Goal: Task Accomplishment & Management: Manage account settings

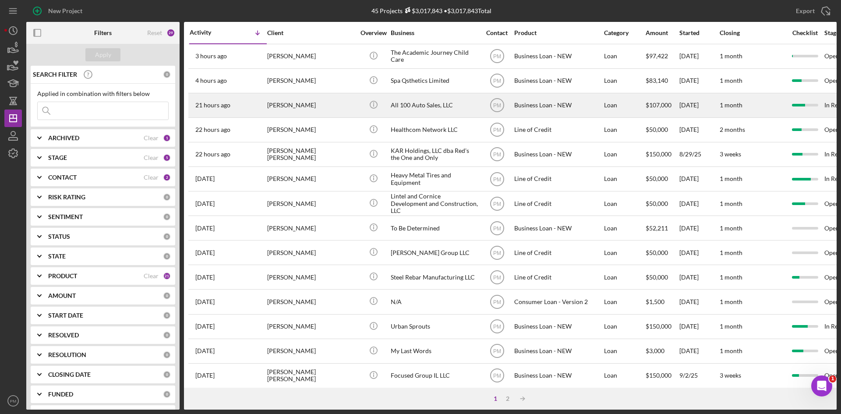
click at [323, 105] on div "[PERSON_NAME]" at bounding box center [311, 105] width 88 height 23
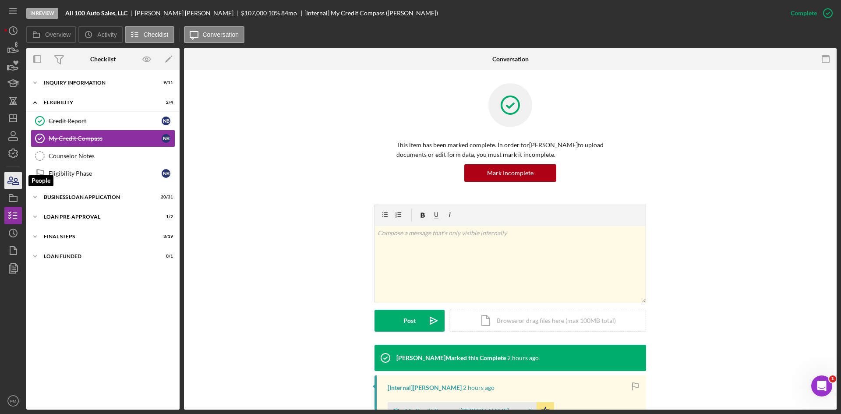
click at [21, 181] on icon "button" at bounding box center [13, 181] width 22 height 22
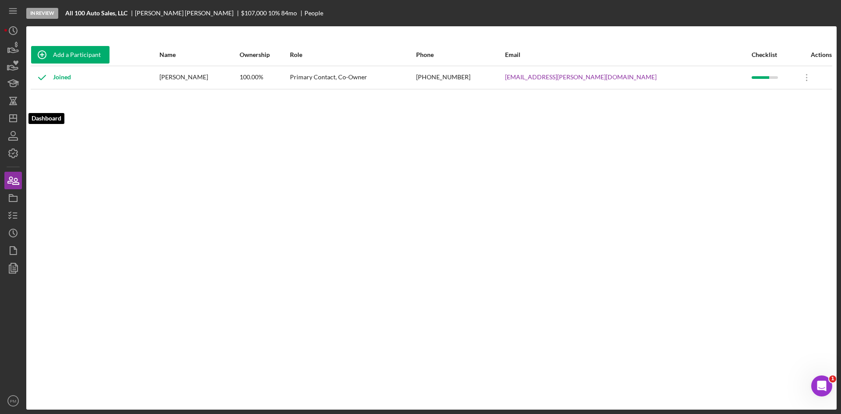
drag, startPoint x: 19, startPoint y: 111, endPoint x: 23, endPoint y: 116, distance: 5.9
click at [19, 111] on icon "Icon/Dashboard" at bounding box center [13, 118] width 22 height 22
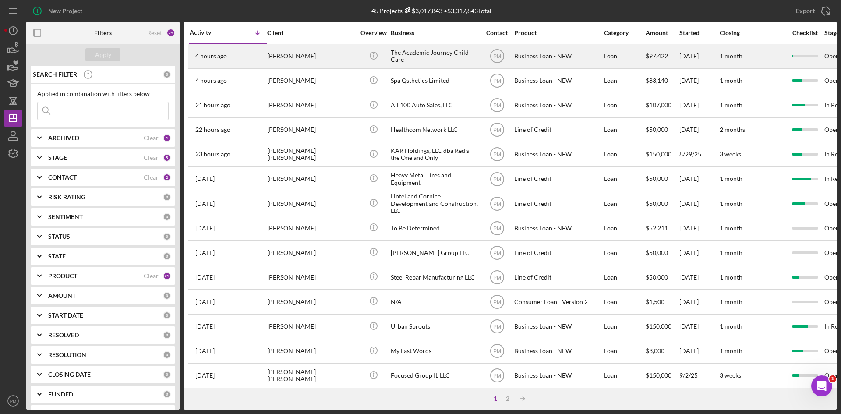
click at [329, 62] on div "[PERSON_NAME]" at bounding box center [311, 56] width 88 height 23
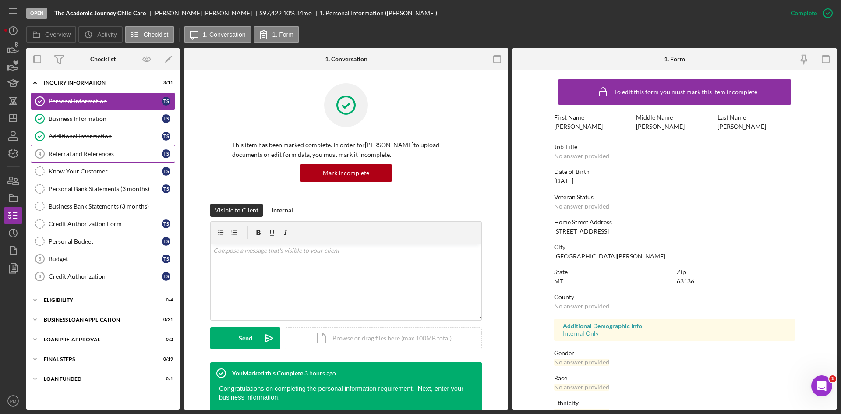
click at [82, 155] on div "Referral and References" at bounding box center [105, 153] width 113 height 7
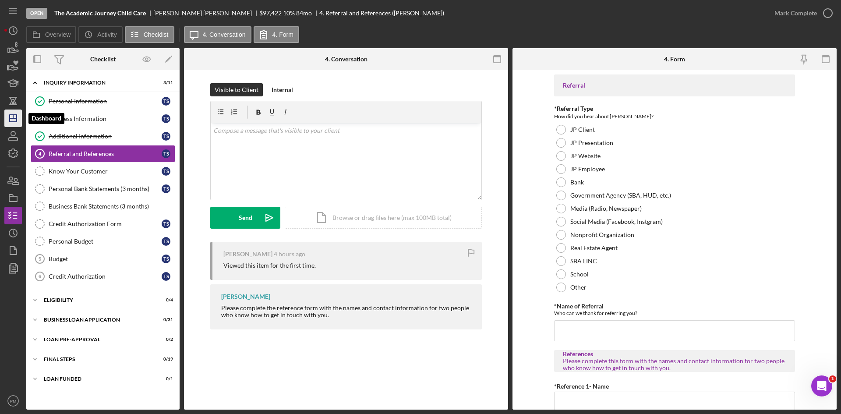
click at [11, 118] on line "button" at bounding box center [13, 118] width 7 height 0
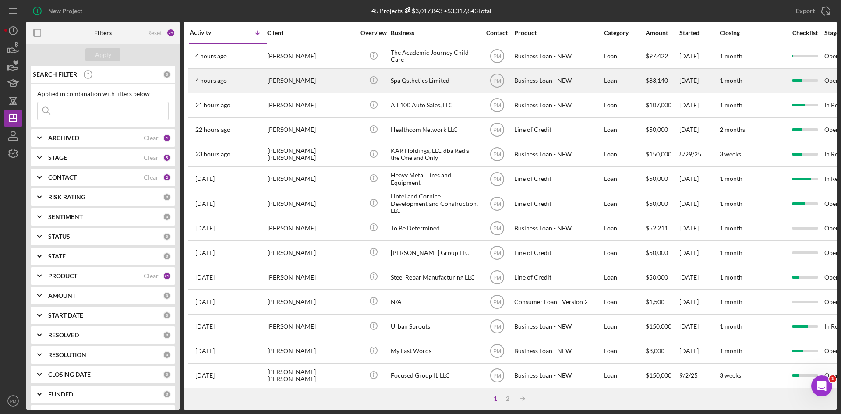
click at [282, 81] on div "[PERSON_NAME]" at bounding box center [311, 80] width 88 height 23
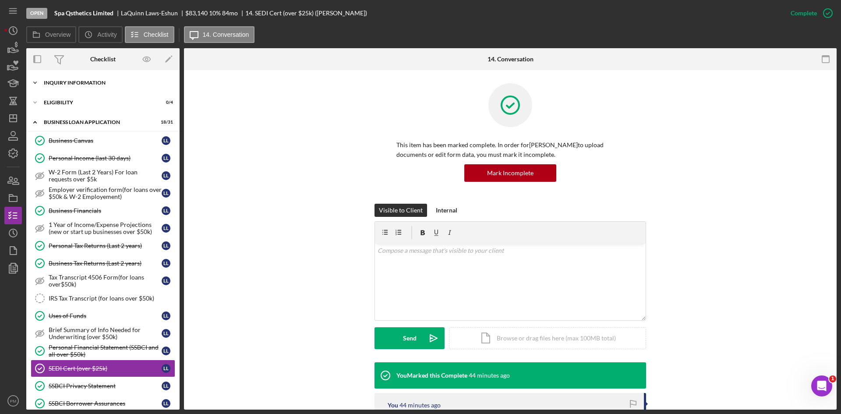
click at [99, 87] on div "Icon/Expander INQUIRY INFORMATION 7 / 11" at bounding box center [102, 83] width 153 height 18
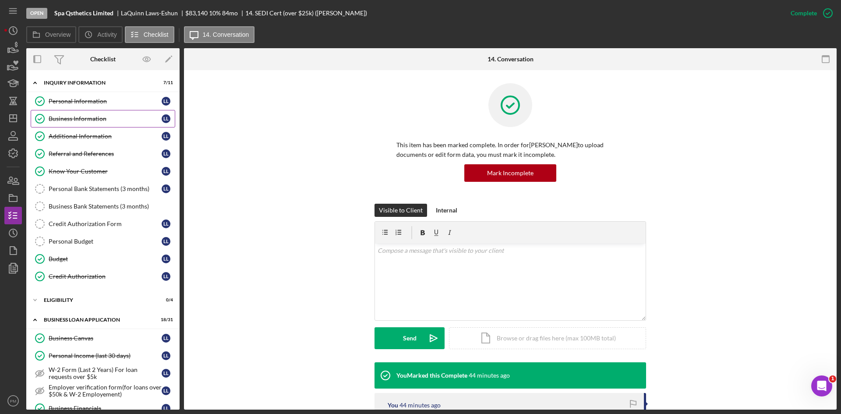
click at [68, 119] on div "Business Information" at bounding box center [105, 118] width 113 height 7
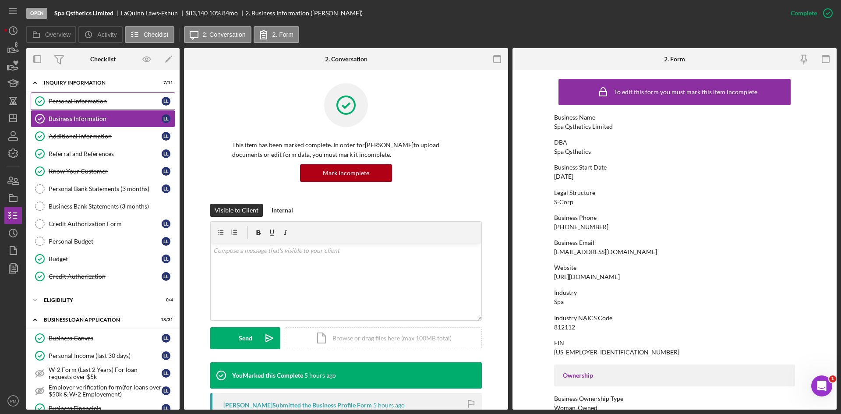
click at [97, 105] on link "Personal Information Personal Information L L" at bounding box center [103, 101] width 145 height 18
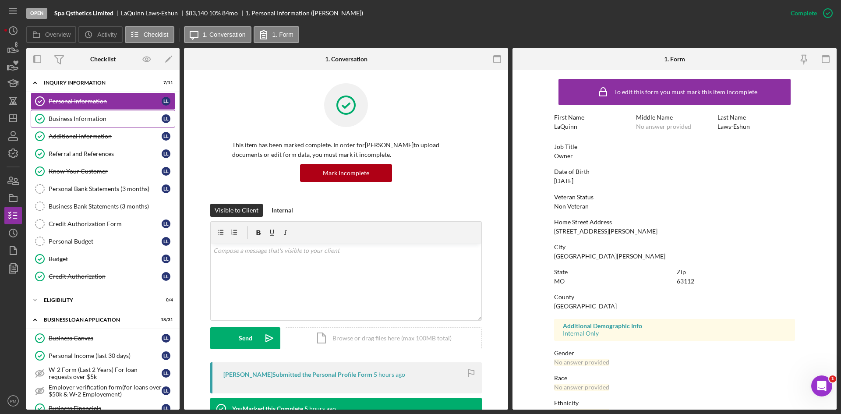
click at [74, 121] on div "Business Information" at bounding box center [105, 118] width 113 height 7
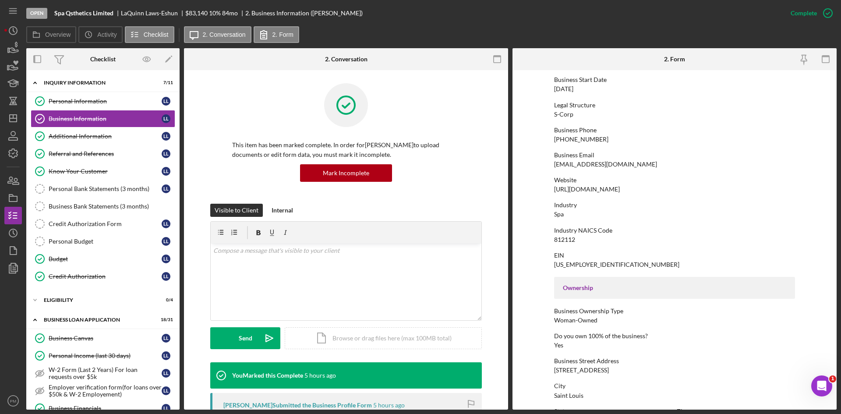
scroll to position [175, 0]
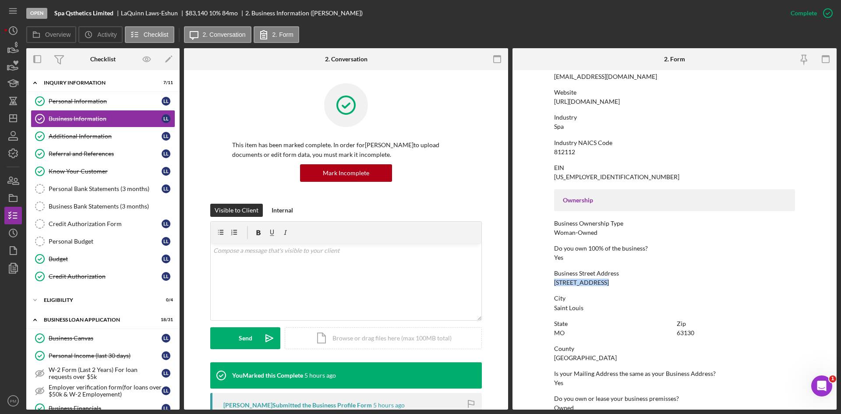
drag, startPoint x: 618, startPoint y: 283, endPoint x: 543, endPoint y: 283, distance: 75.3
click at [543, 283] on form "To edit this form you must mark this item incomplete Business Name Spa Qsthetic…" at bounding box center [674, 239] width 324 height 339
copy div "[STREET_ADDRESS]"
click at [257, 74] on div "This item has been marked complete. In order for [PERSON_NAME] to upload docume…" at bounding box center [346, 301] width 324 height 463
click at [57, 301] on div "ELIGIBILITY" at bounding box center [106, 299] width 125 height 5
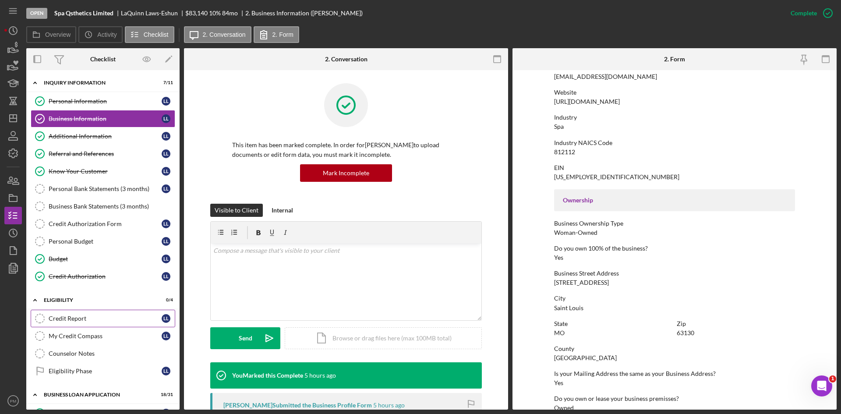
click at [69, 318] on div "Credit Report" at bounding box center [105, 318] width 113 height 7
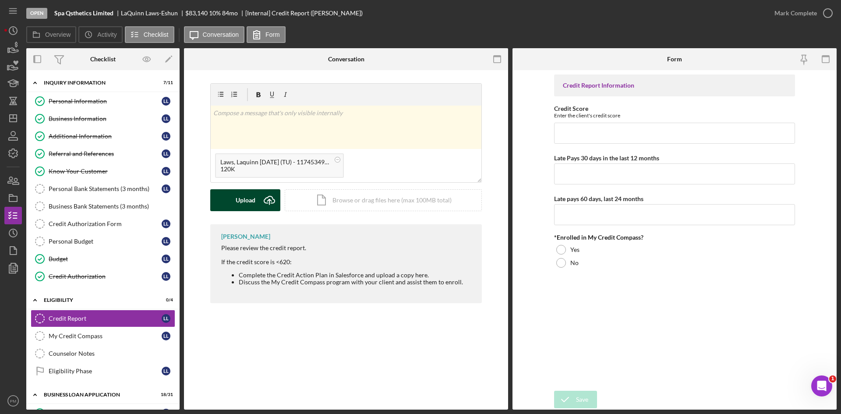
click at [250, 200] on div "Upload" at bounding box center [246, 200] width 20 height 22
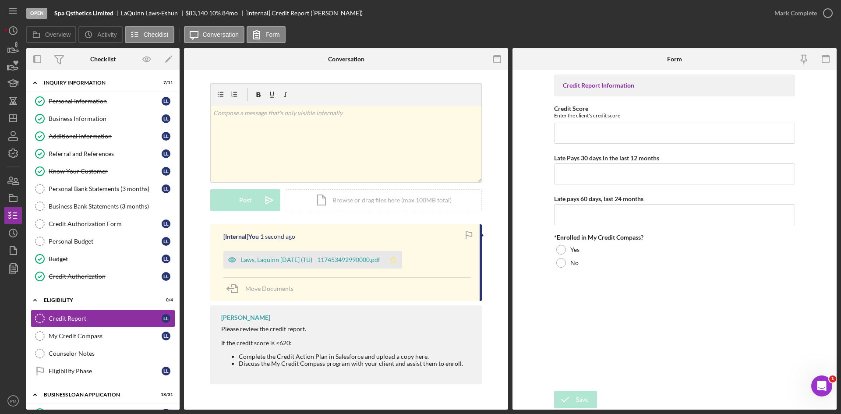
click at [402, 258] on icon "Icon/Star" at bounding box center [394, 260] width 18 height 18
click at [608, 133] on input "Credit Score" at bounding box center [674, 133] width 241 height 21
type input "570"
click at [611, 175] on input "Late Pays 30 days in the last 12 months" at bounding box center [674, 173] width 241 height 21
click at [565, 173] on input "Late Pays 30 days in the last 12 months" at bounding box center [674, 173] width 241 height 21
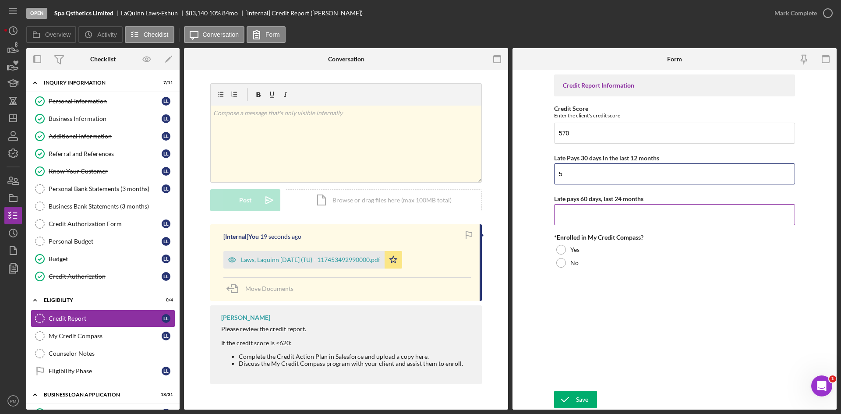
type input "5"
click at [659, 218] on input "Late pays 60 days, last 24 months" at bounding box center [674, 214] width 241 height 21
type input "4"
click at [562, 248] on div at bounding box center [561, 250] width 10 height 10
click at [573, 400] on icon "submit" at bounding box center [565, 400] width 22 height 22
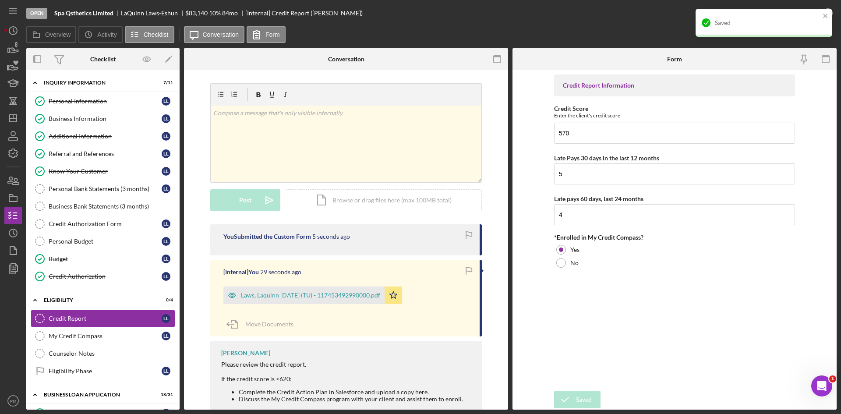
click at [547, 90] on form "Credit Report Information Credit Score Enter the client's credit score 570 Late…" at bounding box center [674, 239] width 324 height 339
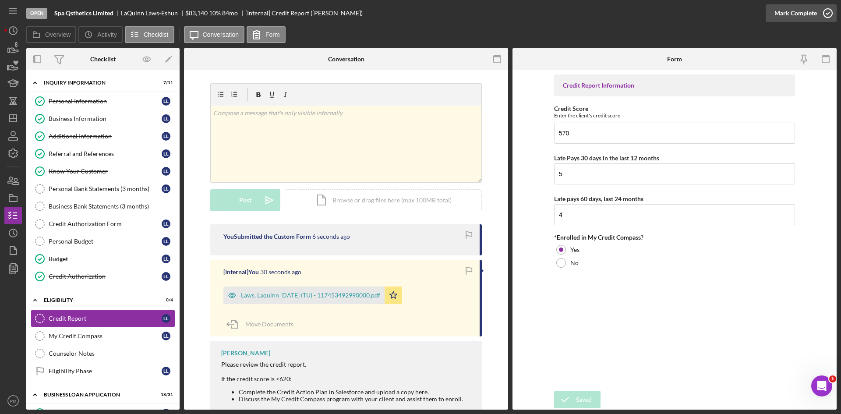
click at [804, 13] on div "Mark Complete" at bounding box center [795, 13] width 42 height 18
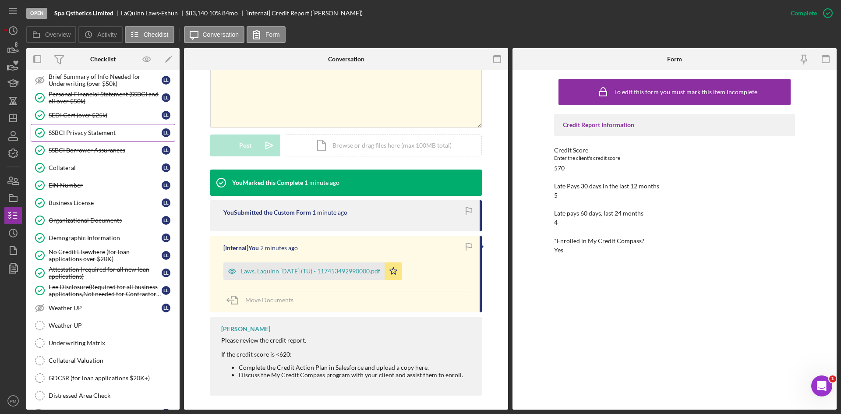
scroll to position [606, 0]
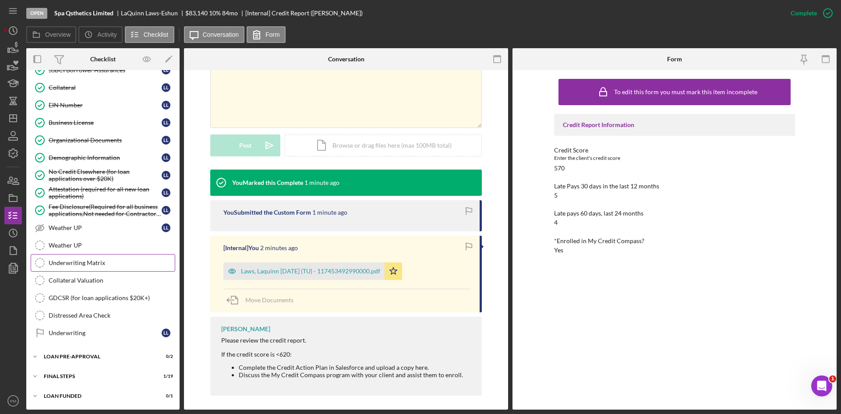
click at [96, 263] on div "Underwriting Matrix" at bounding box center [112, 262] width 126 height 7
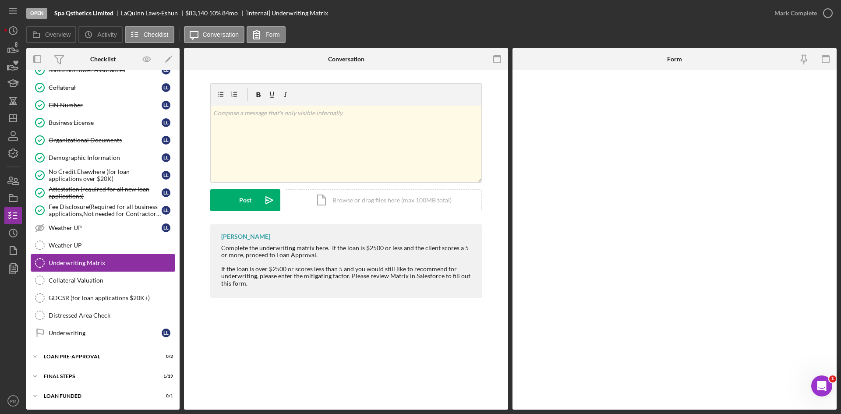
scroll to position [606, 0]
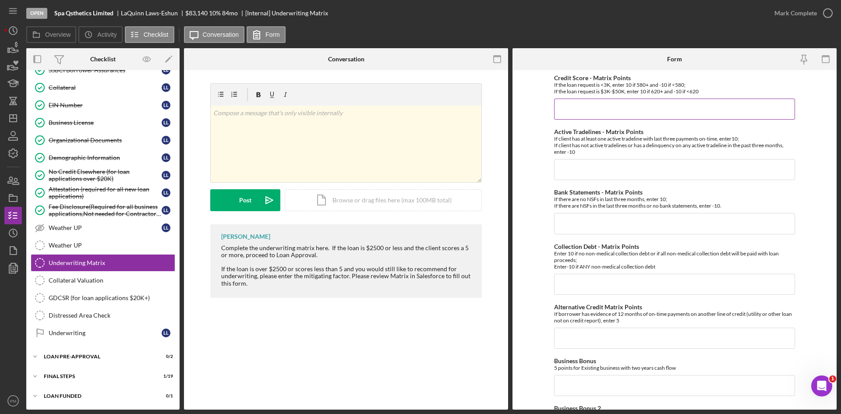
click at [591, 114] on input "Credit Score - Matrix Points" at bounding box center [674, 109] width 241 height 21
type input "-10"
click at [583, 173] on input "Active Tradelines - Matrix Points" at bounding box center [674, 169] width 241 height 21
type input "-10"
click at [575, 225] on input "Bank Statements - Matrix Points" at bounding box center [674, 223] width 241 height 21
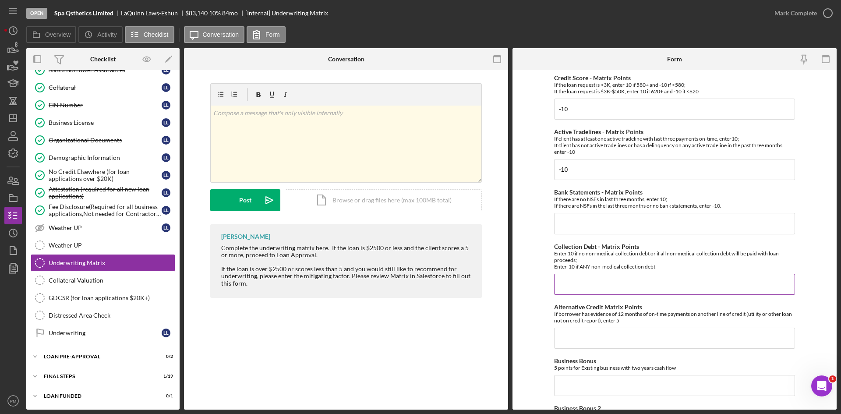
click at [579, 279] on input "Collection Debt - Matrix Points" at bounding box center [674, 284] width 241 height 21
type input "10"
click at [573, 222] on input "Bank Statements - Matrix Points" at bounding box center [674, 223] width 241 height 21
click at [586, 221] on input "Bank Statements - Matrix Points" at bounding box center [674, 223] width 241 height 21
type input "-10"
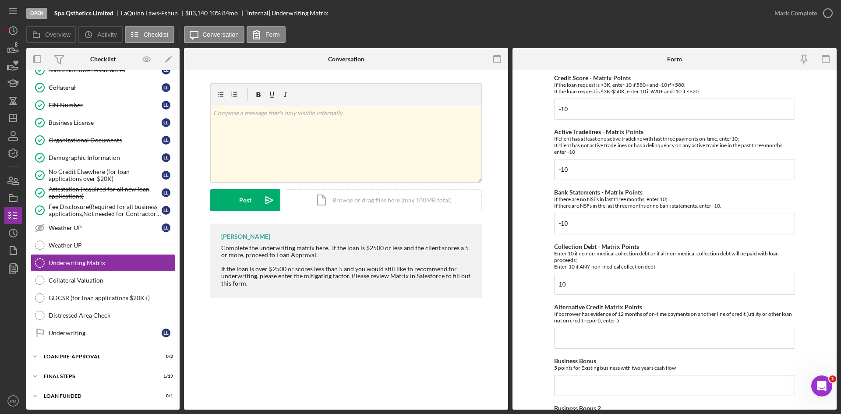
click at [527, 257] on form "Credit Score - Matrix Points If the loan request is <3K, enter 10 if 580+ and -…" at bounding box center [674, 239] width 324 height 339
click at [601, 340] on input "Alternative Credit Matrix Points" at bounding box center [674, 338] width 241 height 21
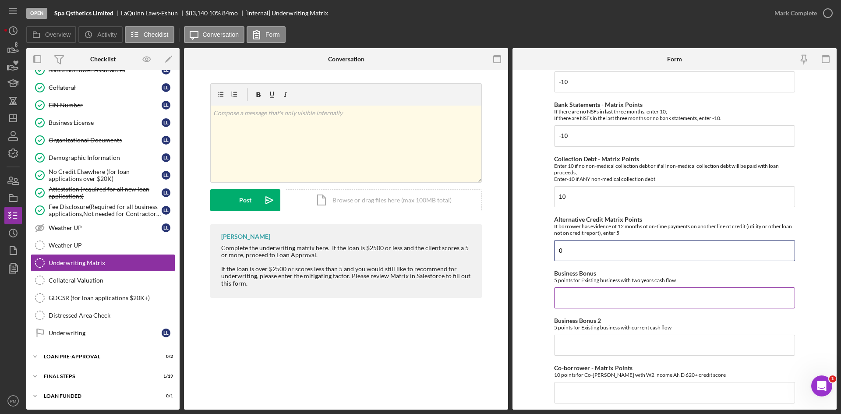
type input "0"
click at [585, 292] on input "Business Bonus" at bounding box center [674, 297] width 241 height 21
type input "0"
click at [583, 346] on input "Business Bonus 2" at bounding box center [674, 345] width 241 height 21
type input "0"
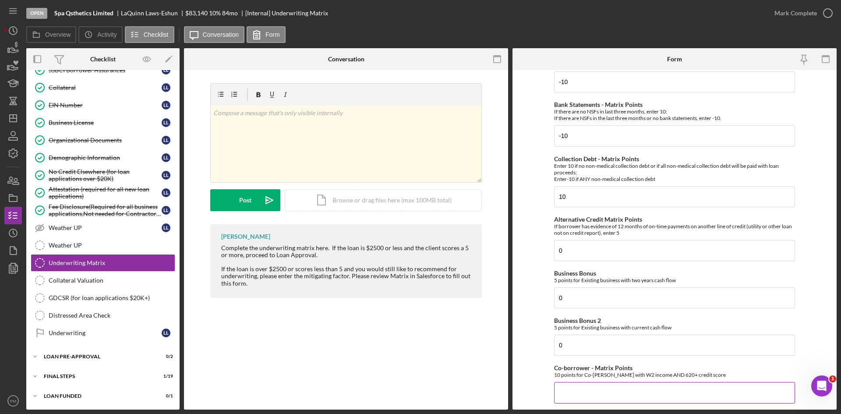
click at [576, 395] on input "Co-borrower - Matrix Points" at bounding box center [674, 392] width 241 height 21
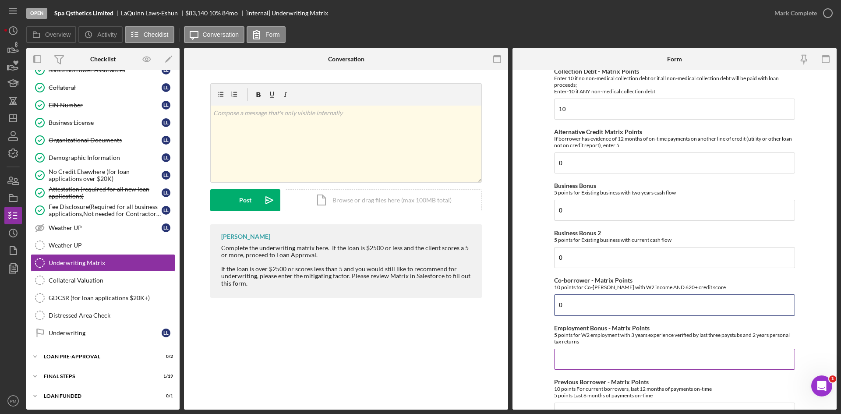
type input "0"
click at [576, 357] on input "Employment Bonus - Matrix Points" at bounding box center [674, 359] width 241 height 21
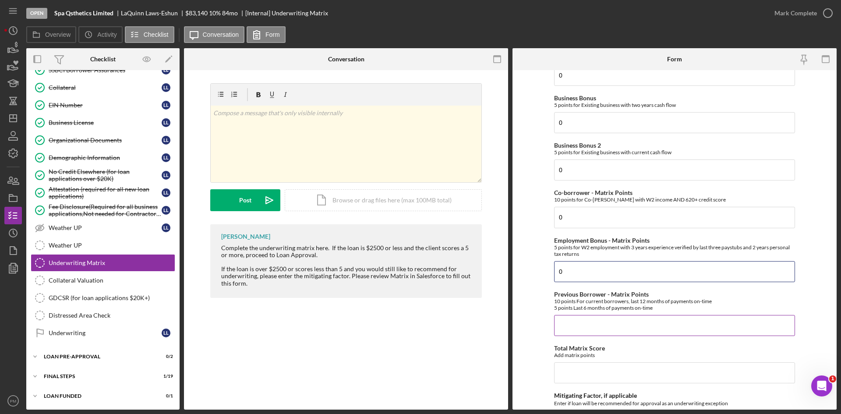
type input "0"
click at [566, 329] on input "Previous Borrower - Matrix Points" at bounding box center [674, 325] width 241 height 21
type input "0"
click at [574, 377] on input "Total Matrix Score" at bounding box center [674, 372] width 241 height 21
type input "-20"
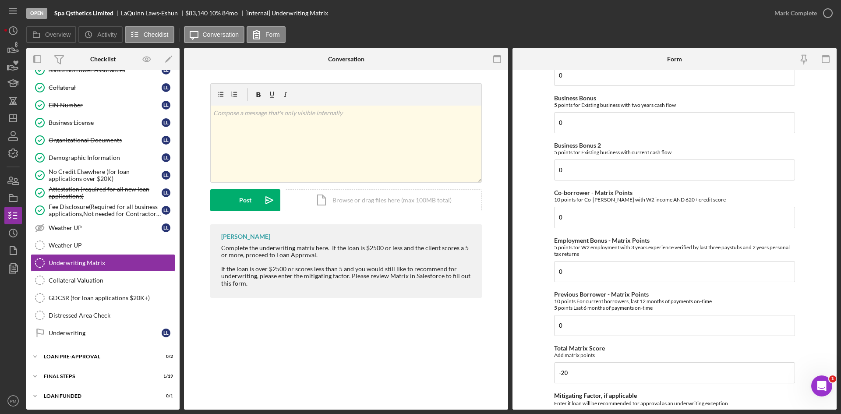
click at [511, 353] on div "Overview Internal Workflow Stage Open Icon/Dropdown Arrow Archive (can unarchiv…" at bounding box center [431, 228] width 810 height 361
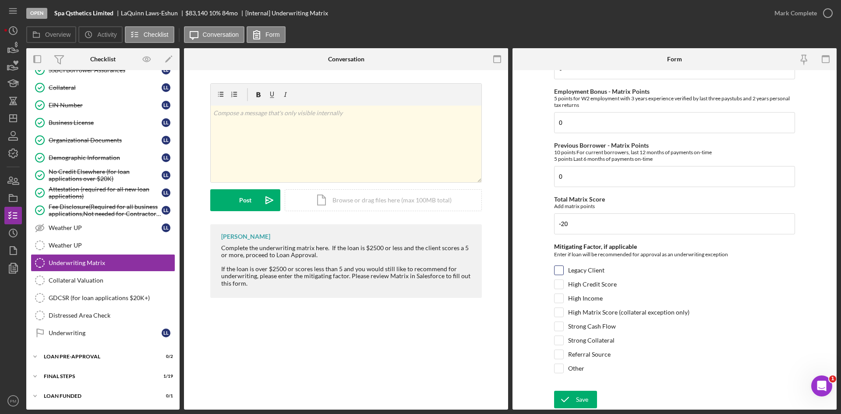
click at [555, 273] on input "Legacy Client" at bounding box center [559, 270] width 9 height 9
checkbox input "true"
click at [576, 396] on div "Save" at bounding box center [582, 400] width 12 height 18
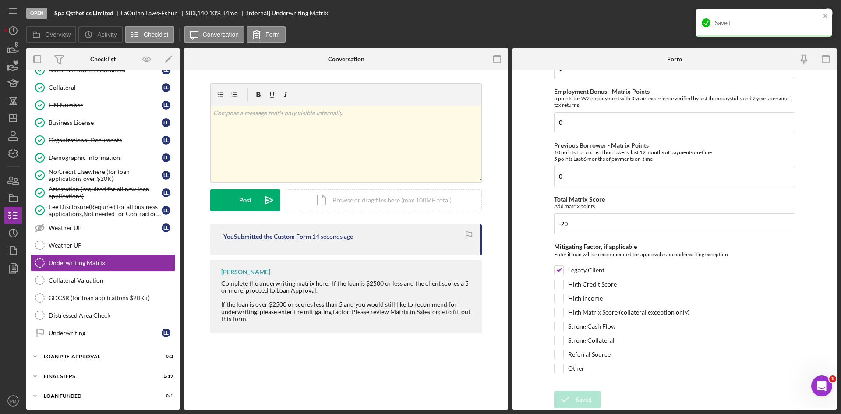
click at [533, 115] on form "Credit Score - Matrix Points If the loan request is <3K, enter 10 if 580+ and -…" at bounding box center [674, 239] width 324 height 339
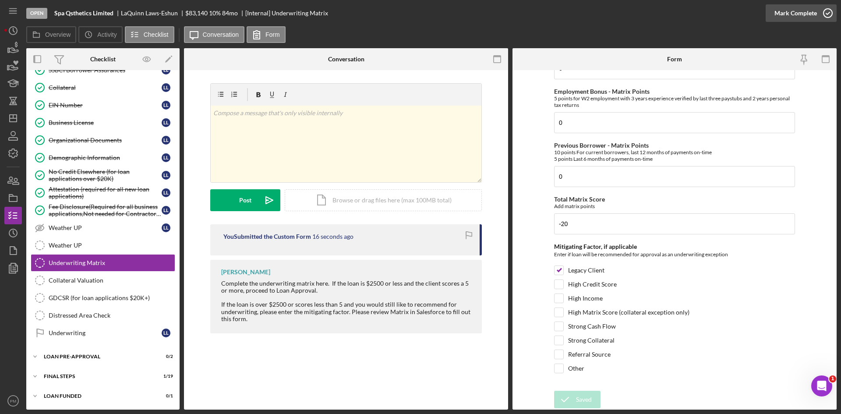
click at [790, 12] on div "Mark Complete" at bounding box center [795, 13] width 42 height 18
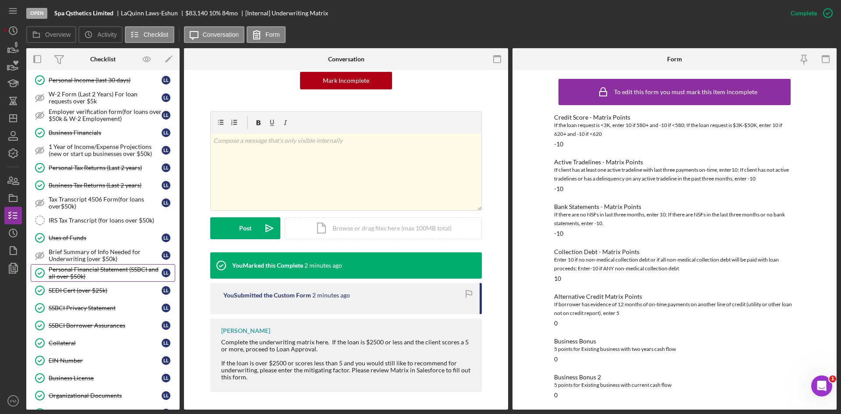
scroll to position [131, 0]
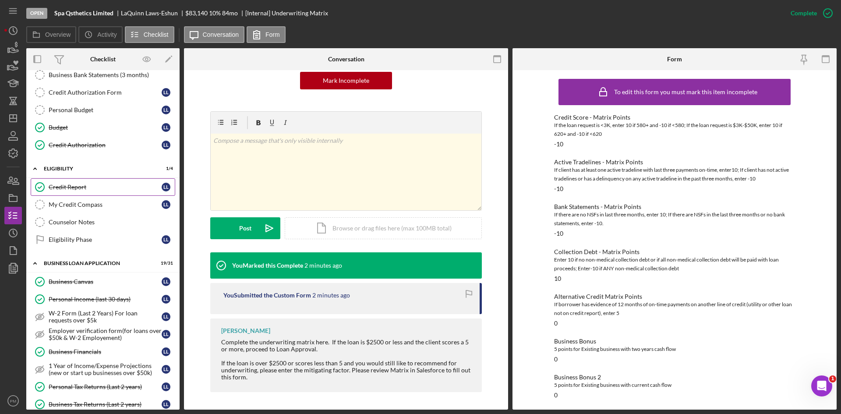
click at [84, 189] on div "Credit Report" at bounding box center [105, 187] width 113 height 7
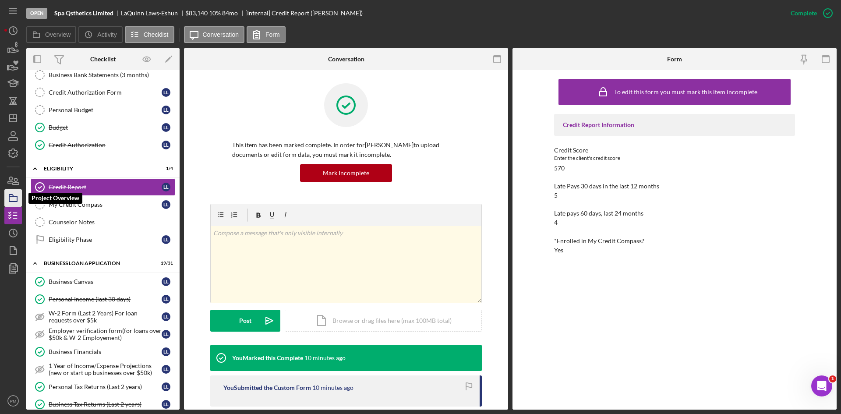
click at [15, 199] on icon "button" at bounding box center [13, 198] width 22 height 22
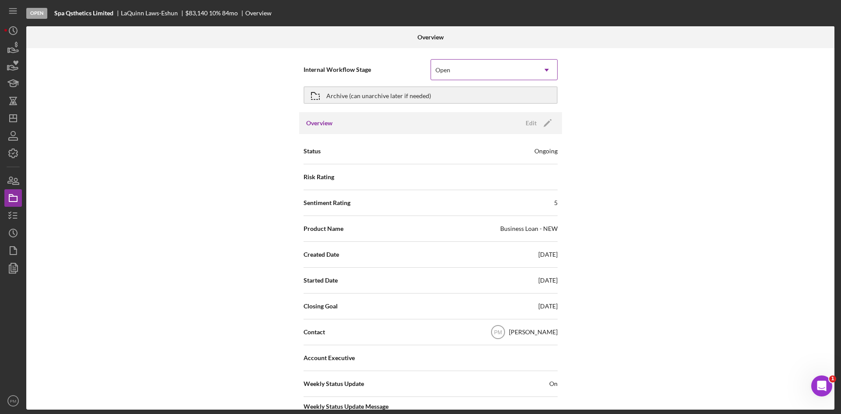
click at [506, 74] on div "Open" at bounding box center [483, 70] width 105 height 20
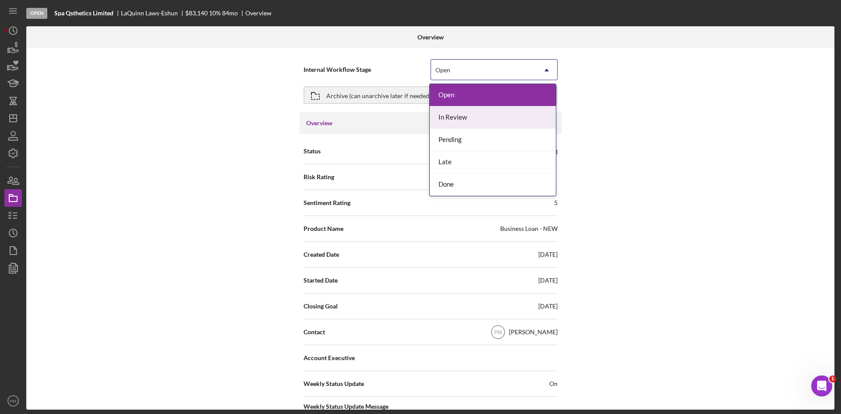
click at [468, 112] on div "In Review" at bounding box center [493, 117] width 126 height 22
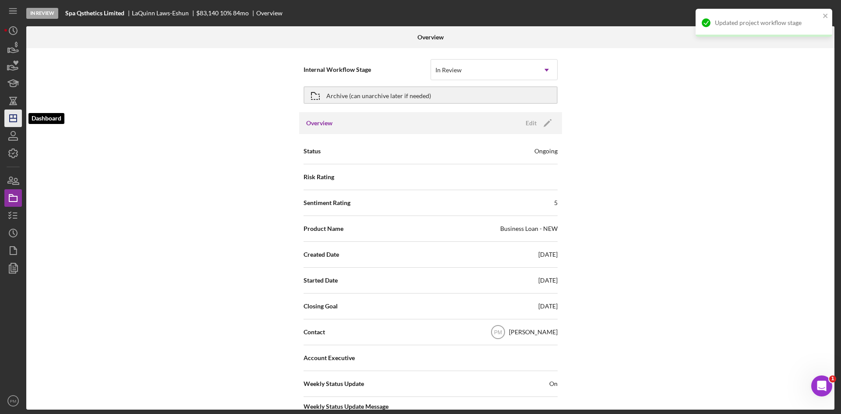
click at [17, 120] on polygon "button" at bounding box center [13, 118] width 7 height 7
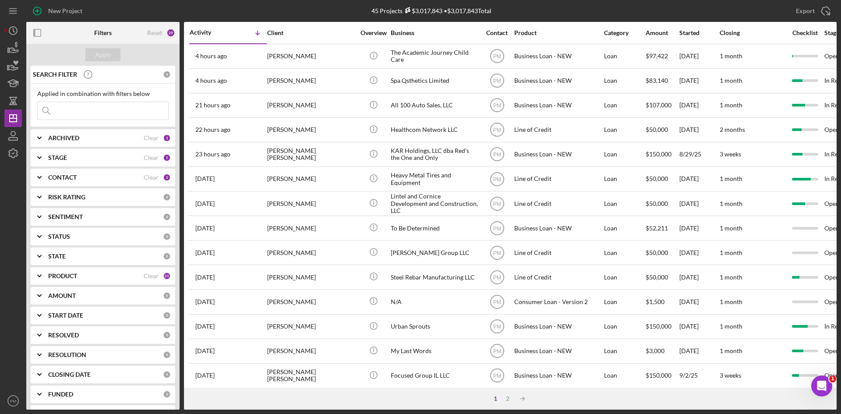
click at [78, 282] on div "PRODUCT Clear 21" at bounding box center [109, 276] width 123 height 18
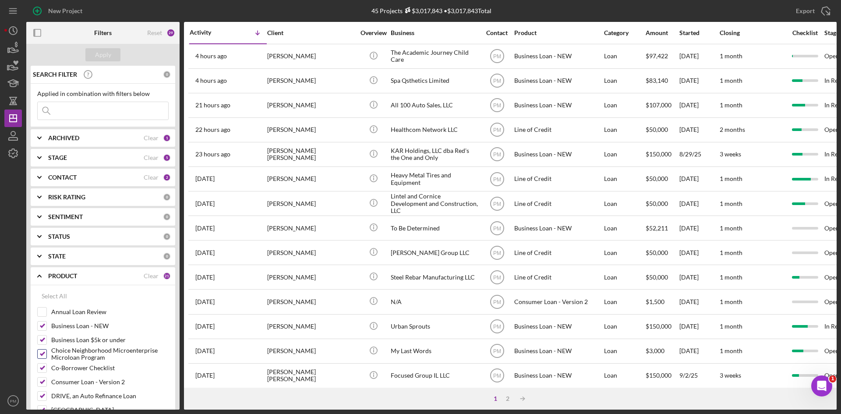
scroll to position [131, 0]
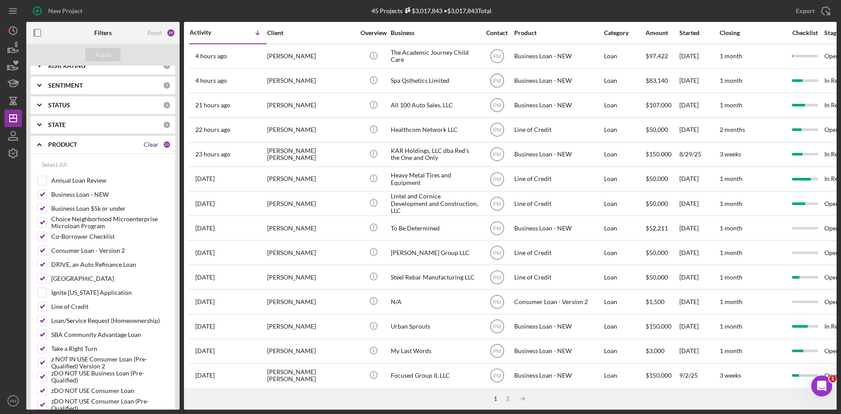
click at [147, 145] on div "Clear" at bounding box center [151, 144] width 15 height 7
checkbox input "false"
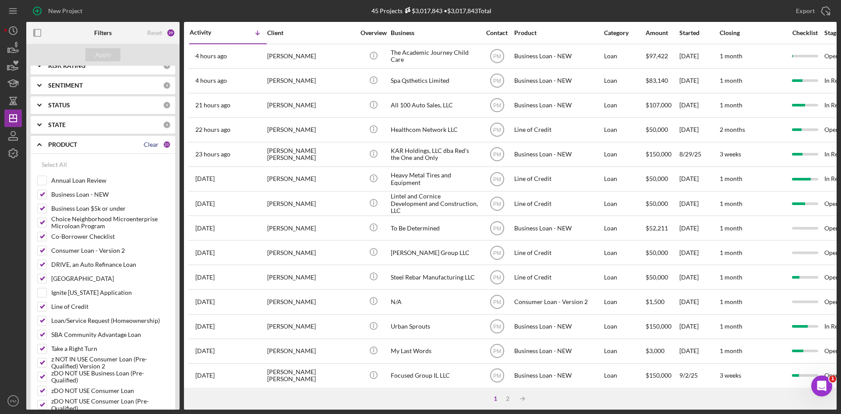
checkbox input "false"
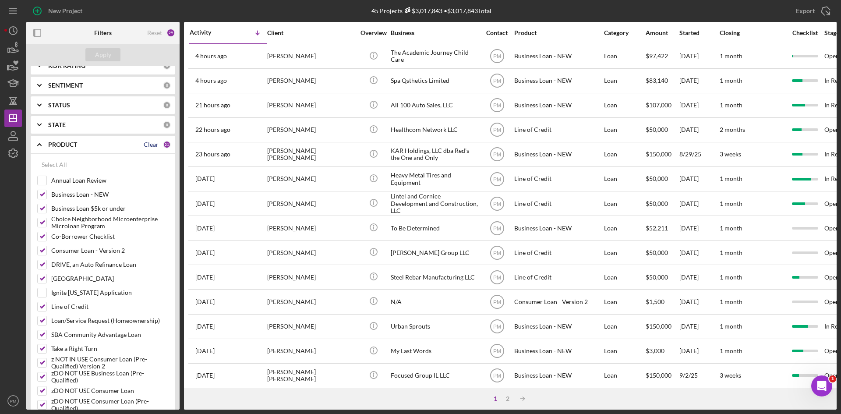
checkbox input "false"
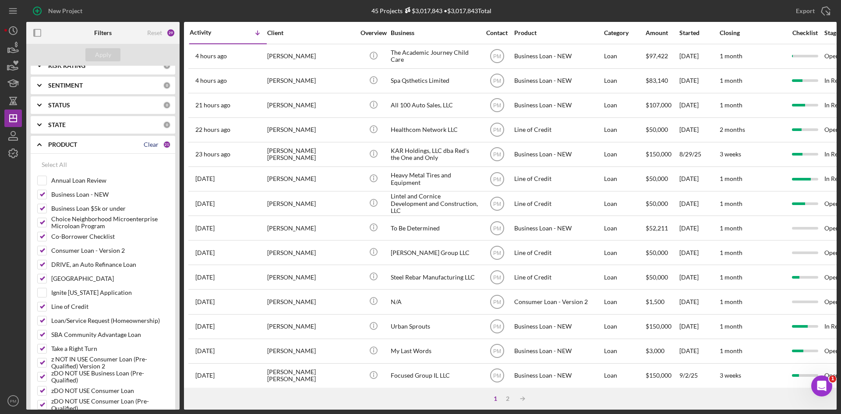
checkbox input "false"
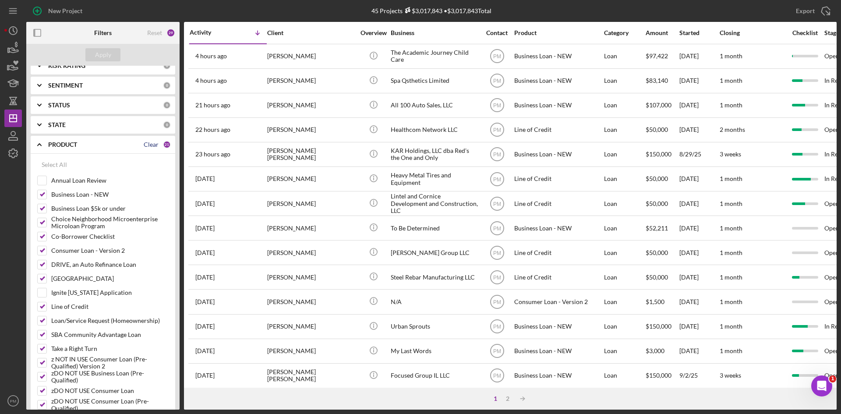
checkbox input "false"
click at [44, 295] on input "Ignite [US_STATE] Application" at bounding box center [42, 292] width 9 height 9
checkbox input "true"
click at [101, 47] on div "Apply" at bounding box center [102, 55] width 153 height 22
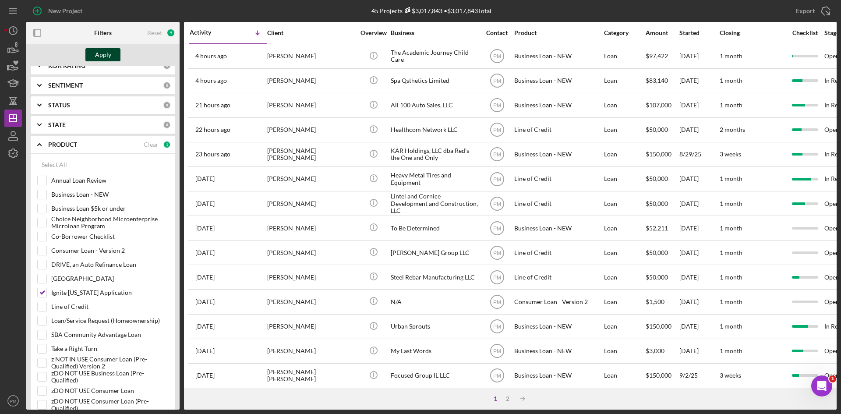
click at [101, 50] on div "Apply" at bounding box center [103, 54] width 16 height 13
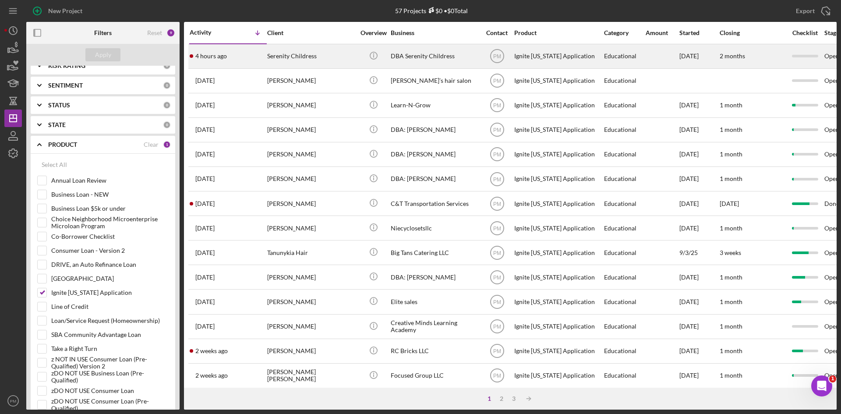
click at [292, 49] on div "Serenity Childress" at bounding box center [311, 56] width 88 height 23
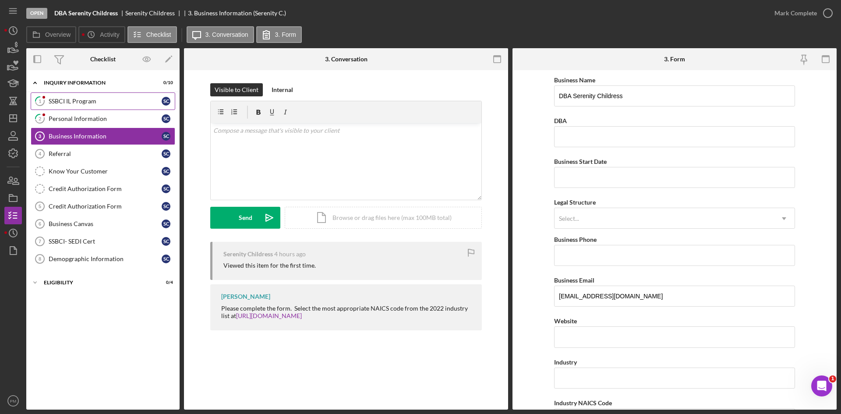
click at [104, 105] on div "SSBCI IL Program" at bounding box center [105, 101] width 113 height 7
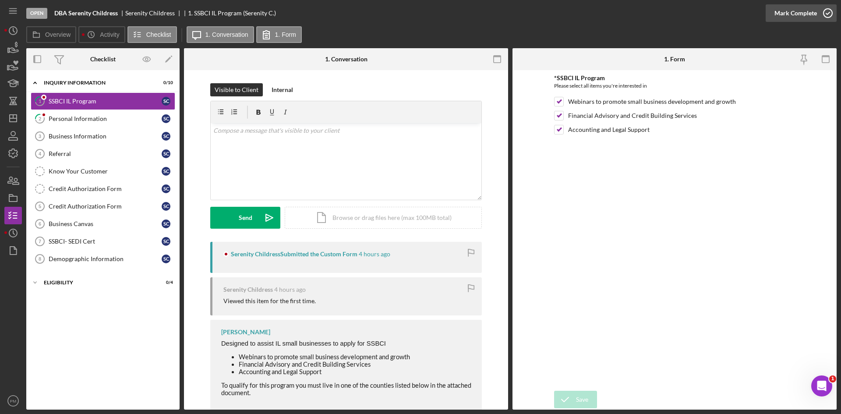
click at [820, 7] on icon "button" at bounding box center [828, 13] width 22 height 22
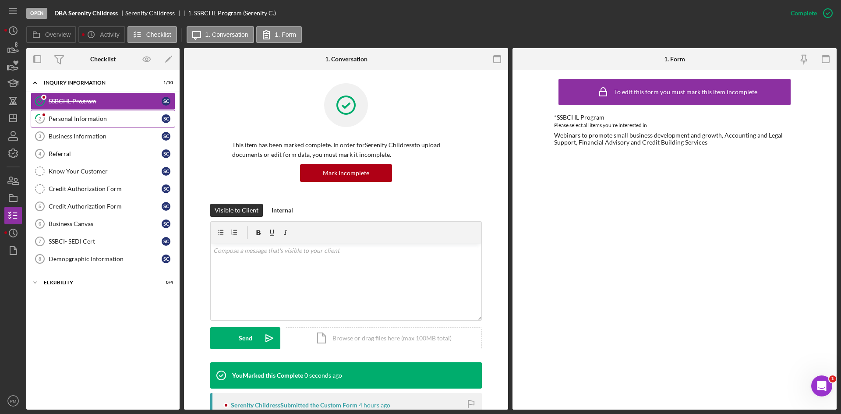
click at [114, 118] on div "Personal Information" at bounding box center [105, 118] width 113 height 7
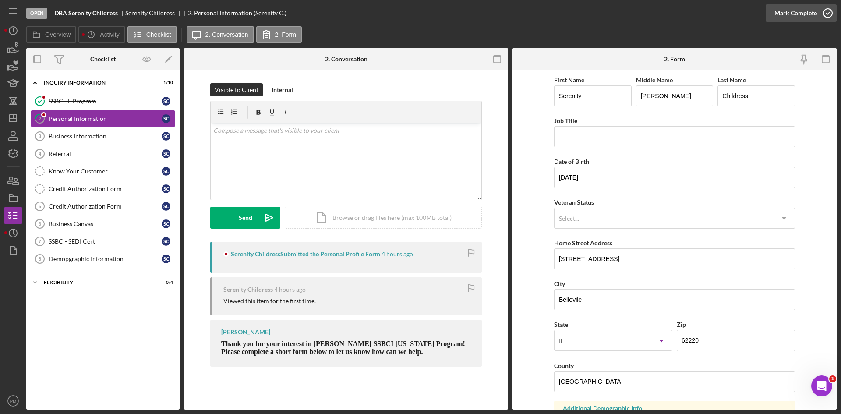
click at [787, 9] on div "Mark Complete" at bounding box center [795, 13] width 42 height 18
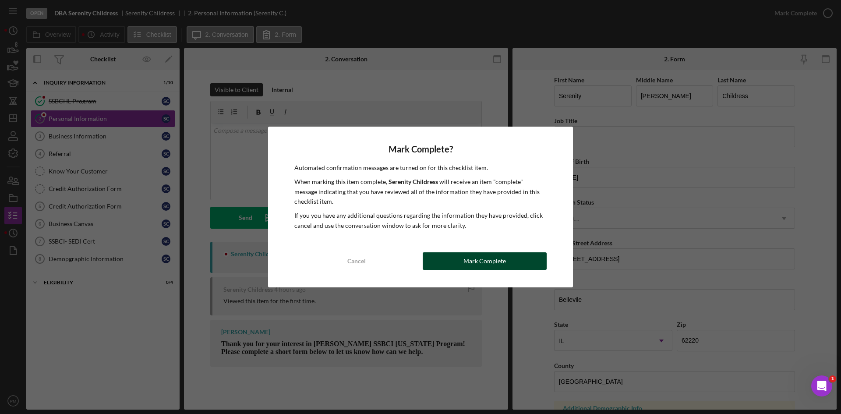
click at [459, 265] on button "Mark Complete" at bounding box center [485, 261] width 124 height 18
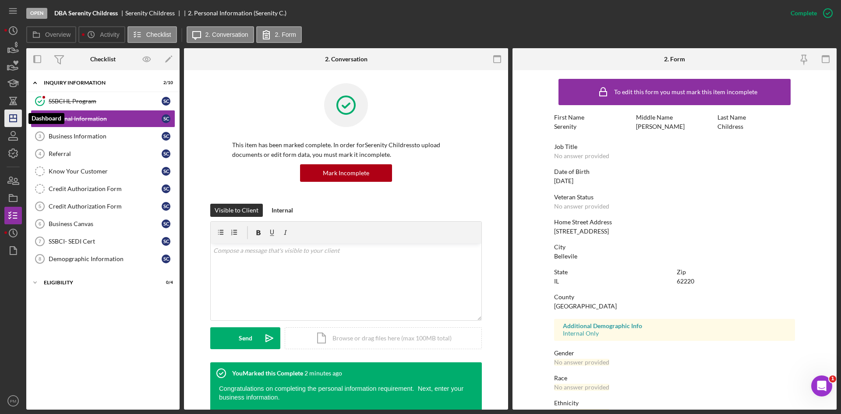
click at [12, 117] on icon "Icon/Dashboard" at bounding box center [13, 118] width 22 height 22
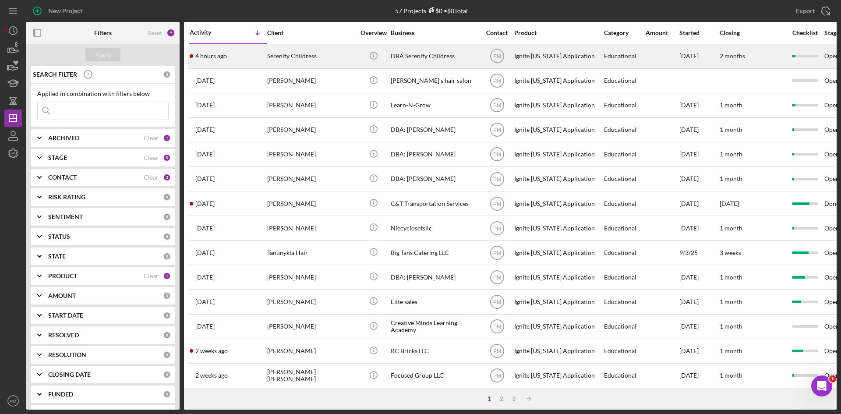
click at [262, 61] on div "4 hours ago Serenity Childress" at bounding box center [228, 56] width 77 height 23
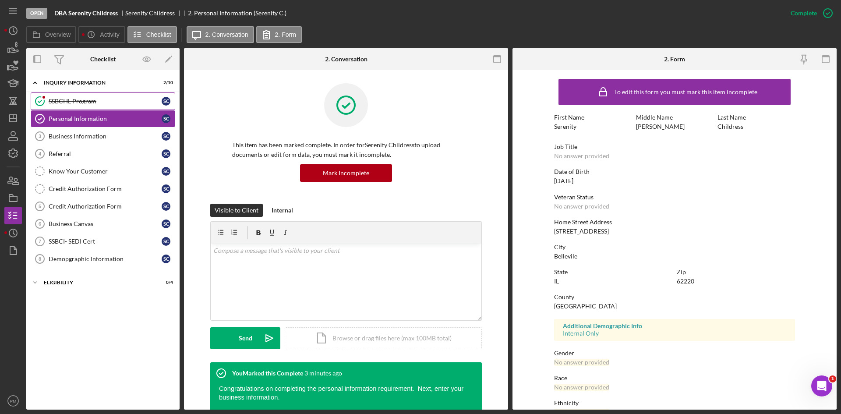
click at [89, 103] on div "SSBCI IL Program" at bounding box center [105, 101] width 113 height 7
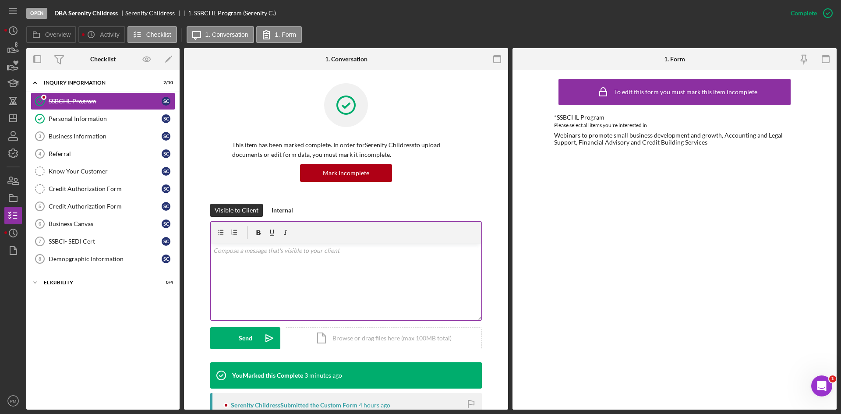
scroll to position [175, 0]
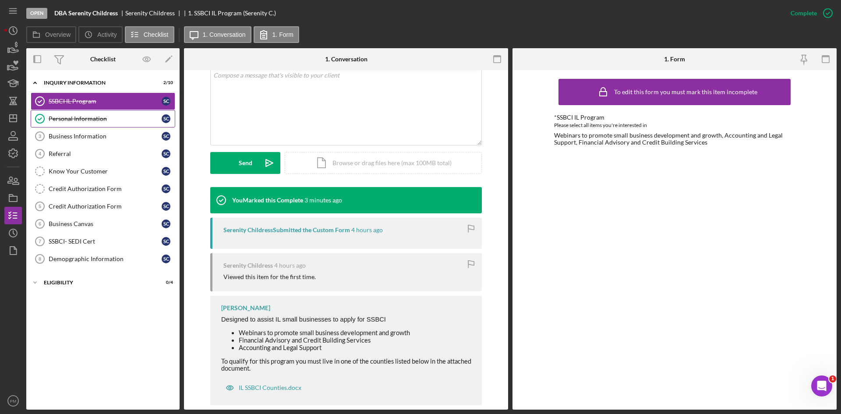
click at [70, 121] on div "Personal Information" at bounding box center [105, 118] width 113 height 7
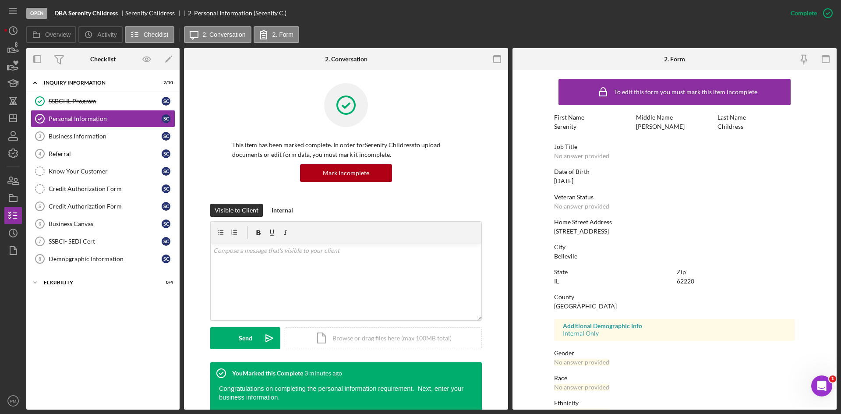
drag, startPoint x: 594, startPoint y: 235, endPoint x: 554, endPoint y: 229, distance: 41.2
click at [554, 229] on div "Home Street Address [STREET_ADDRESS]" at bounding box center [674, 227] width 241 height 16
copy div "[STREET_ADDRESS]"
click at [14, 119] on icon "Icon/Dashboard" at bounding box center [13, 118] width 22 height 22
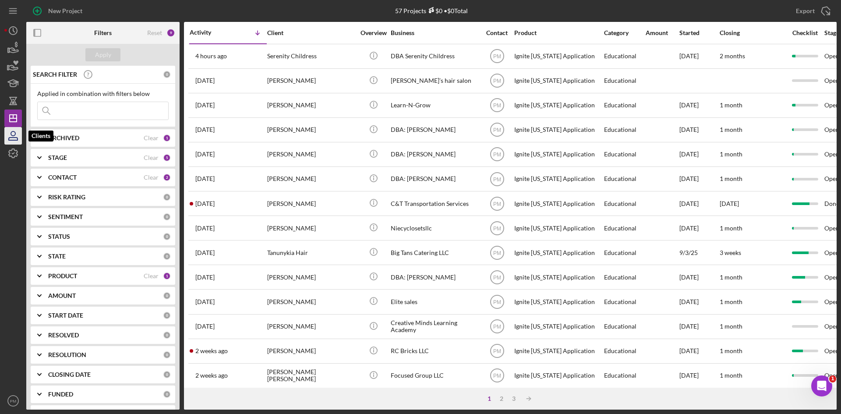
click at [17, 136] on icon "button" at bounding box center [13, 136] width 22 height 22
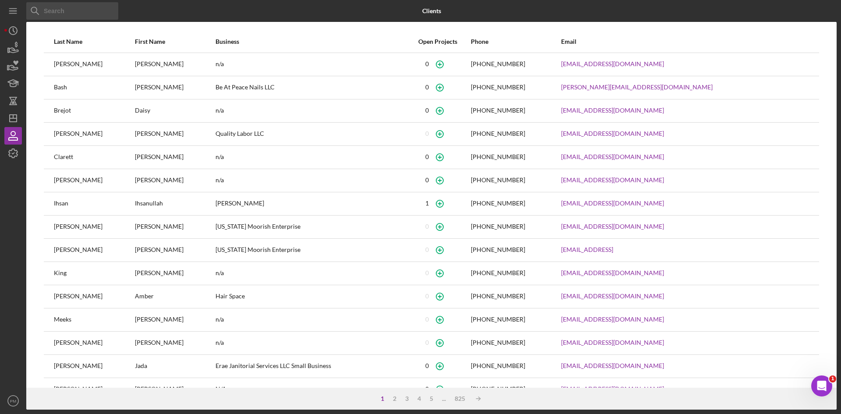
click at [71, 18] on input at bounding box center [72, 11] width 92 height 18
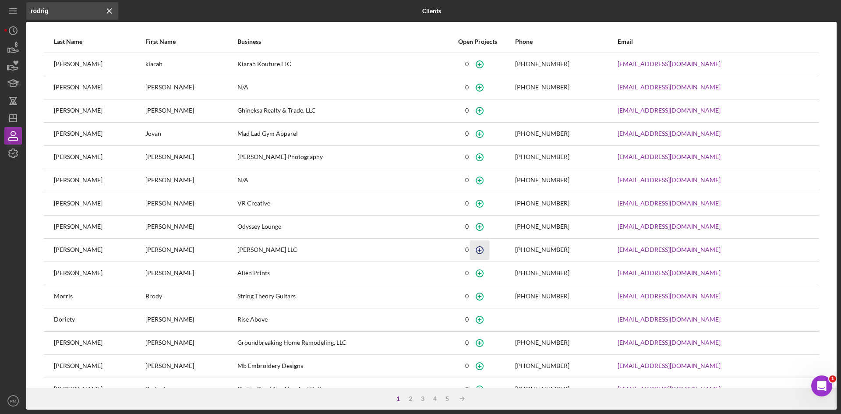
type input "rodrig"
click at [480, 251] on icon "button" at bounding box center [480, 250] width 20 height 20
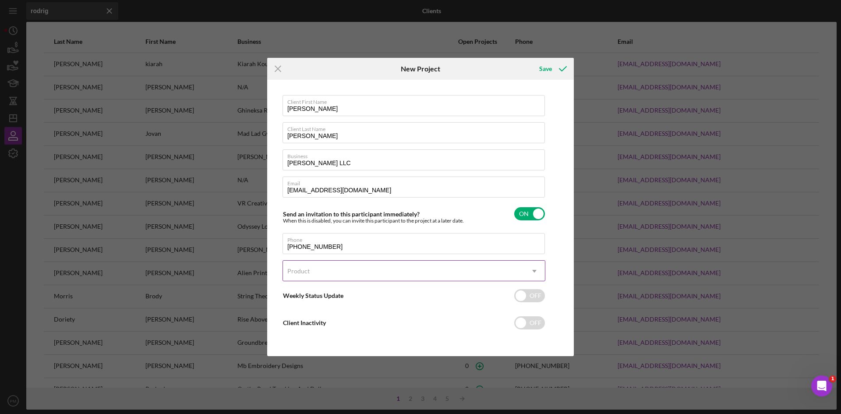
click at [375, 271] on div "Product" at bounding box center [403, 271] width 241 height 20
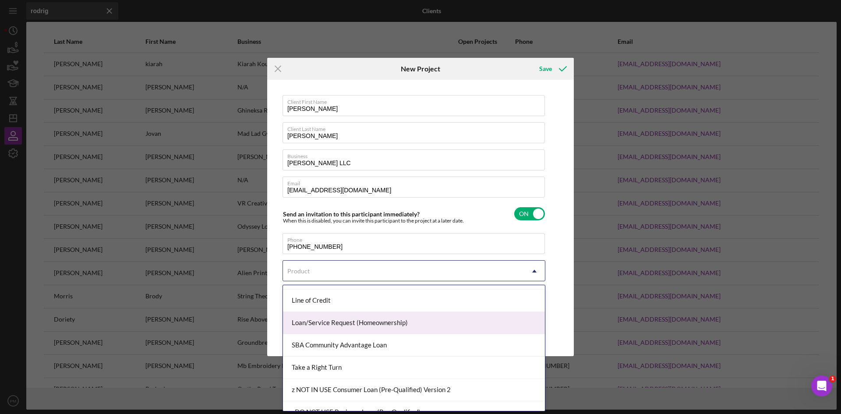
scroll to position [175, 0]
click at [344, 320] on div "Ignite [US_STATE] Application" at bounding box center [414, 322] width 262 height 22
checkbox input "true"
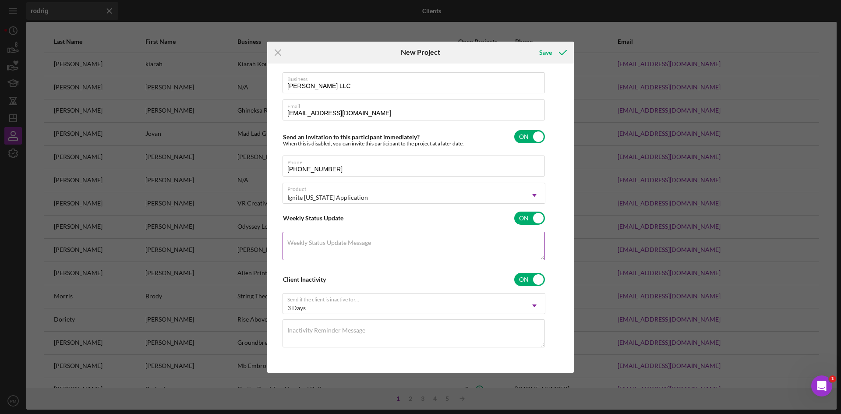
scroll to position [0, 0]
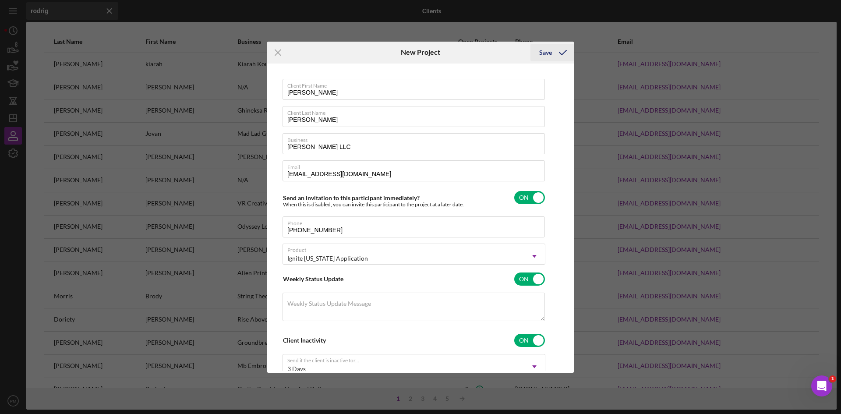
click at [544, 49] on div "Save" at bounding box center [545, 53] width 13 height 18
checkbox input "false"
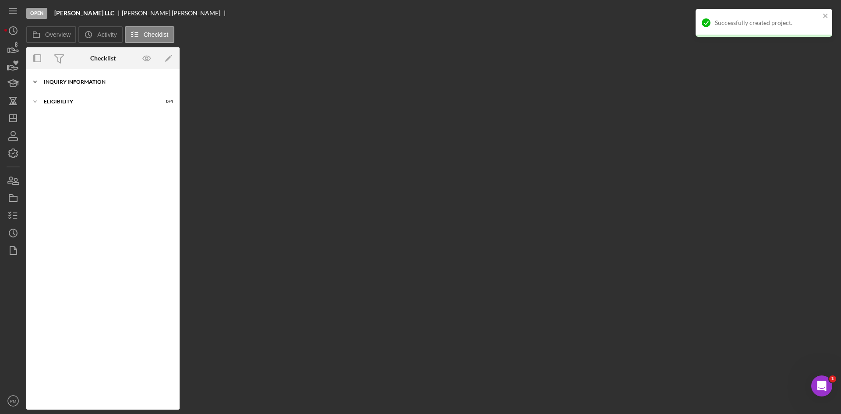
click at [92, 79] on div "Inquiry Information" at bounding box center [106, 81] width 125 height 5
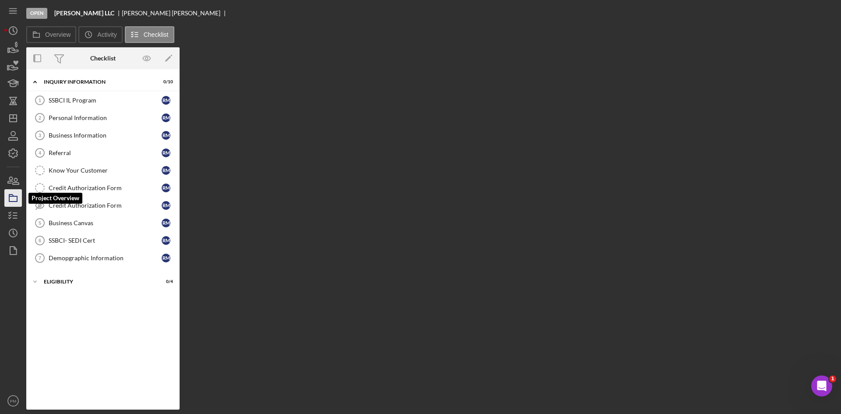
click at [9, 193] on icon "button" at bounding box center [13, 198] width 22 height 22
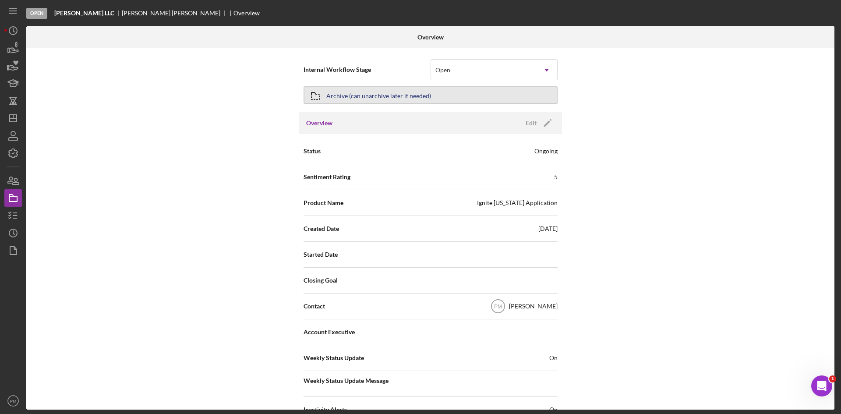
click at [468, 100] on button "Archive (can unarchive later if needed)" at bounding box center [431, 95] width 254 height 18
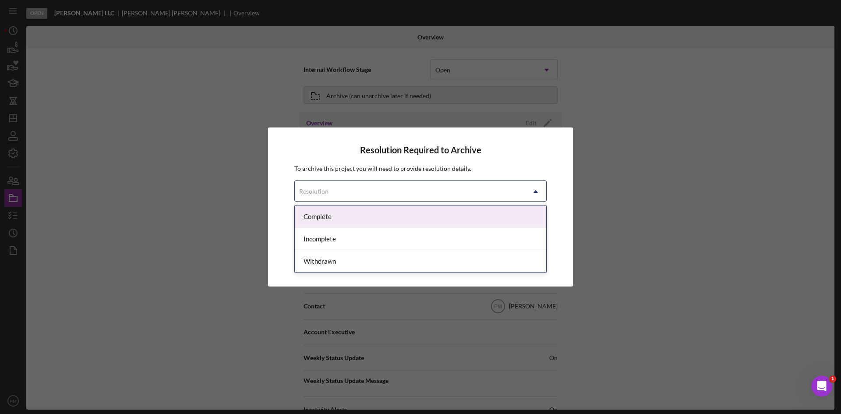
click at [443, 190] on div "Resolution" at bounding box center [410, 191] width 230 height 20
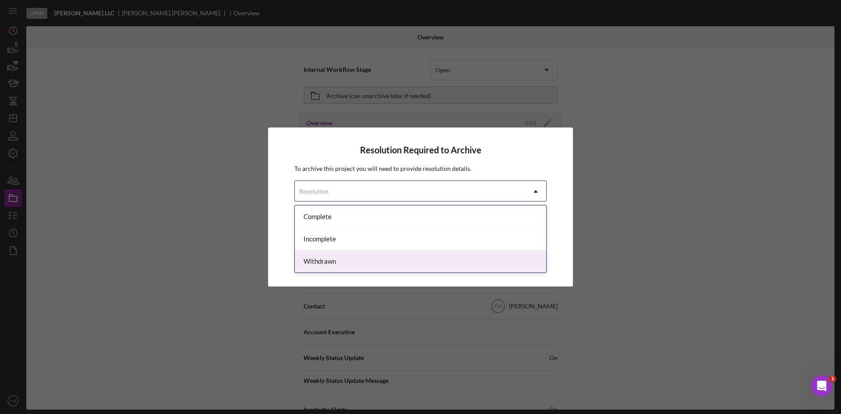
click at [374, 258] on div "Withdrawn" at bounding box center [420, 261] width 251 height 22
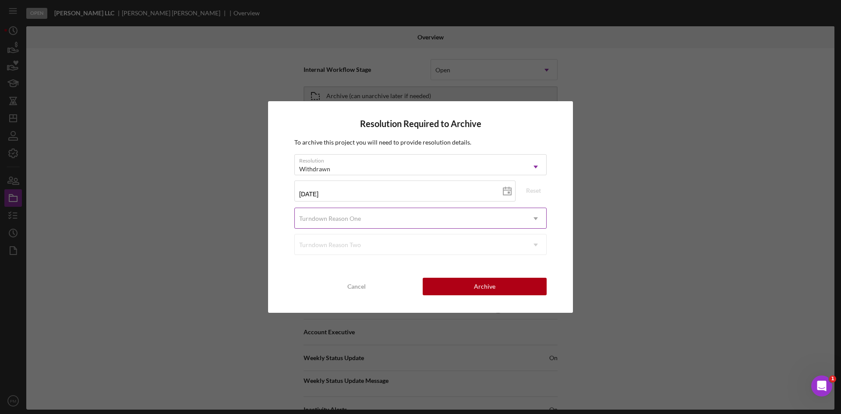
click at [371, 219] on div "Turndown Reason One" at bounding box center [410, 218] width 230 height 20
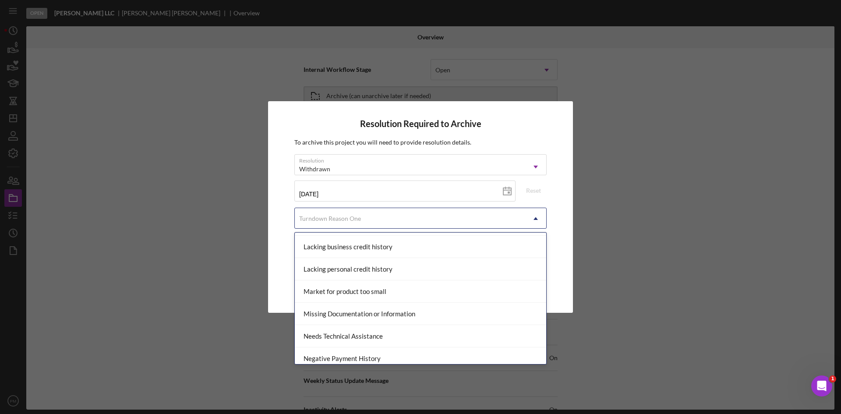
scroll to position [1008, 0]
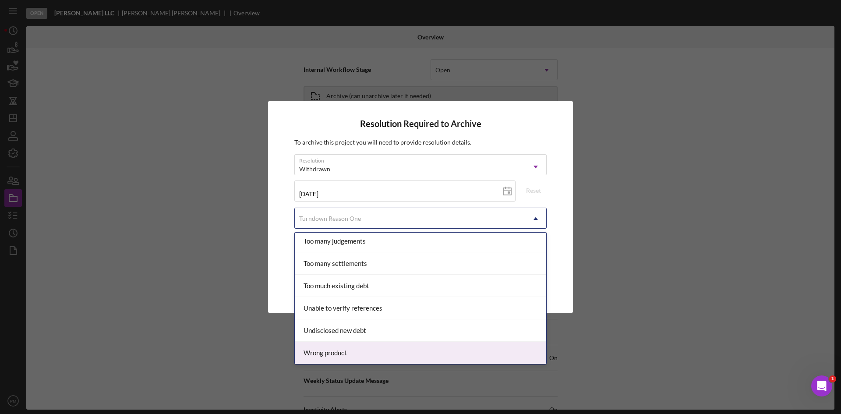
click at [393, 349] on div "Wrong product" at bounding box center [420, 353] width 251 height 22
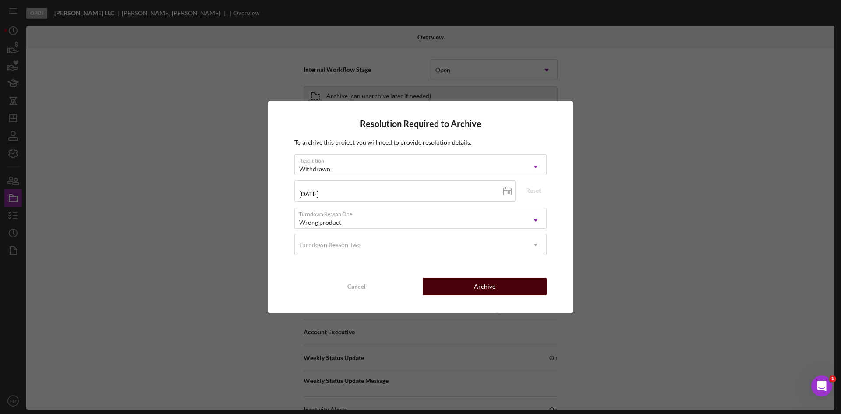
click at [509, 282] on button "Archive" at bounding box center [485, 287] width 124 height 18
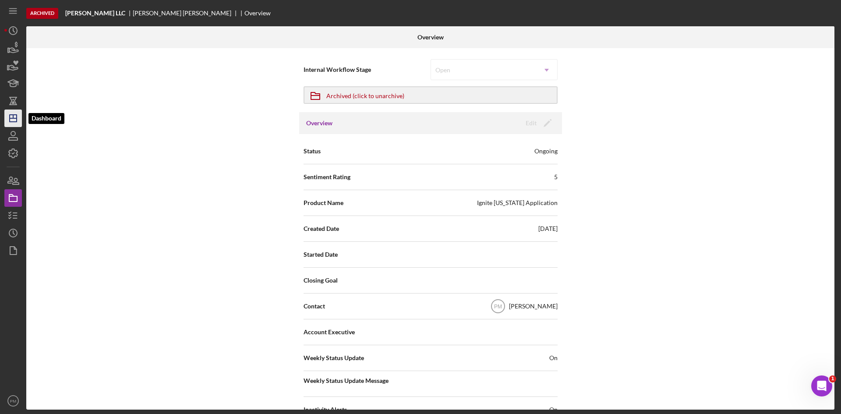
click at [13, 115] on line "button" at bounding box center [13, 117] width 0 height 4
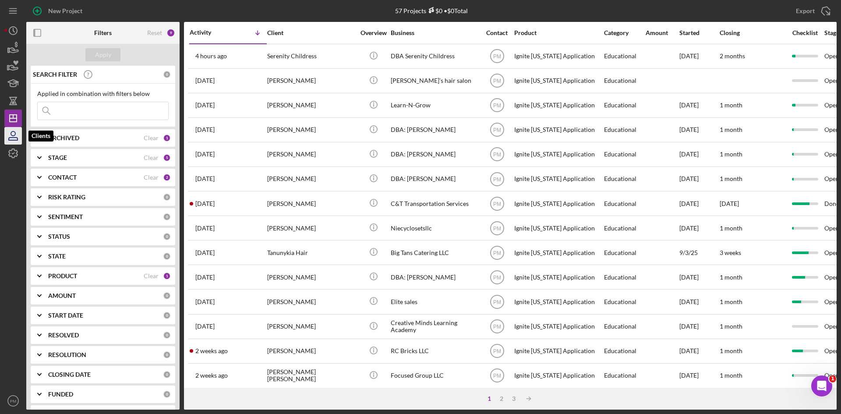
click at [19, 134] on icon "button" at bounding box center [13, 136] width 22 height 22
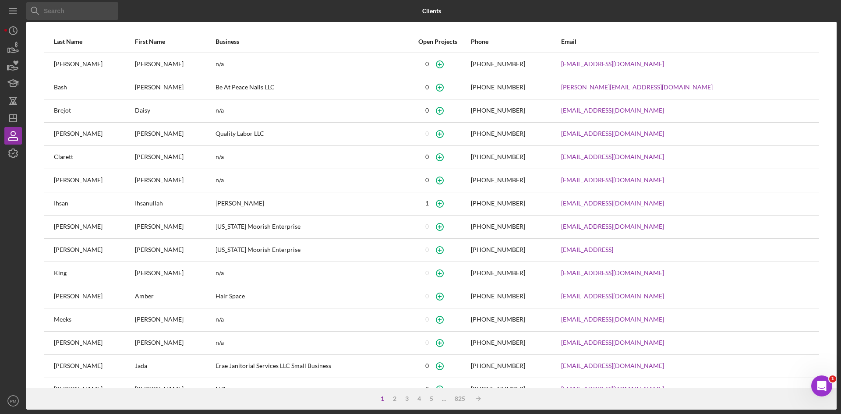
click at [69, 11] on input at bounding box center [72, 11] width 92 height 18
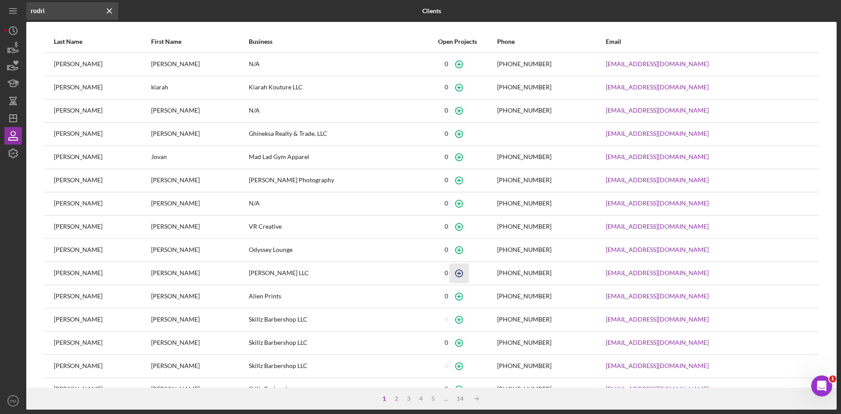
type input "rodri"
click at [463, 273] on icon "button" at bounding box center [459, 273] width 20 height 20
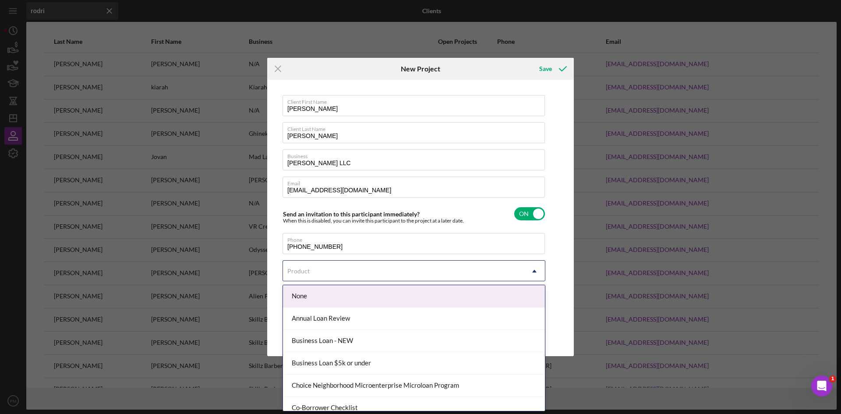
click at [351, 270] on div "Product" at bounding box center [403, 271] width 241 height 20
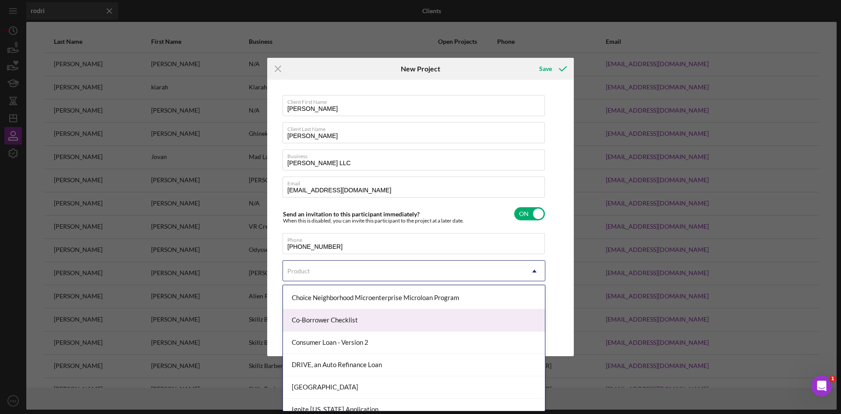
scroll to position [219, 0]
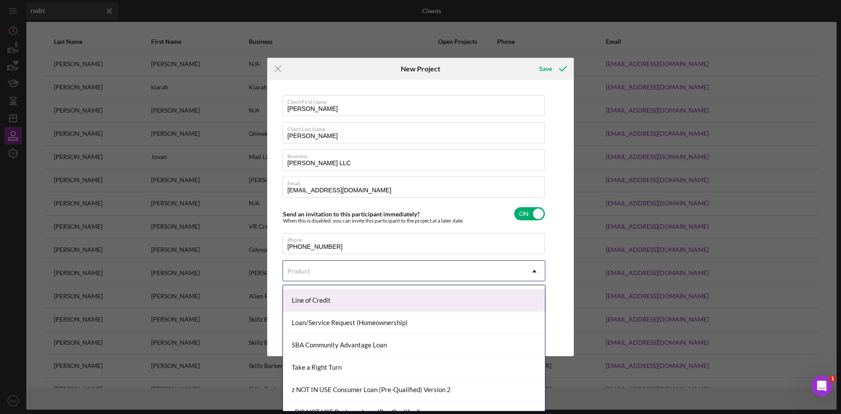
click at [321, 300] on div "Line of Credit" at bounding box center [414, 301] width 262 height 22
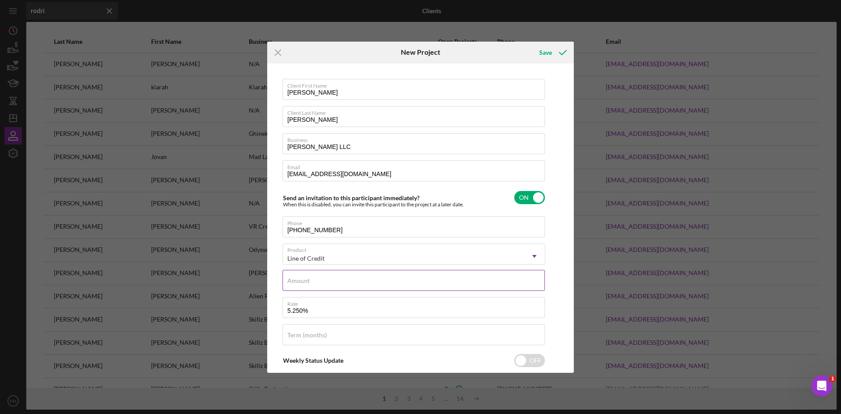
click at [318, 284] on input "Amount" at bounding box center [414, 280] width 262 height 21
type input "$50,000"
drag, startPoint x: 317, startPoint y: 305, endPoint x: 282, endPoint y: 312, distance: 35.4
click at [282, 312] on div "Client First Name [PERSON_NAME] Client Last Name [PERSON_NAME] Business [PERSON…" at bounding box center [420, 218] width 302 height 305
click at [322, 312] on input "5.250%" at bounding box center [414, 307] width 262 height 21
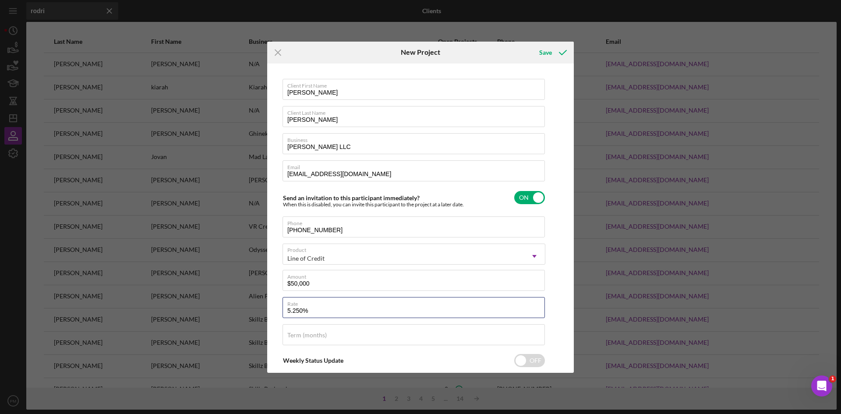
drag, startPoint x: 319, startPoint y: 312, endPoint x: 263, endPoint y: 309, distance: 56.1
click at [263, 309] on div "Icon/Menu Close New Project Save Client First Name [PERSON_NAME] Client Last Na…" at bounding box center [420, 207] width 841 height 414
type input "8.500%"
click at [360, 337] on input "Term (months)" at bounding box center [414, 334] width 262 height 21
type input "12"
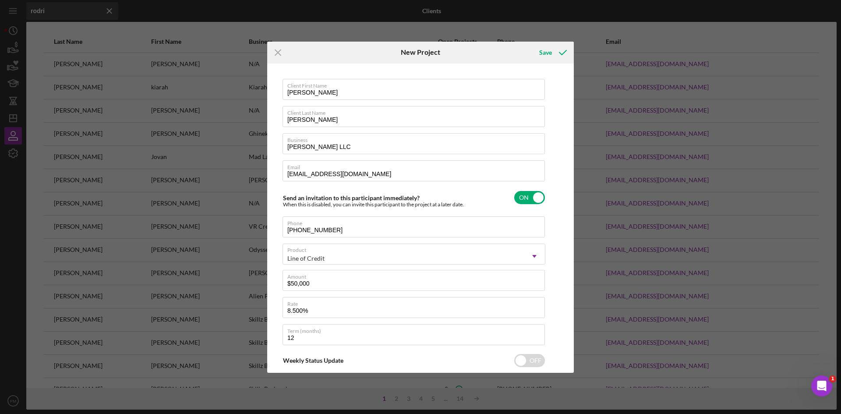
click at [551, 244] on div "Client First Name [PERSON_NAME] Client Last Name [PERSON_NAME] Business [PERSON…" at bounding box center [420, 218] width 302 height 305
click at [551, 54] on div "Save" at bounding box center [545, 53] width 13 height 18
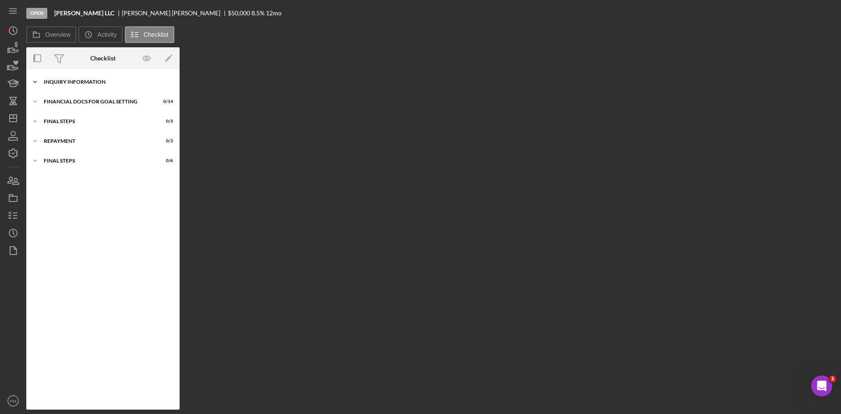
drag, startPoint x: 108, startPoint y: 80, endPoint x: 102, endPoint y: 90, distance: 11.4
click at [108, 80] on div "INQUIRY INFORMATION" at bounding box center [106, 81] width 125 height 5
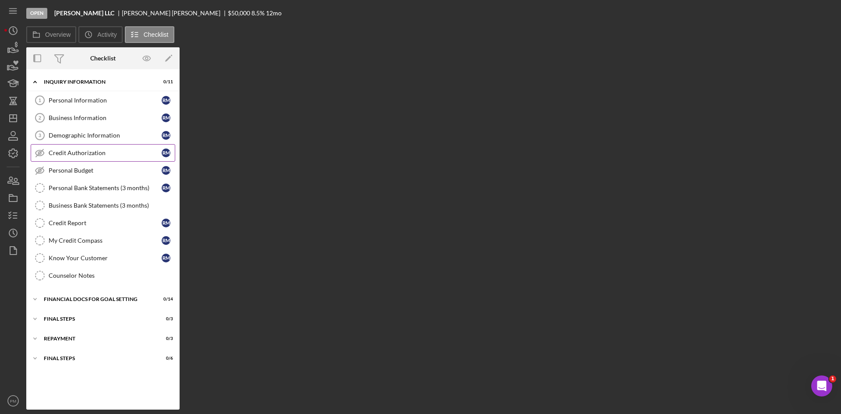
click at [71, 155] on div "Credit Authorization" at bounding box center [105, 152] width 113 height 7
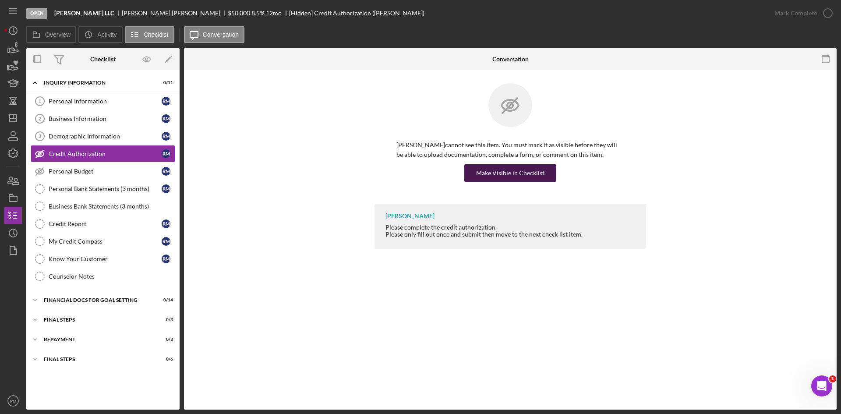
click at [483, 173] on div "Make Visible in Checklist" at bounding box center [510, 173] width 68 height 18
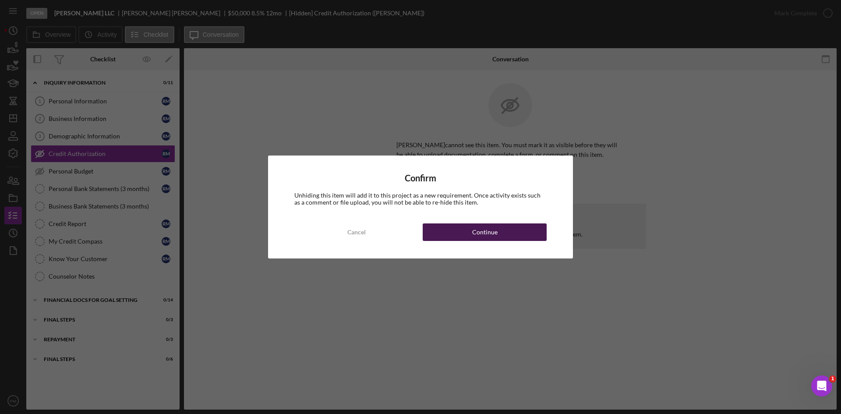
drag, startPoint x: 471, startPoint y: 232, endPoint x: 469, endPoint y: 236, distance: 5.1
click at [471, 235] on button "Continue" at bounding box center [485, 232] width 124 height 18
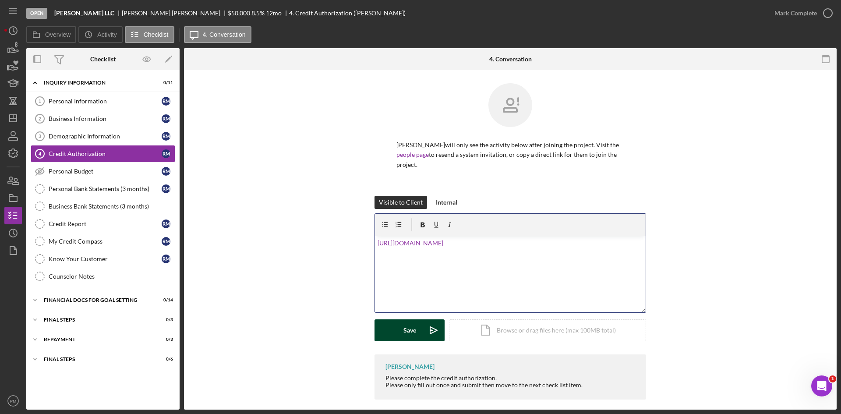
click at [406, 335] on div "Save" at bounding box center [409, 330] width 13 height 22
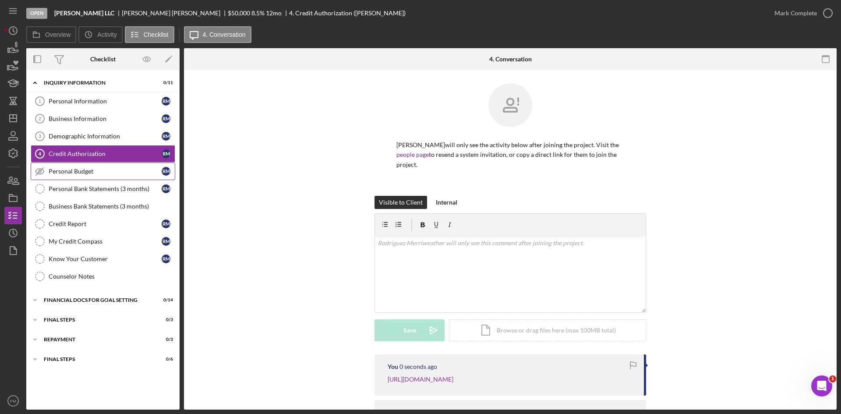
click at [89, 173] on div "Personal Budget" at bounding box center [105, 171] width 113 height 7
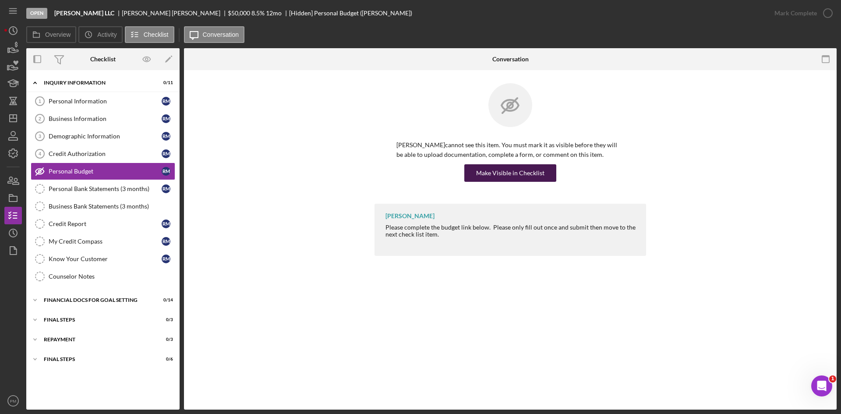
click at [503, 177] on div "Make Visible in Checklist" at bounding box center [510, 173] width 68 height 18
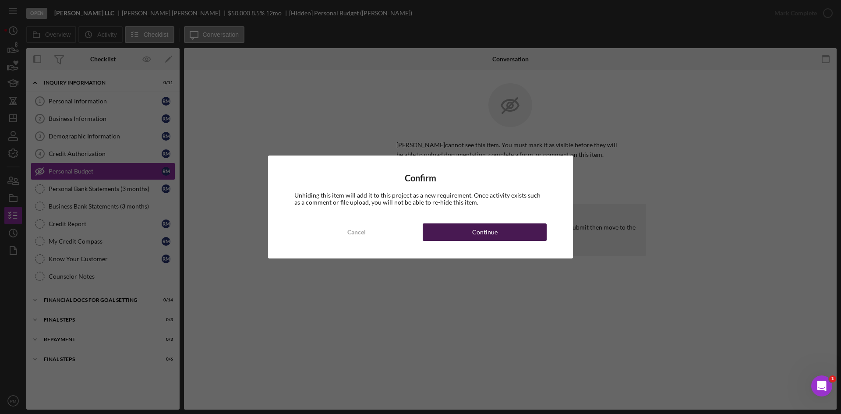
click at [472, 237] on div "Continue" at bounding box center [484, 232] width 25 height 18
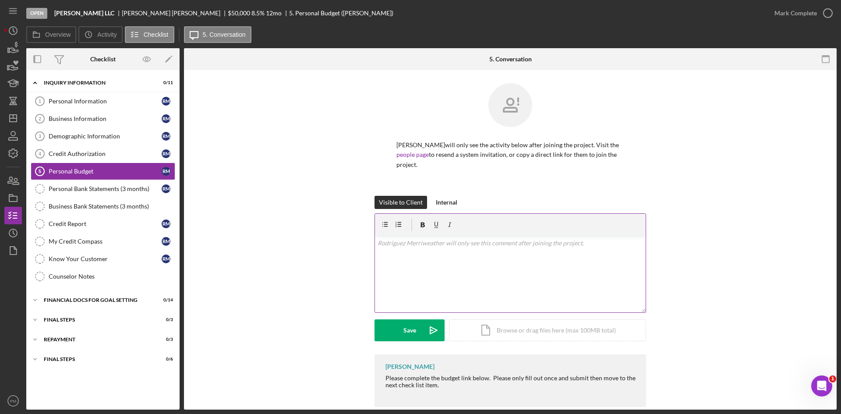
click at [453, 281] on div "v Color teal Color pink Remove color Add row above Add row below Add column bef…" at bounding box center [510, 274] width 271 height 77
click at [401, 326] on button "Save Icon/icon-invite-send" at bounding box center [410, 330] width 70 height 22
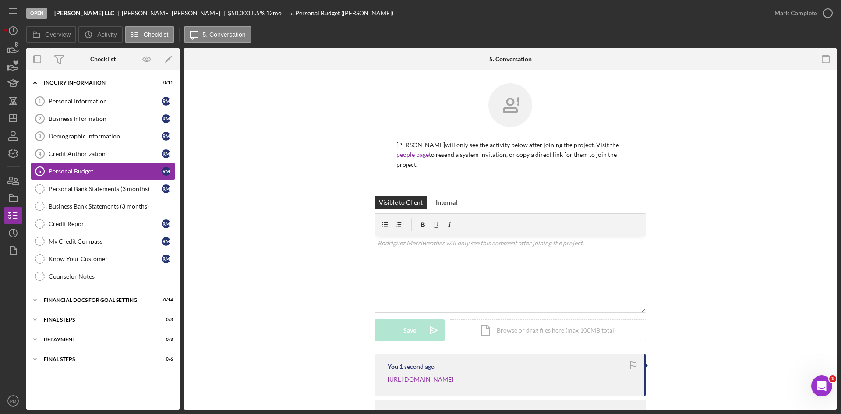
scroll to position [60, 0]
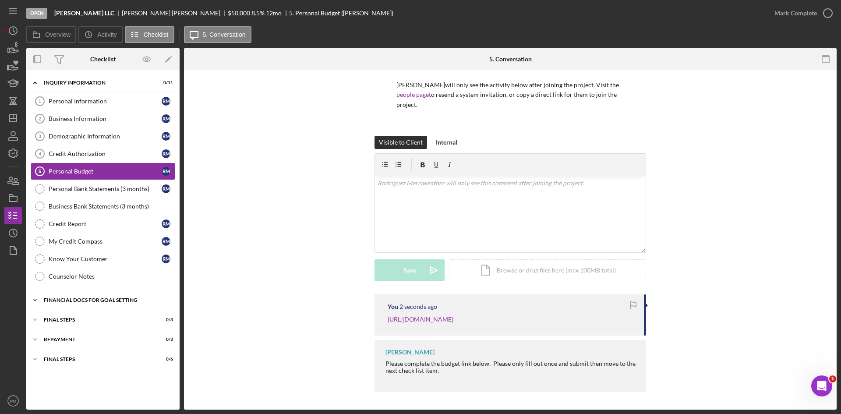
click at [78, 301] on div "Financial Docs for Goal Setting" at bounding box center [106, 299] width 125 height 5
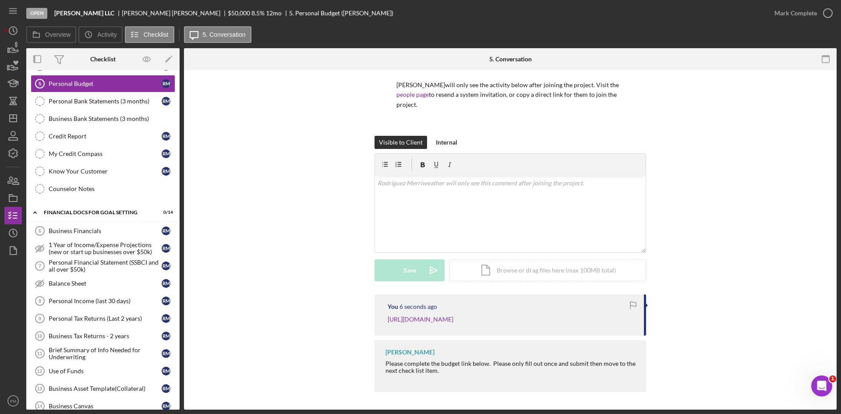
scroll to position [213, 0]
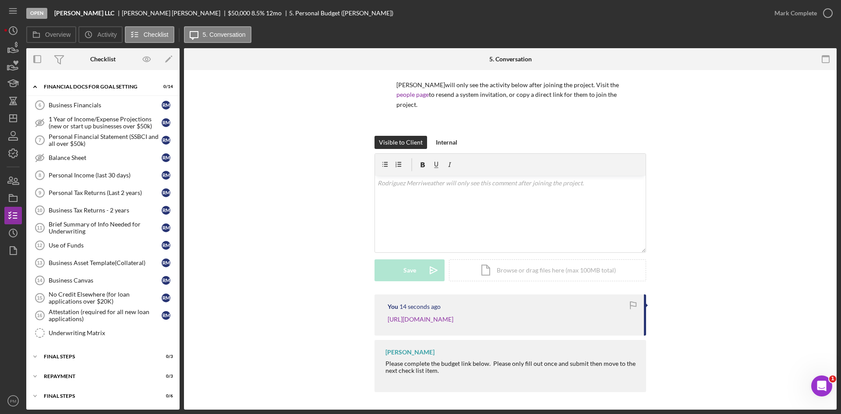
click at [287, 207] on div "Visible to Client Internal v Color teal Color pink Remove color Add row above A…" at bounding box center [510, 215] width 626 height 159
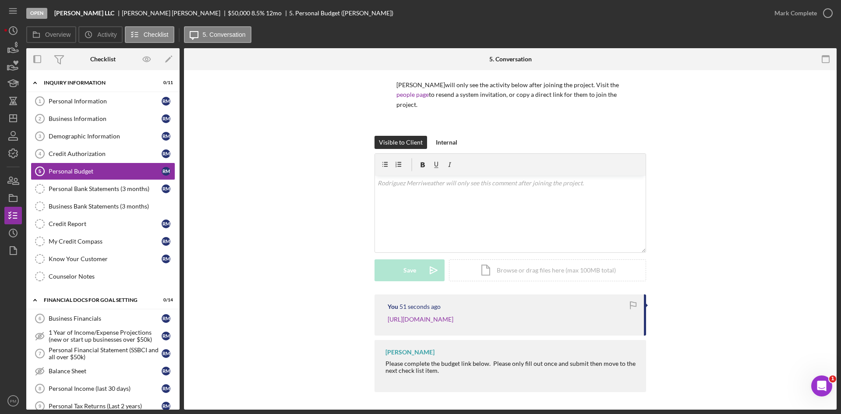
click at [220, 247] on div "Visible to Client Internal v Color teal Color pink Remove color Add row above A…" at bounding box center [510, 215] width 626 height 159
drag, startPoint x: 73, startPoint y: 277, endPoint x: 104, endPoint y: 272, distance: 31.8
click at [73, 277] on div "Counselor Notes" at bounding box center [112, 276] width 126 height 7
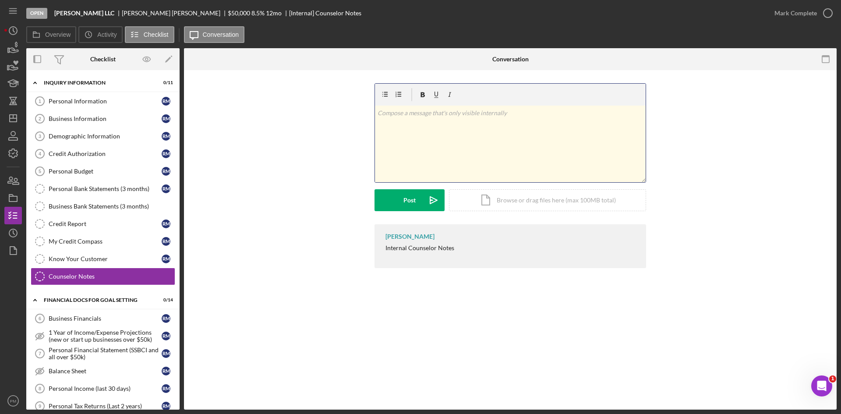
click at [431, 145] on div "v Color teal Color pink Remove color Add row above Add row below Add column bef…" at bounding box center [510, 144] width 271 height 77
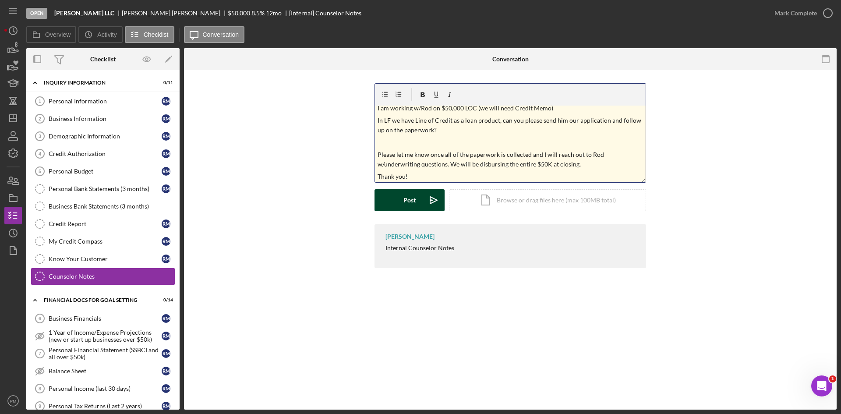
click at [410, 199] on div "Post" at bounding box center [409, 200] width 12 height 22
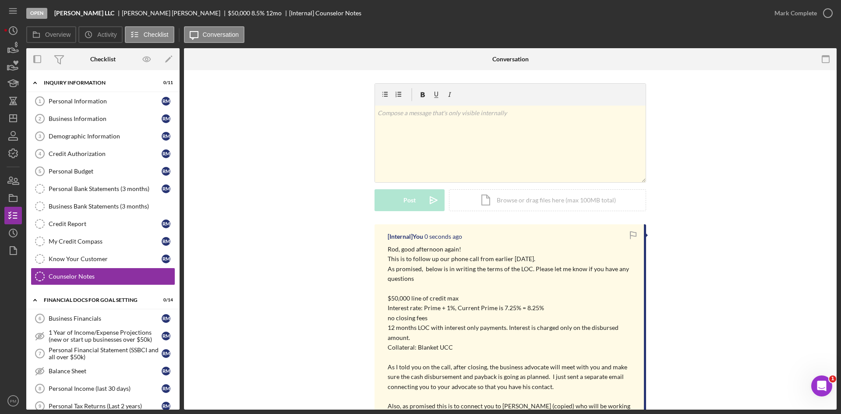
scroll to position [0, 0]
click at [14, 117] on icon "Icon/Dashboard" at bounding box center [13, 118] width 22 height 22
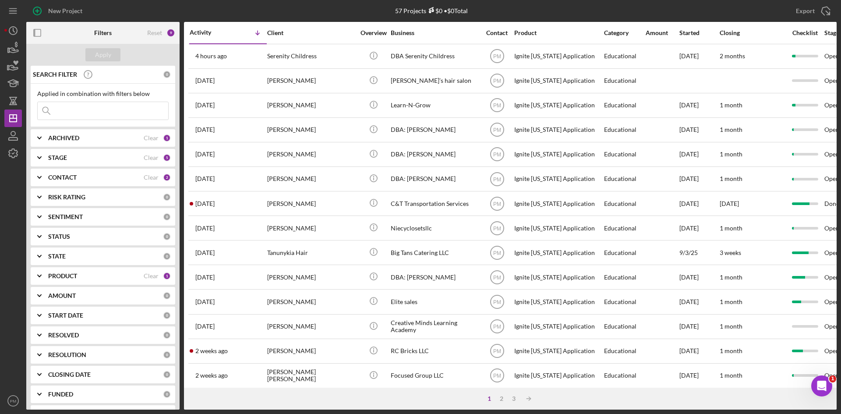
click at [106, 179] on div "CONTACT" at bounding box center [95, 177] width 95 height 7
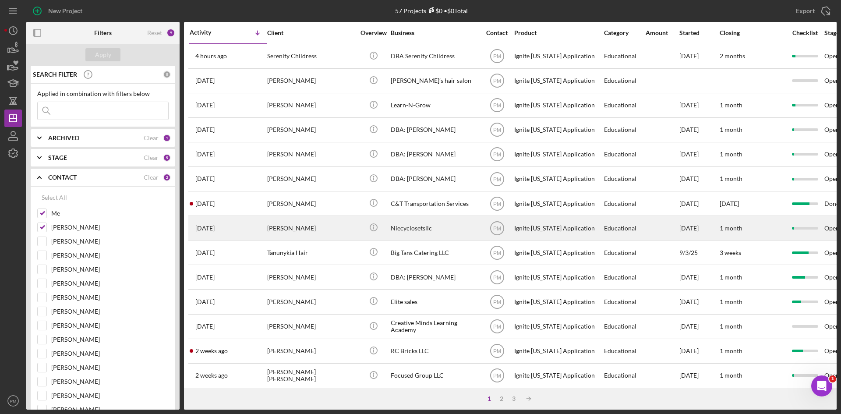
scroll to position [175, 0]
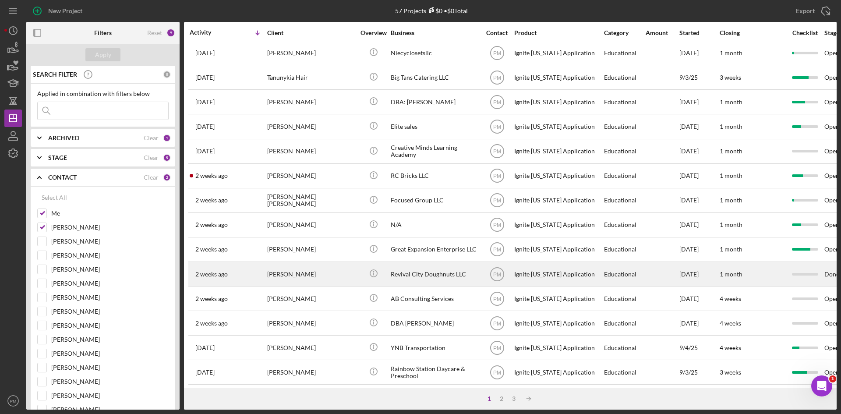
click at [347, 280] on div "[PERSON_NAME]" at bounding box center [311, 273] width 88 height 23
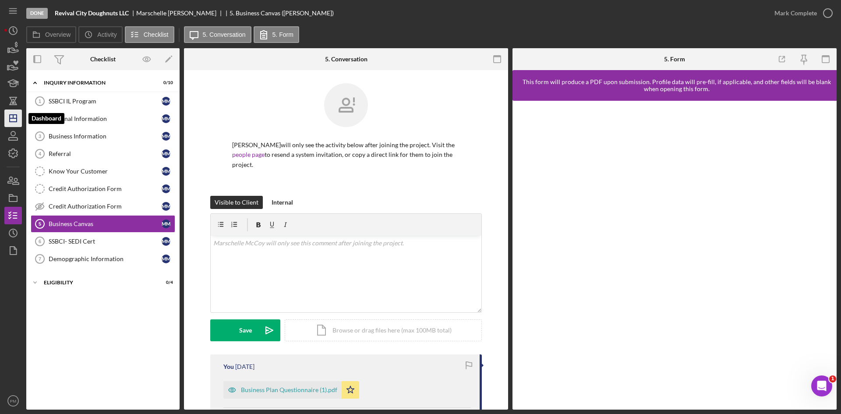
click at [14, 121] on icon "Icon/Dashboard" at bounding box center [13, 118] width 22 height 22
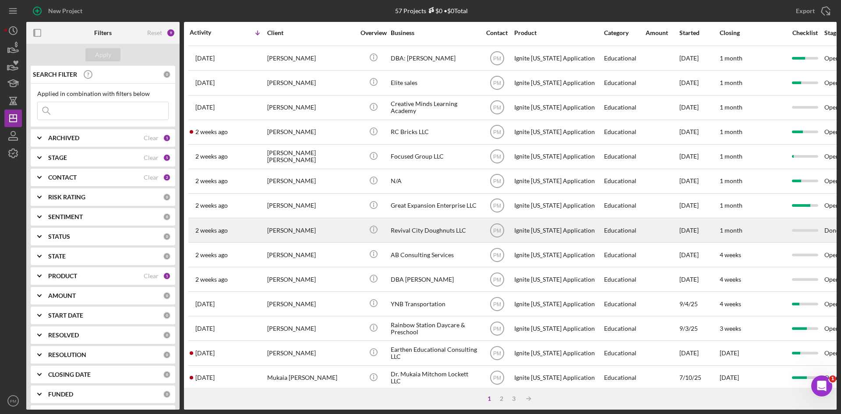
scroll to position [282, 0]
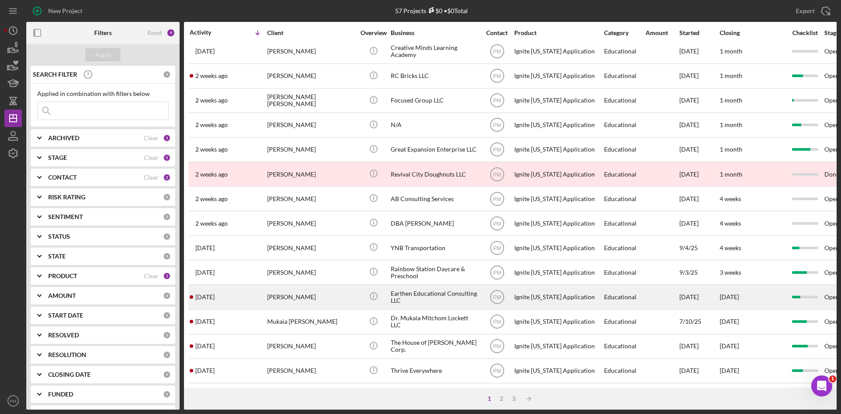
click at [279, 297] on div "[PERSON_NAME]" at bounding box center [311, 296] width 88 height 23
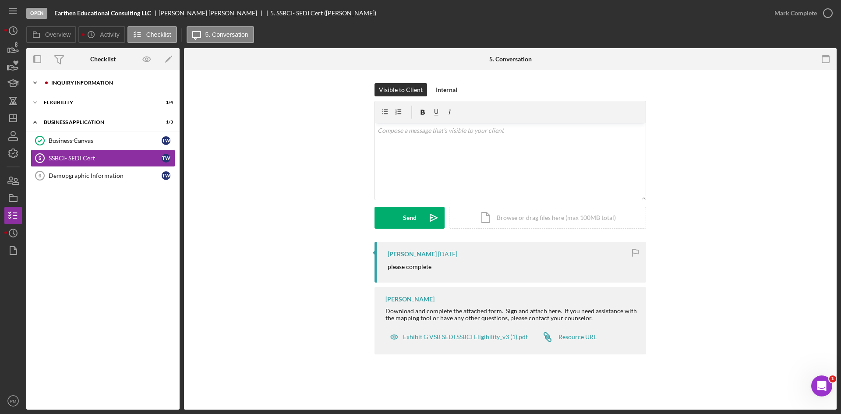
click at [99, 86] on div "Icon/Expander Inquiry Information 2 / 5" at bounding box center [102, 83] width 153 height 18
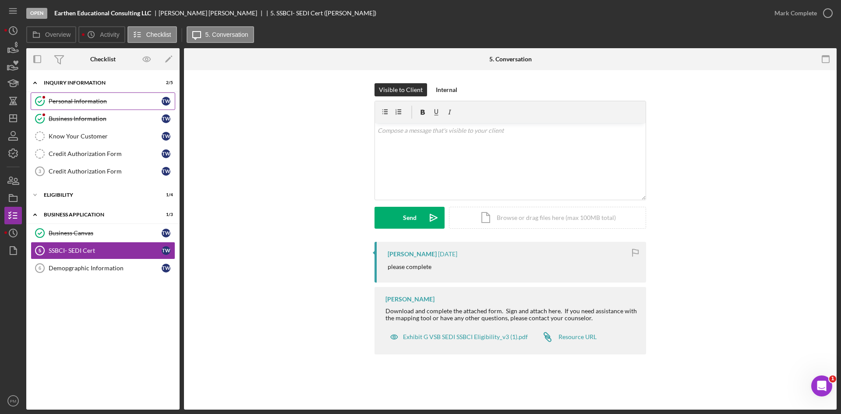
click at [97, 101] on div "Personal Information" at bounding box center [105, 101] width 113 height 7
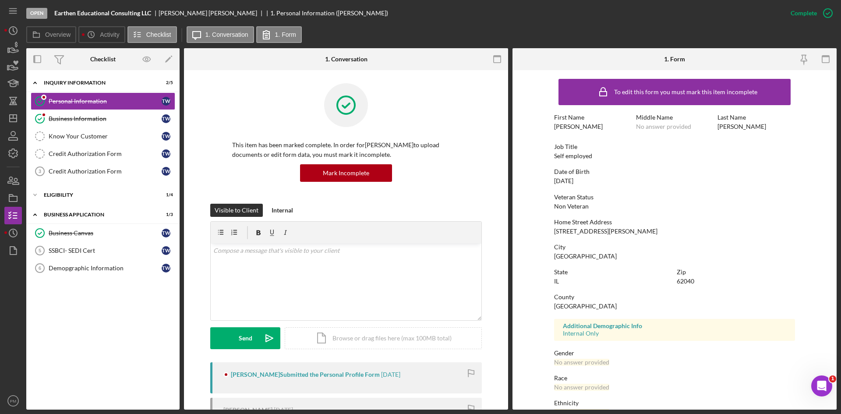
scroll to position [219, 0]
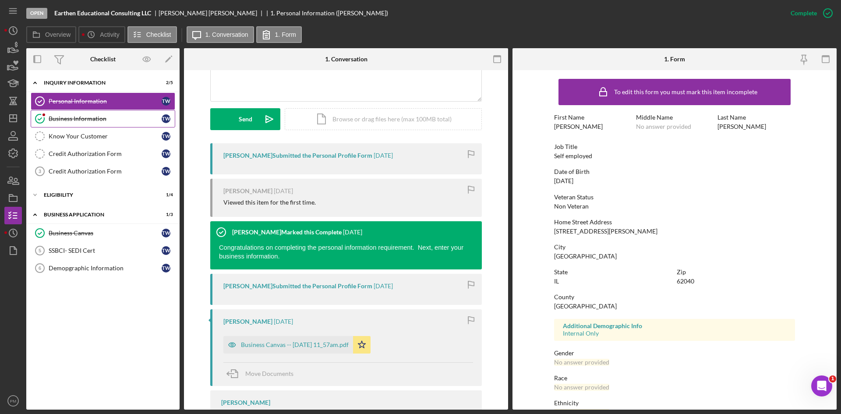
click at [108, 120] on div "Business Information" at bounding box center [105, 118] width 113 height 7
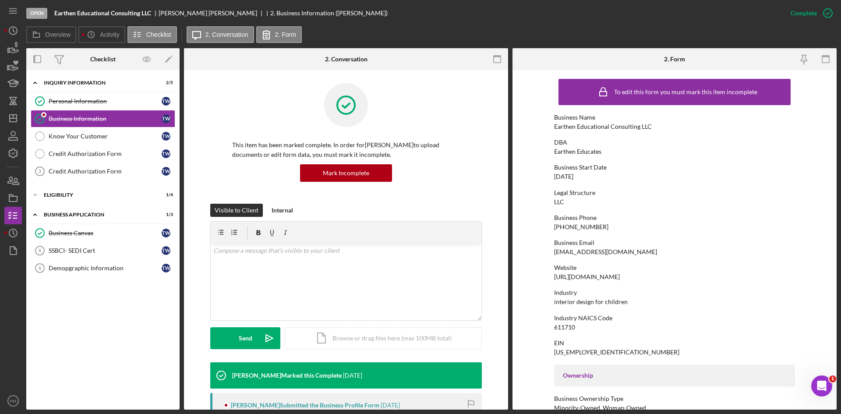
scroll to position [125, 0]
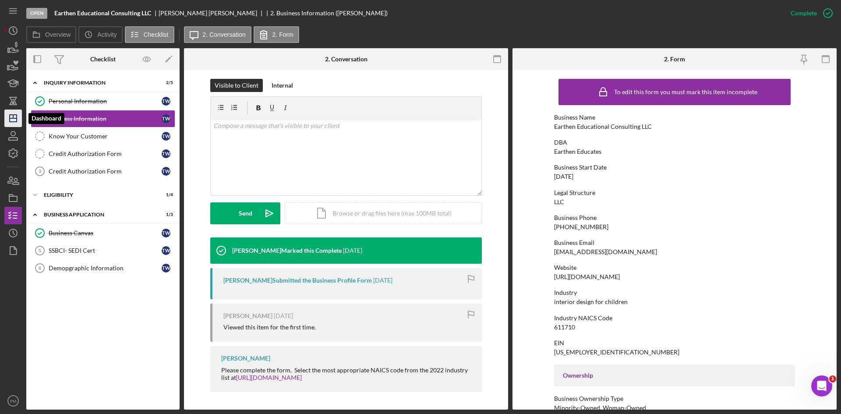
click at [11, 116] on icon "Icon/Dashboard" at bounding box center [13, 118] width 22 height 22
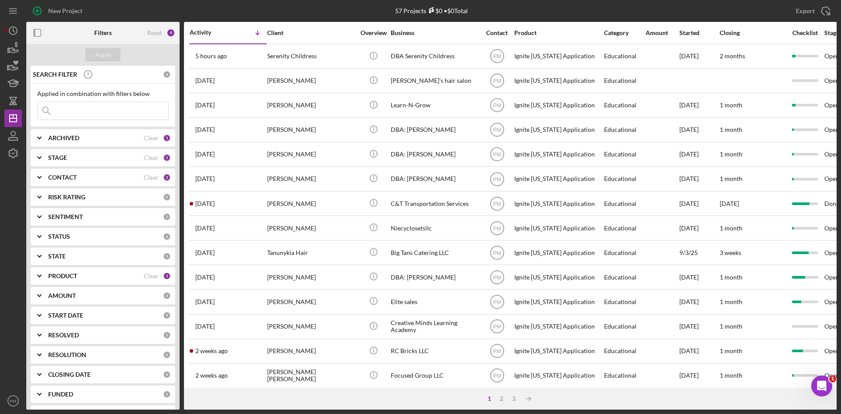
click at [64, 276] on b "PRODUCT" at bounding box center [62, 275] width 29 height 7
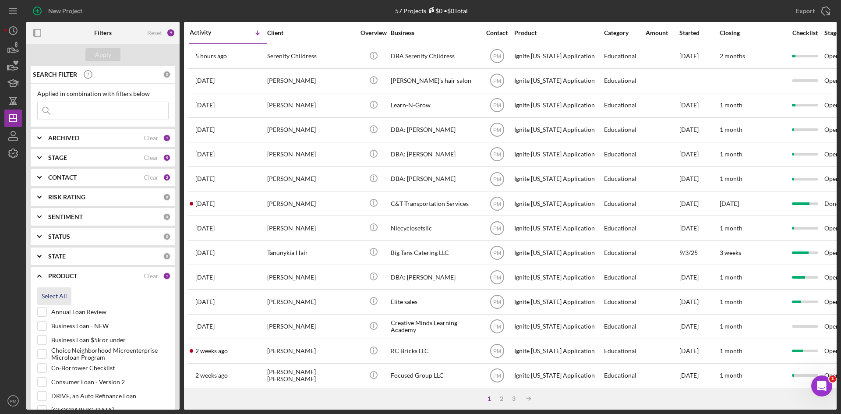
click at [53, 294] on div "Select All" at bounding box center [54, 296] width 25 height 18
checkbox input "true"
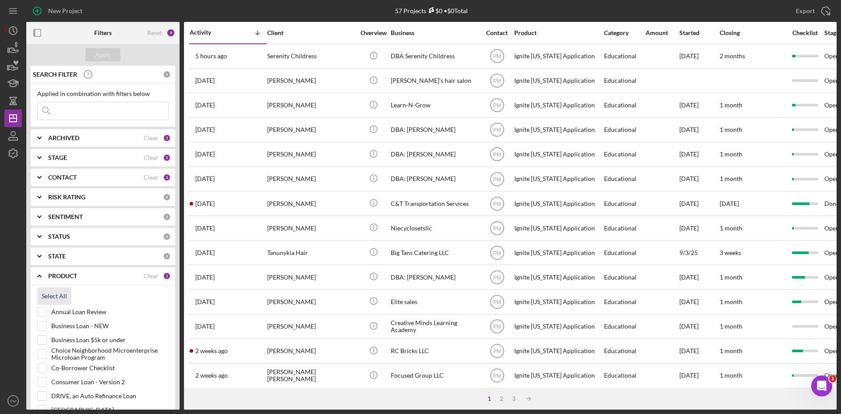
checkbox input "true"
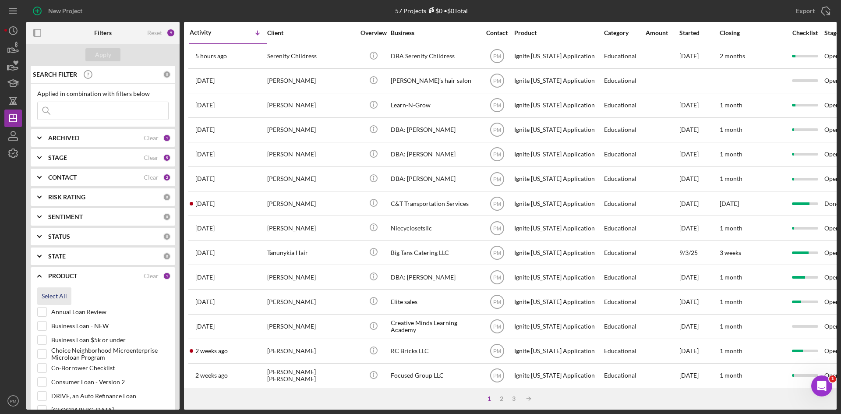
checkbox input "true"
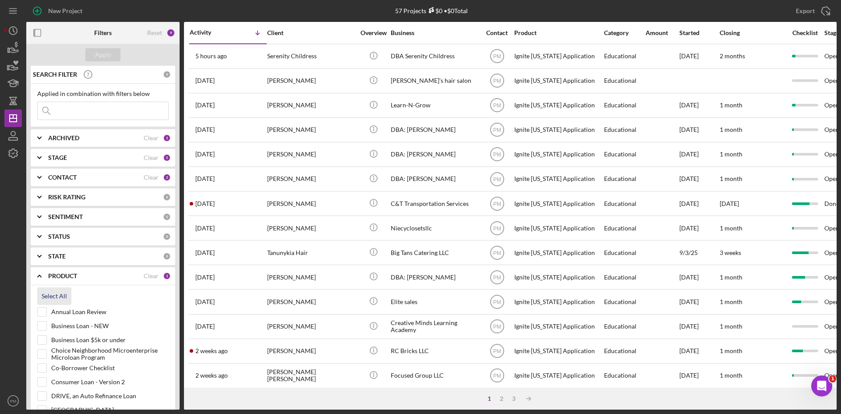
checkbox input "true"
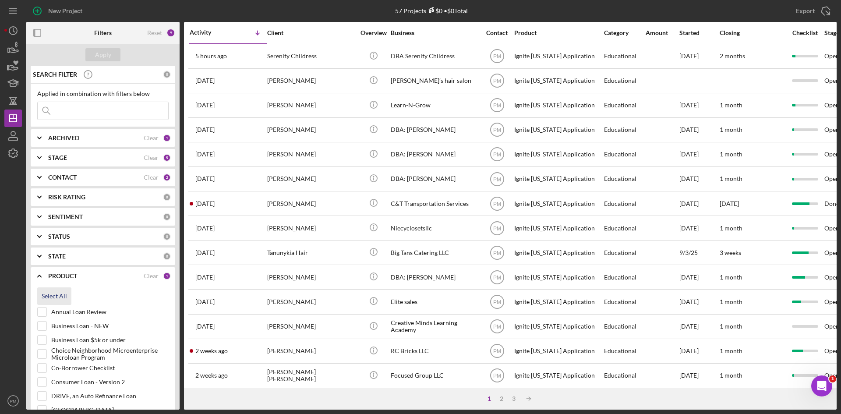
checkbox input "true"
click at [39, 313] on input "Annual Loan Review" at bounding box center [42, 311] width 9 height 9
checkbox input "false"
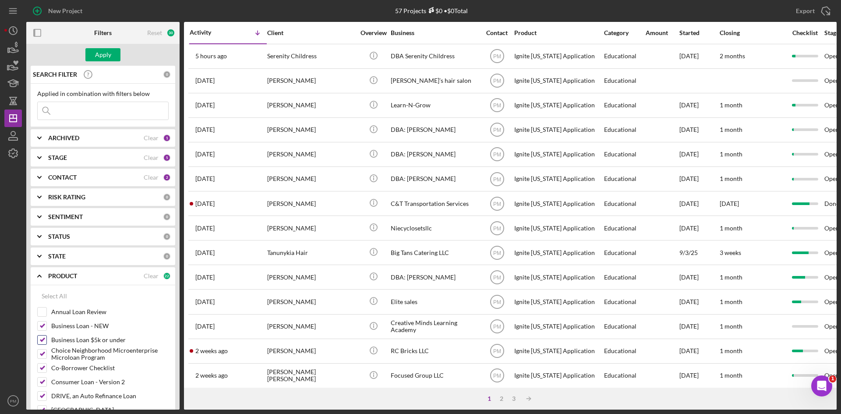
scroll to position [175, 0]
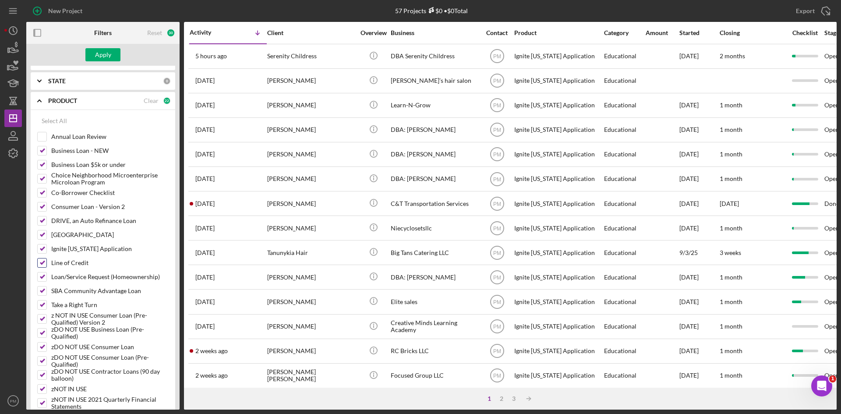
click at [45, 265] on input "Line of Credit" at bounding box center [42, 262] width 9 height 9
click at [46, 266] on input "Line of Credit" at bounding box center [42, 262] width 9 height 9
checkbox input "true"
click at [42, 253] on input "Ignite [US_STATE] Application" at bounding box center [42, 248] width 9 height 9
checkbox input "false"
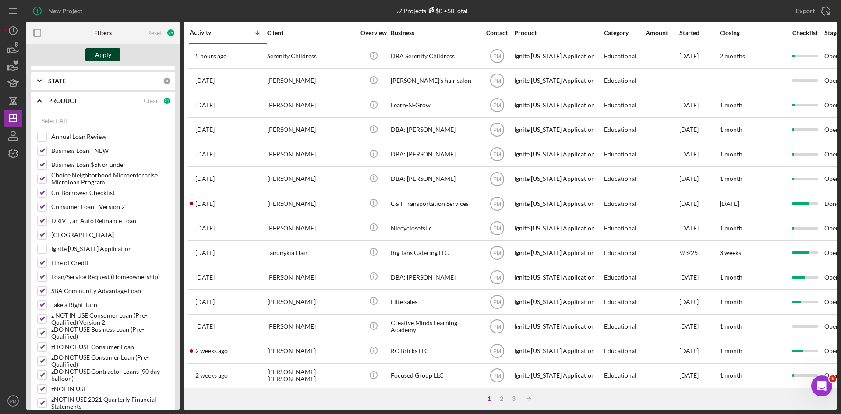
click at [106, 57] on div "Apply" at bounding box center [103, 54] width 16 height 13
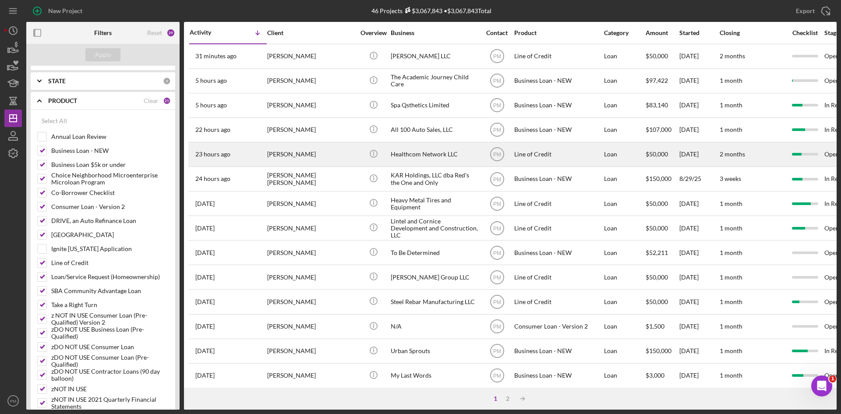
click at [283, 159] on div "[PERSON_NAME]" at bounding box center [311, 154] width 88 height 23
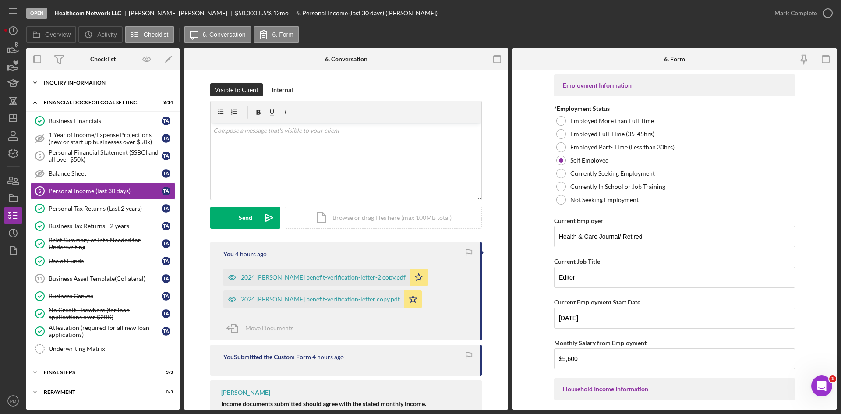
click at [104, 86] on div "Icon/Expander INQUIRY INFORMATION 3 / 11" at bounding box center [102, 83] width 153 height 18
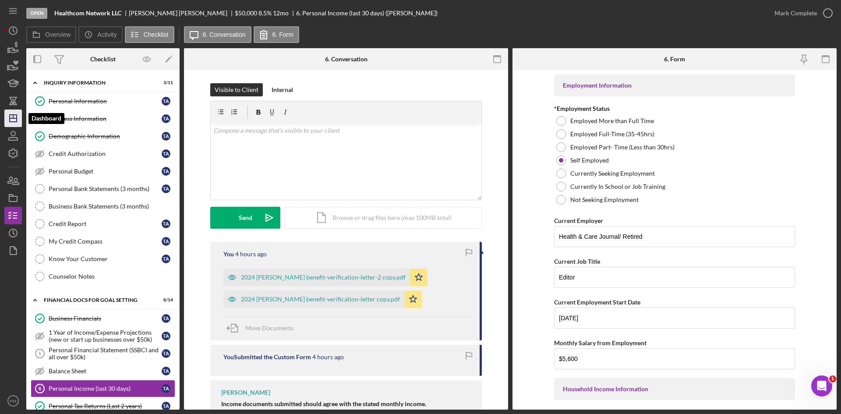
click at [7, 115] on icon "Icon/Dashboard" at bounding box center [13, 118] width 22 height 22
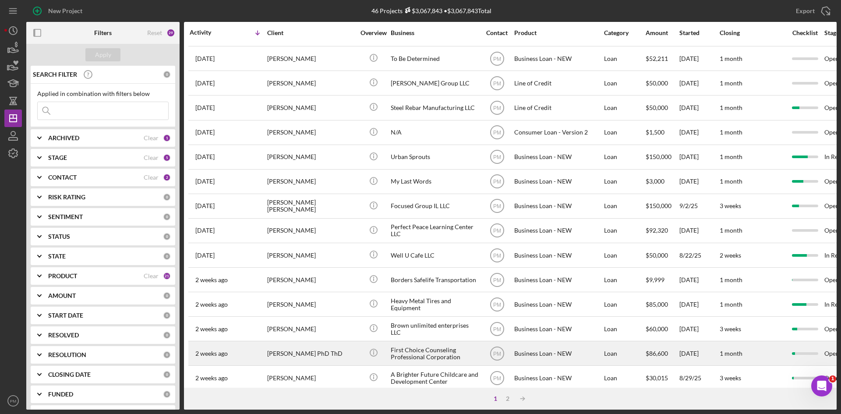
scroll to position [150, 0]
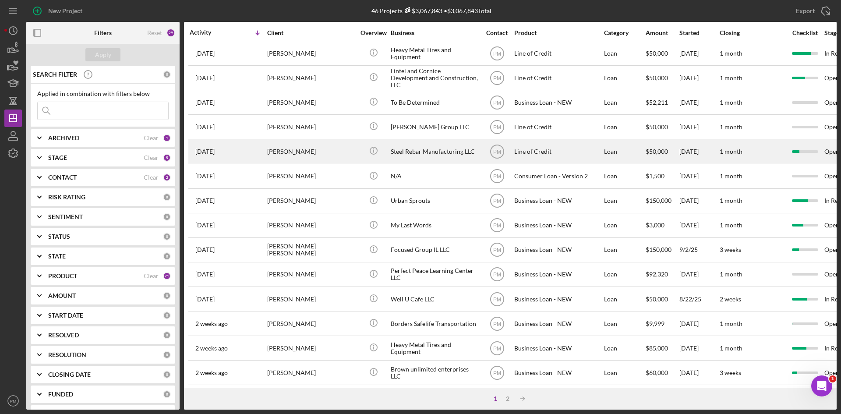
click at [262, 155] on div "[DATE] [PERSON_NAME]" at bounding box center [228, 151] width 77 height 23
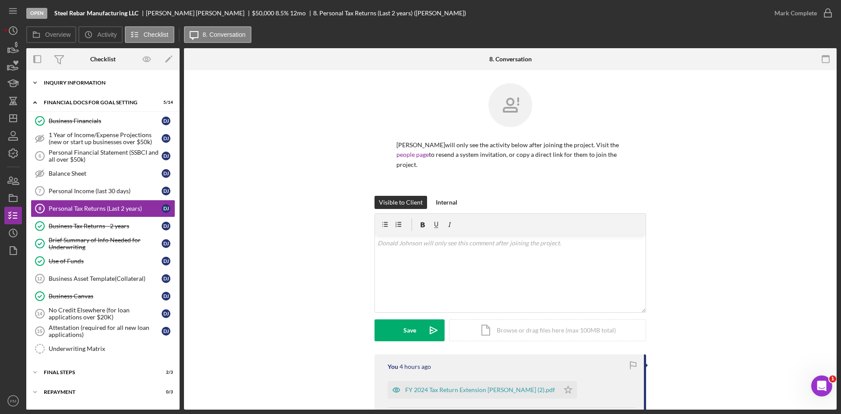
click at [81, 85] on div "Icon/Expander INQUIRY INFORMATION 4 / 11" at bounding box center [102, 83] width 153 height 18
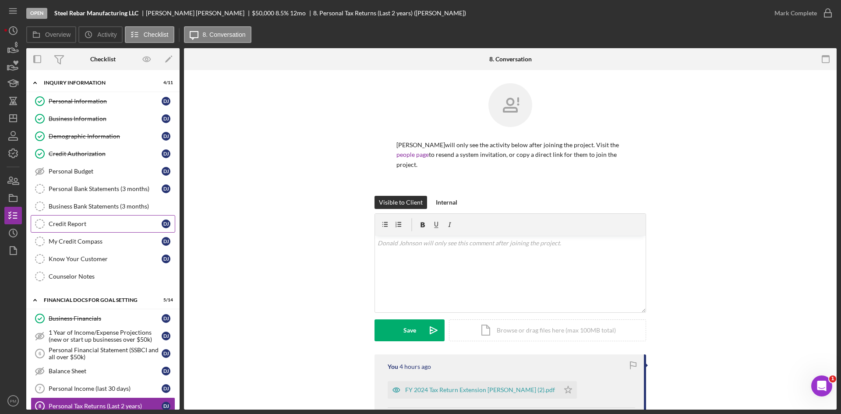
click at [79, 223] on div "Credit Report" at bounding box center [105, 223] width 113 height 7
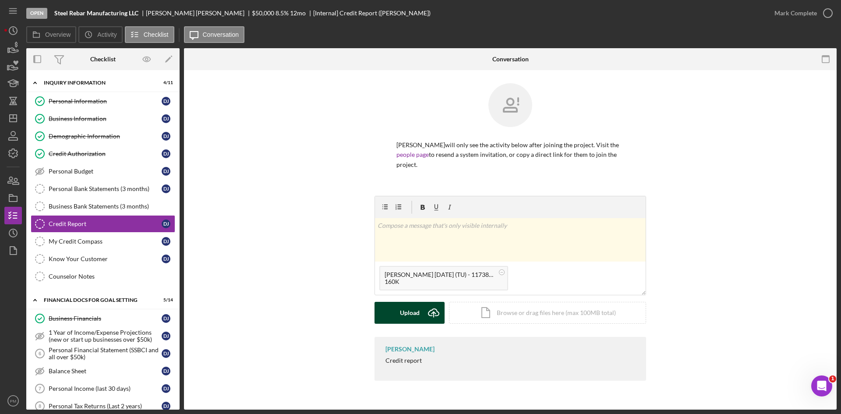
click at [424, 310] on icon "Icon/Upload" at bounding box center [434, 313] width 22 height 22
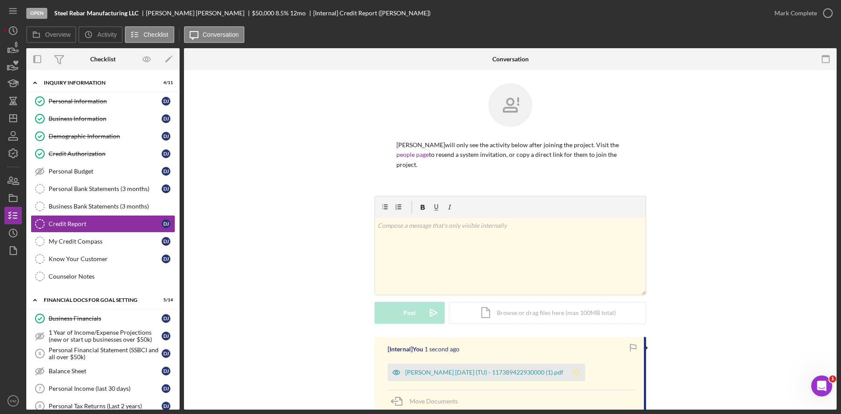
click at [580, 371] on polygon "button" at bounding box center [576, 371] width 7 height 7
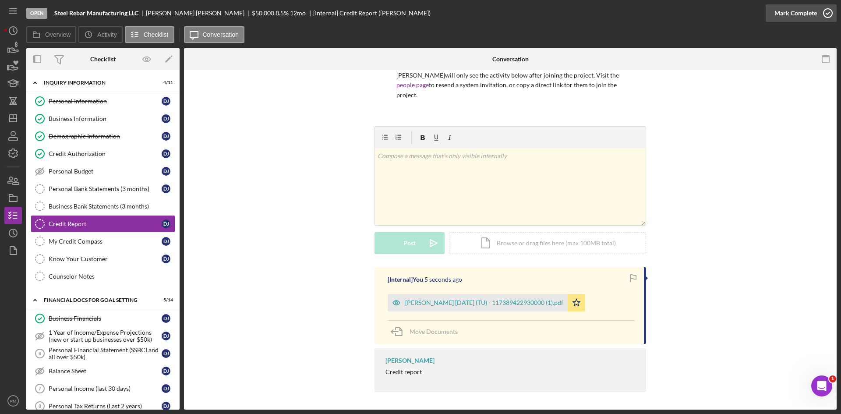
click at [792, 14] on div "Mark Complete" at bounding box center [795, 13] width 42 height 18
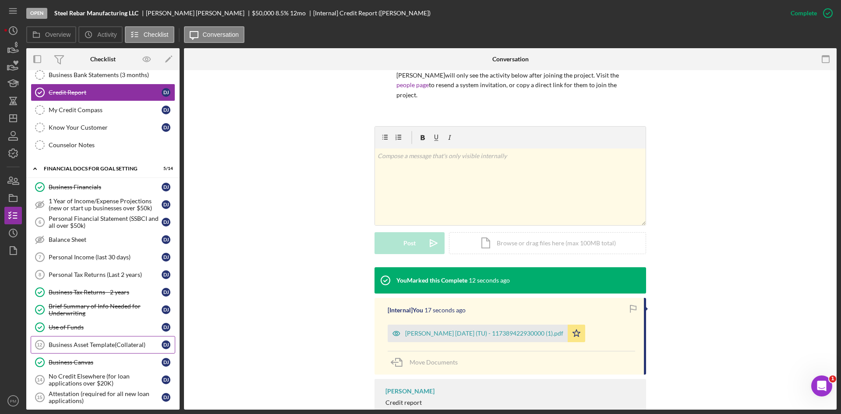
scroll to position [213, 0]
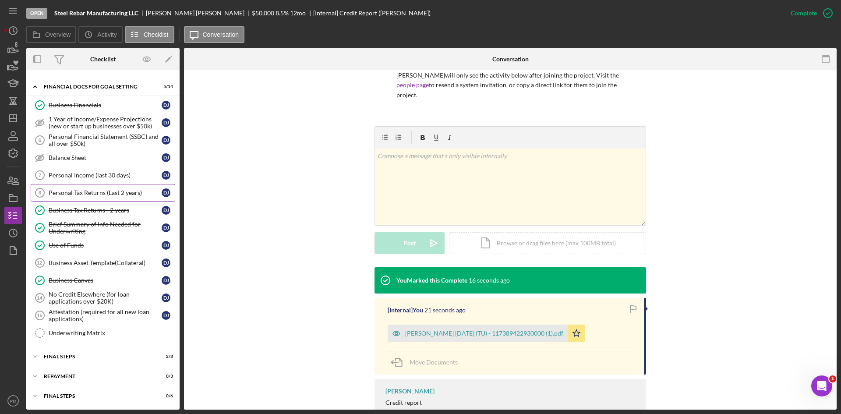
click at [94, 189] on div "Personal Tax Returns (Last 2 years)" at bounding box center [105, 192] width 113 height 7
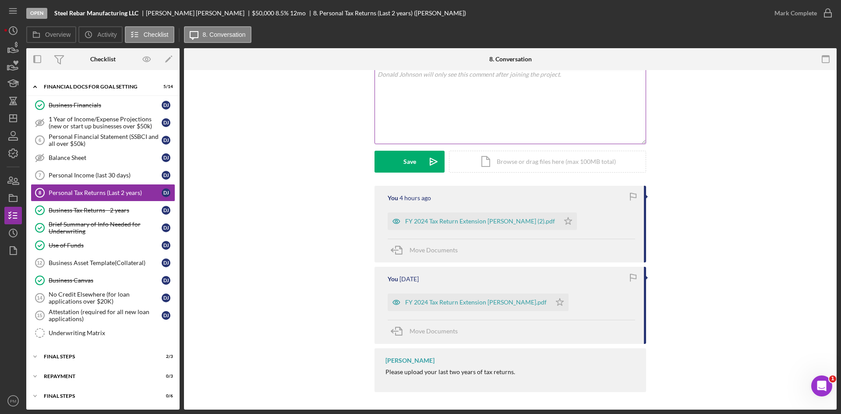
scroll to position [81, 0]
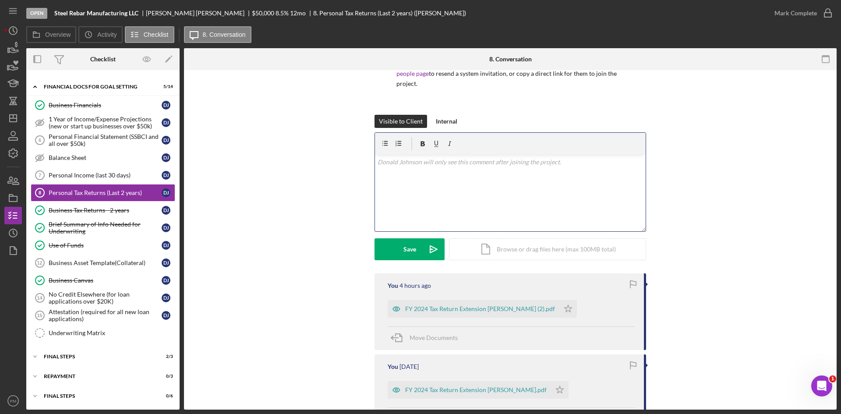
click at [432, 176] on div "v Color teal Color pink Remove color Add row above Add row below Add column bef…" at bounding box center [510, 193] width 271 height 77
click at [402, 171] on p "Would you upload you 2023 personal taxes here? I can't access them from your la…" at bounding box center [511, 167] width 266 height 20
click at [435, 171] on p "Would you upload you 2023 personal taxes here? I can't access them from your la…" at bounding box center [511, 167] width 266 height 20
click at [503, 162] on p "Would you upload you 2023 personal taxes here? I can't access them from your la…" at bounding box center [511, 167] width 266 height 20
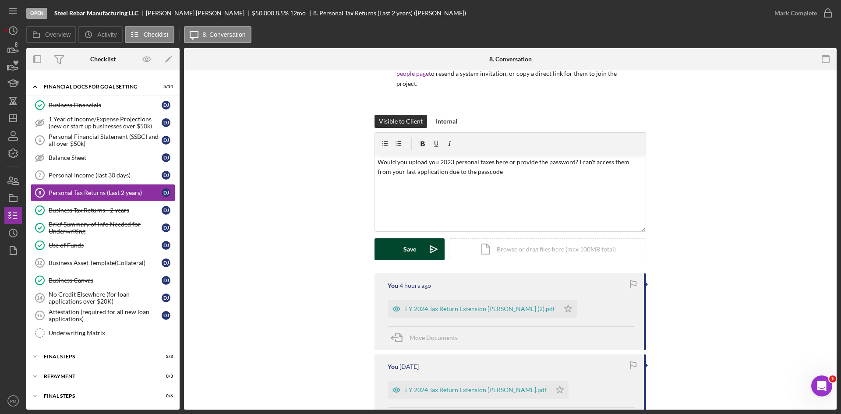
click at [393, 248] on button "Save Icon/icon-invite-send" at bounding box center [410, 249] width 70 height 22
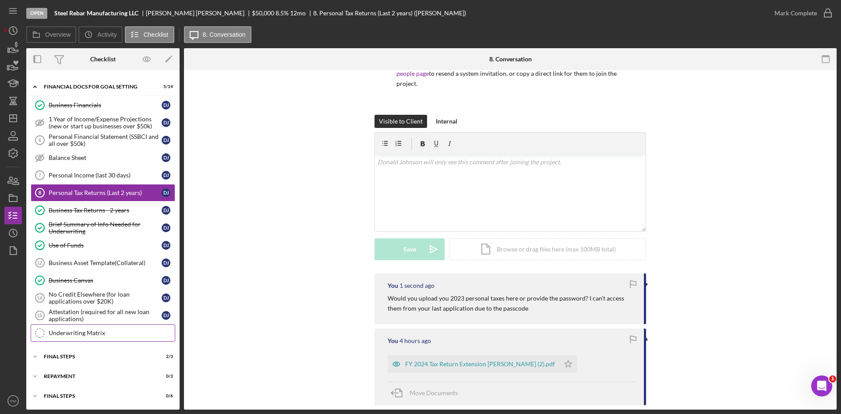
click at [88, 335] on div "Underwriting Matrix" at bounding box center [112, 332] width 126 height 7
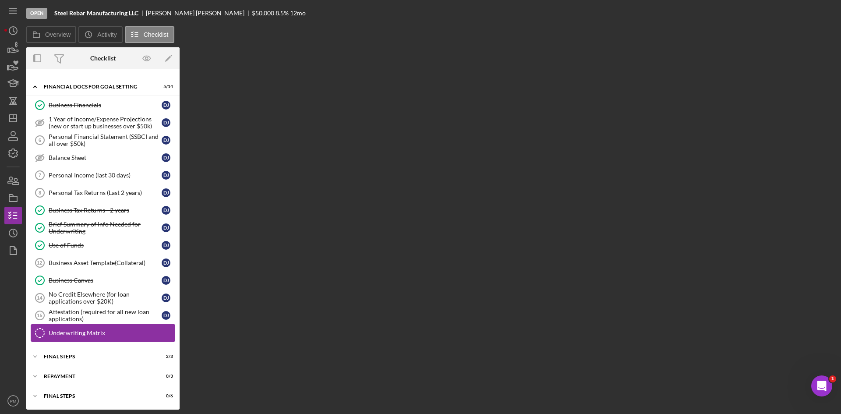
scroll to position [213, 0]
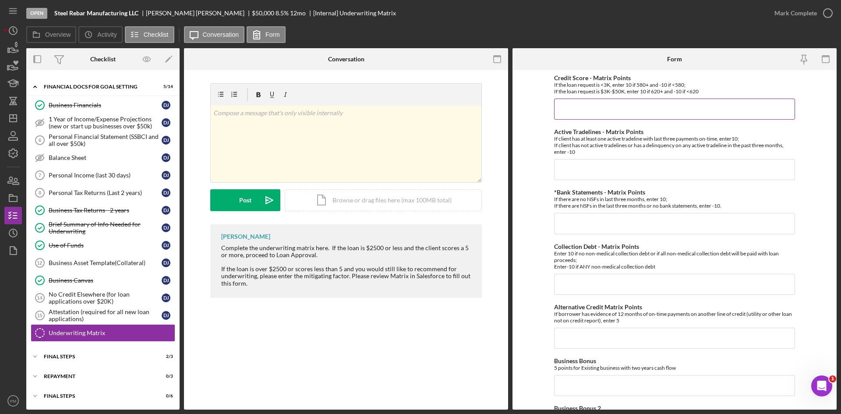
click at [588, 102] on input "Credit Score - Matrix Points" at bounding box center [674, 109] width 241 height 21
type input "10"
click at [593, 178] on input "Active Tradelines - Matrix Points" at bounding box center [674, 169] width 241 height 21
type input "-10"
click at [707, 224] on input "*Bank Statements - Matrix Points" at bounding box center [674, 223] width 241 height 21
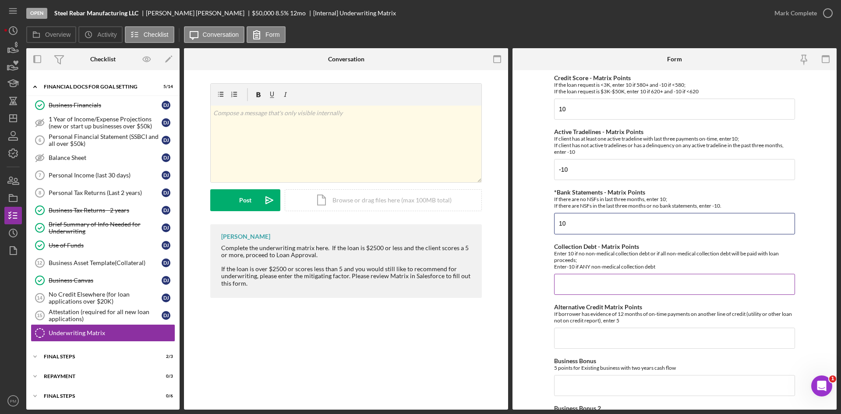
type input "10"
click at [697, 274] on div "Collection Debt - Matrix Points Enter 10 if no non-medical collection debt or i…" at bounding box center [674, 269] width 241 height 52
click at [695, 284] on input "Collection Debt - Matrix Points" at bounding box center [674, 284] width 241 height 21
type input "10"
drag, startPoint x: 542, startPoint y: 308, endPoint x: 555, endPoint y: 309, distance: 13.6
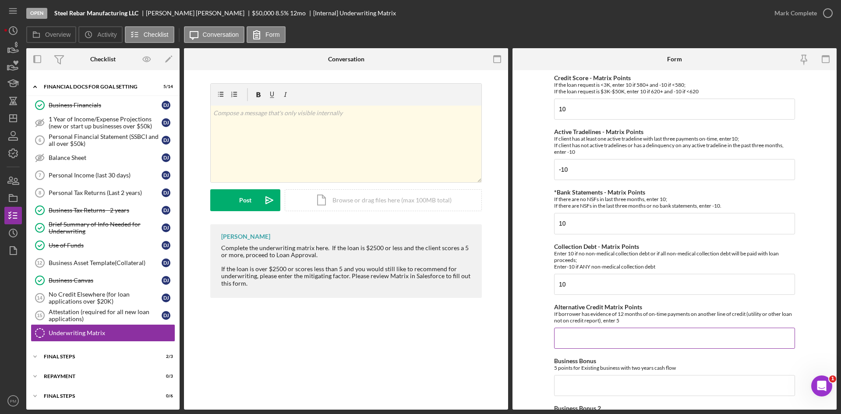
click at [542, 308] on form "Credit Score - Matrix Points If the loan request is <3K, enter 10 if 580+ and -…" at bounding box center [674, 239] width 324 height 339
click at [595, 340] on input "Alternative Credit Matrix Points" at bounding box center [674, 338] width 241 height 21
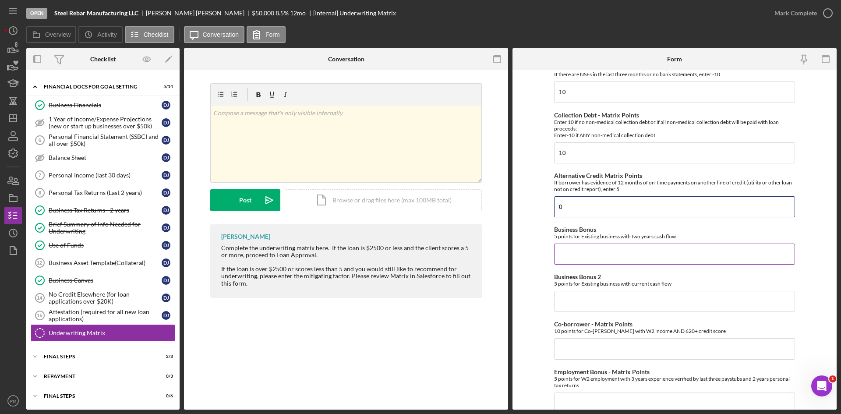
type input "0"
click at [573, 251] on input "Business Bonus" at bounding box center [674, 254] width 241 height 21
type input "0"
click at [584, 301] on input "Business Bonus 2" at bounding box center [674, 301] width 241 height 21
type input "0"
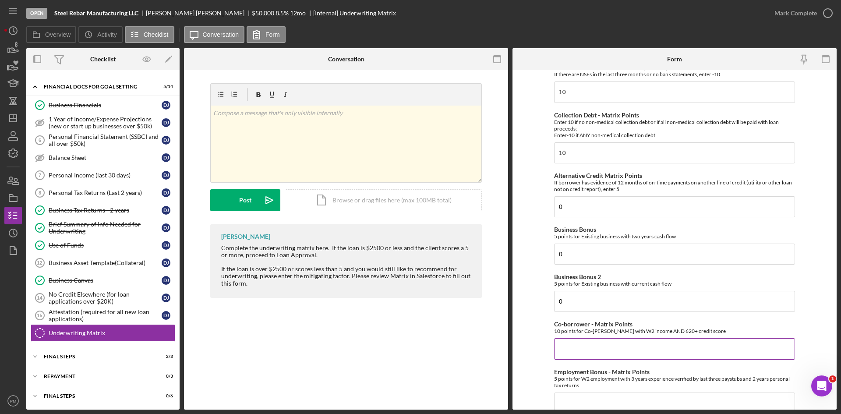
click at [585, 340] on input "Co-borrower - Matrix Points" at bounding box center [674, 348] width 241 height 21
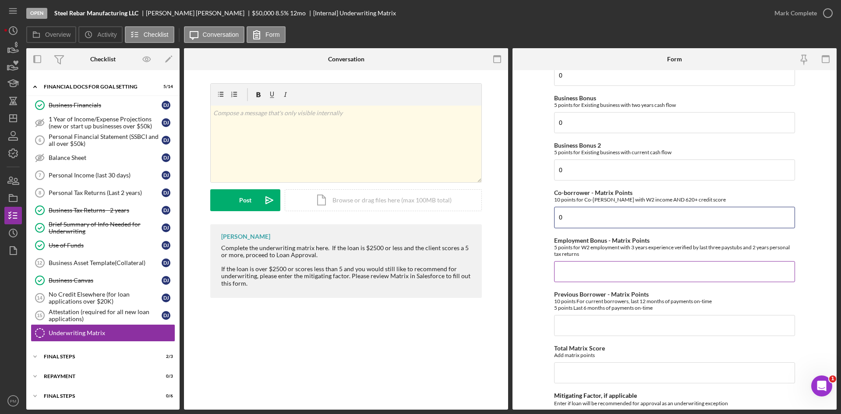
type input "0"
click at [577, 276] on input "Employment Bonus - Matrix Points" at bounding box center [674, 271] width 241 height 21
type input "0"
click at [579, 325] on input "Previous Borrower - Matrix Points" at bounding box center [674, 325] width 241 height 21
type input "0"
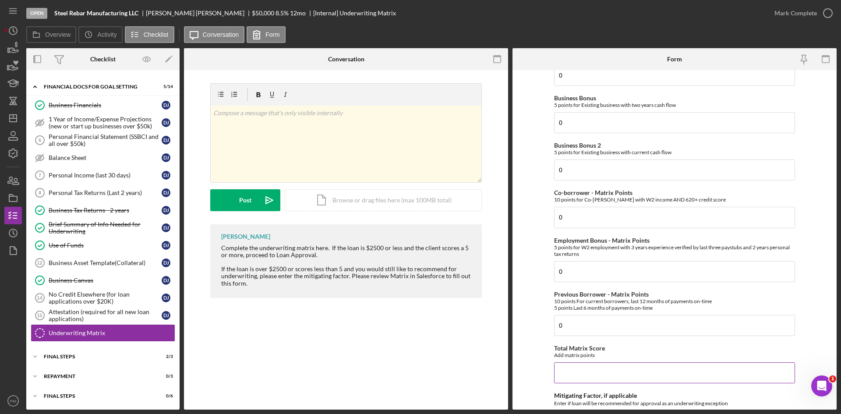
click at [575, 368] on input "Total Matrix Score" at bounding box center [674, 372] width 241 height 21
type input "20"
click at [539, 374] on form "Credit Score - Matrix Points If the loan request is <3K, enter 10 if 580+ and -…" at bounding box center [674, 239] width 324 height 339
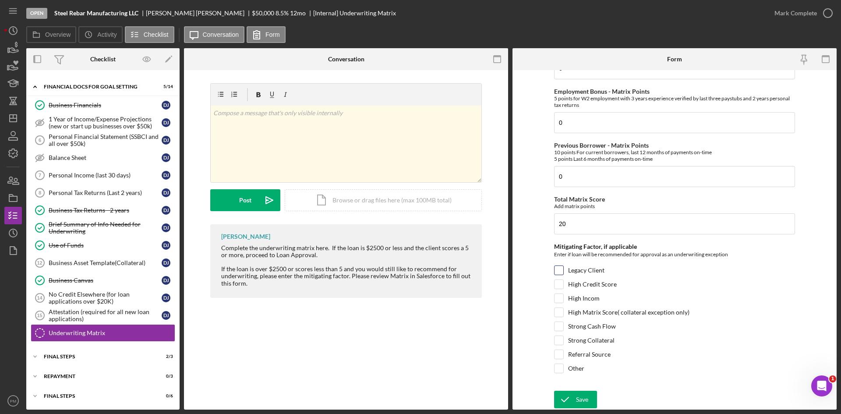
click at [563, 269] on div "Legacy Client" at bounding box center [674, 272] width 241 height 14
click at [558, 273] on input "Legacy Client" at bounding box center [559, 270] width 9 height 9
checkbox input "true"
click at [564, 396] on icon "submit" at bounding box center [565, 400] width 22 height 22
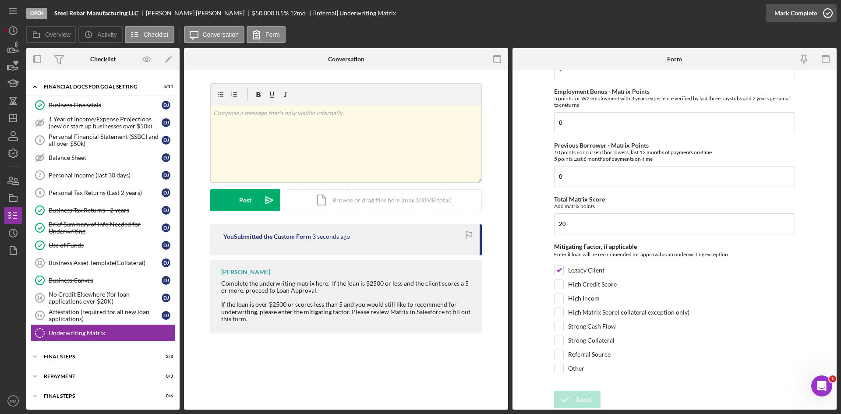
click at [806, 16] on div "Mark Complete" at bounding box center [795, 13] width 42 height 18
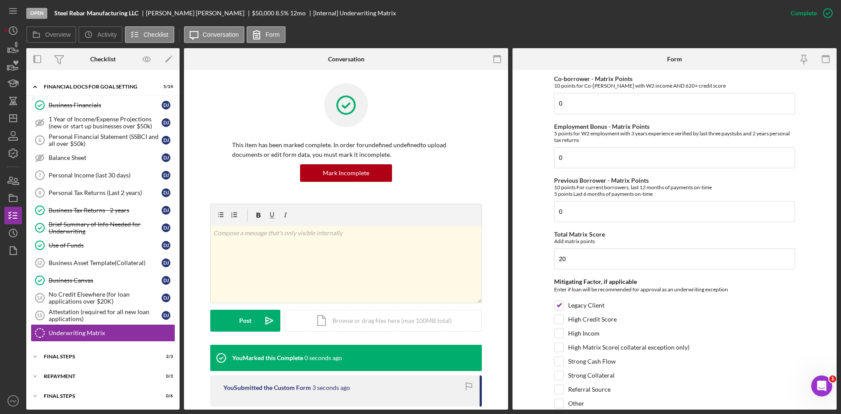
scroll to position [447, 0]
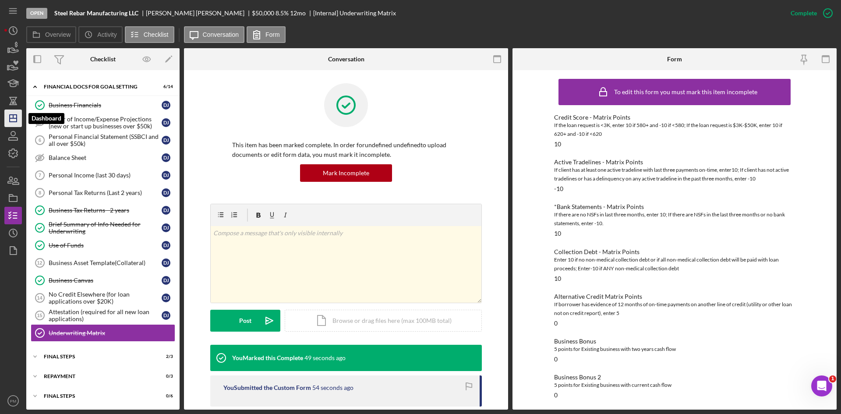
click at [9, 113] on icon "Icon/Dashboard" at bounding box center [13, 118] width 22 height 22
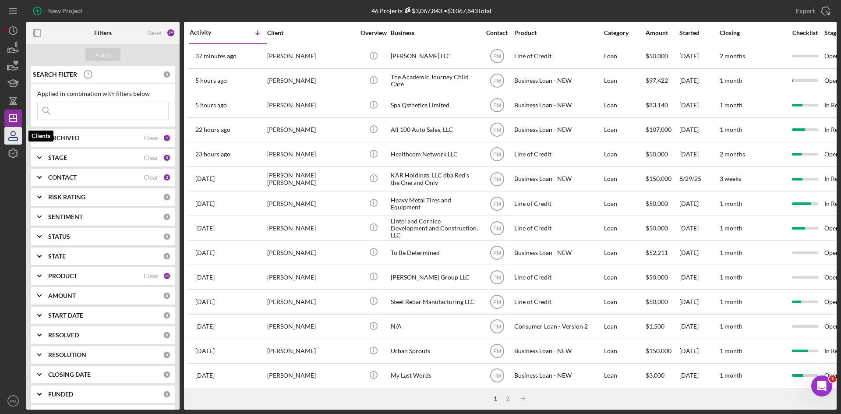
click at [17, 140] on icon "button" at bounding box center [13, 136] width 22 height 22
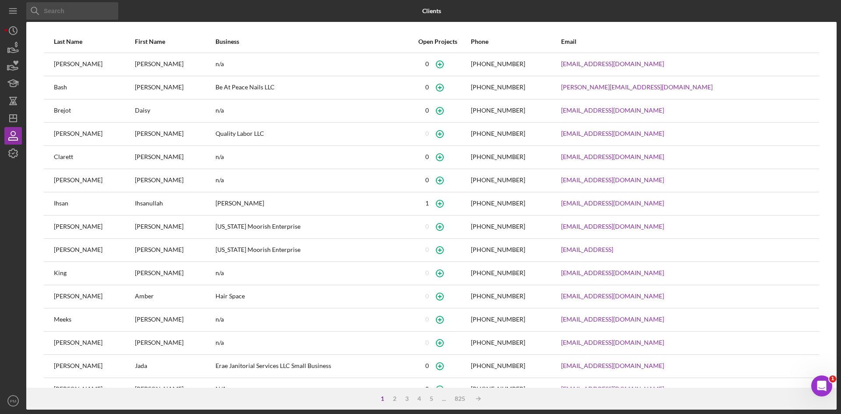
click at [78, 16] on input at bounding box center [72, 11] width 92 height 18
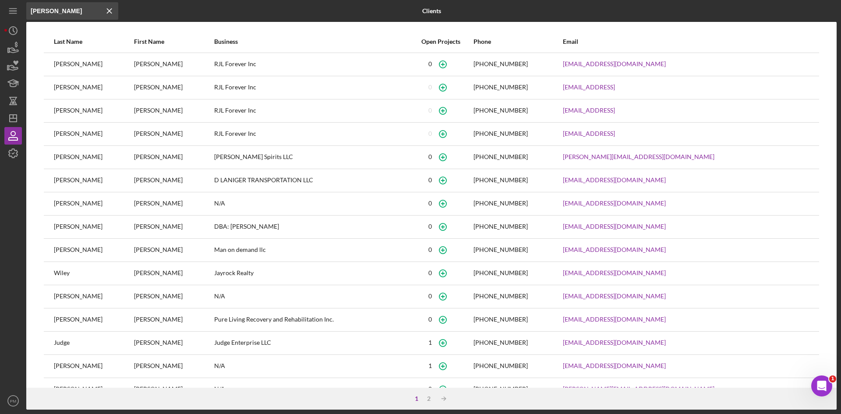
type input "[PERSON_NAME]"
click at [449, 65] on icon "button" at bounding box center [443, 64] width 20 height 20
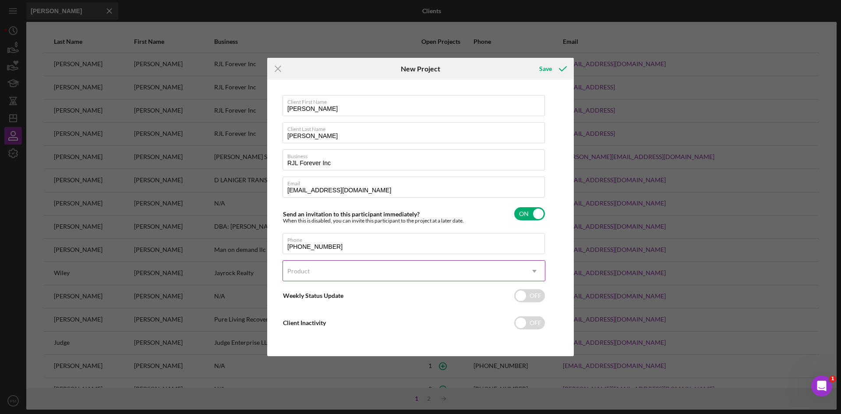
click at [370, 276] on div "Product" at bounding box center [403, 271] width 241 height 20
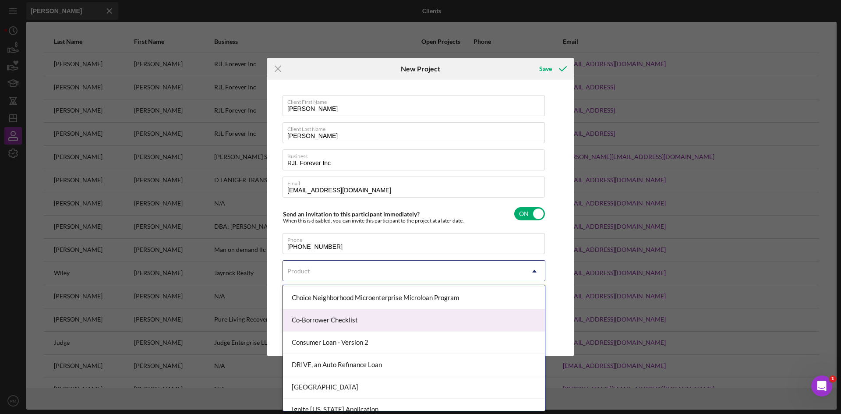
scroll to position [175, 0]
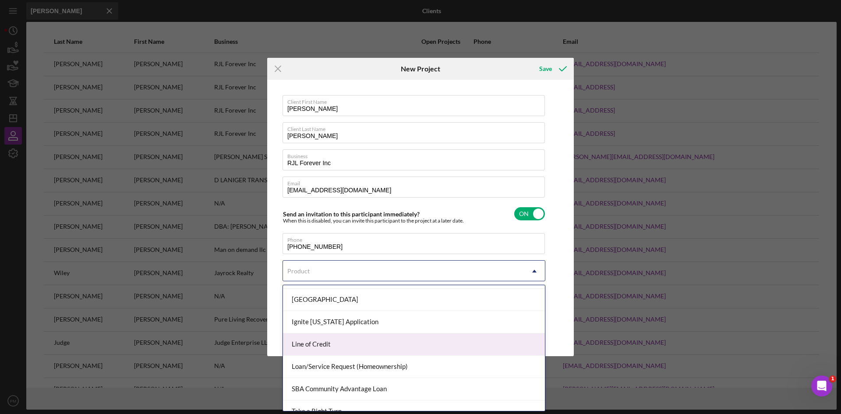
click at [324, 347] on div "Line of Credit" at bounding box center [414, 344] width 262 height 22
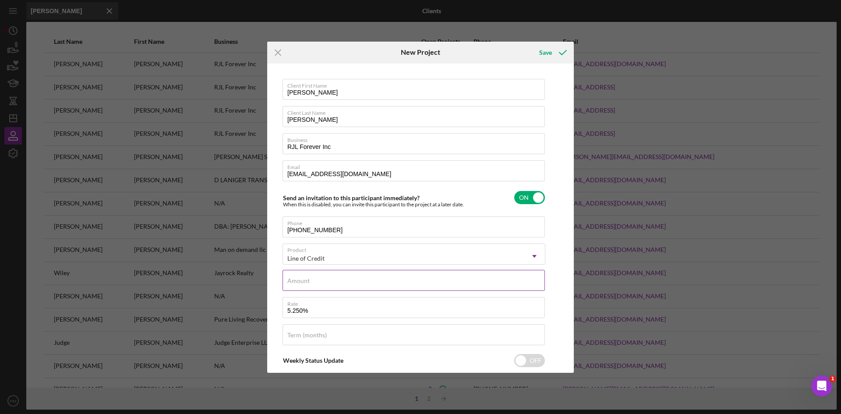
click at [336, 282] on input "Amount" at bounding box center [414, 280] width 262 height 21
type input "$50,000"
click at [290, 311] on input "5.250%" at bounding box center [414, 307] width 262 height 21
drag, startPoint x: 311, startPoint y: 313, endPoint x: 256, endPoint y: 314, distance: 55.6
click at [256, 314] on div "Icon/Menu Close New Project Save Client First Name [PERSON_NAME] Client Last Na…" at bounding box center [420, 207] width 841 height 414
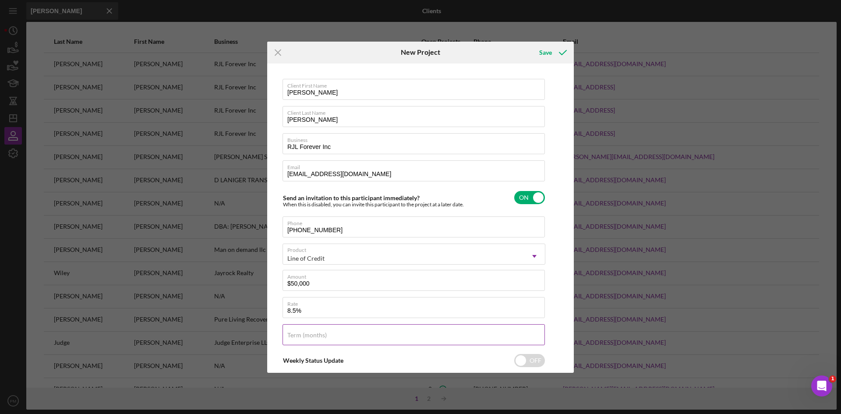
type input "8.500%"
click at [324, 336] on label "Term (months)" at bounding box center [306, 335] width 39 height 7
click at [324, 336] on input "Term (months)" at bounding box center [414, 334] width 262 height 21
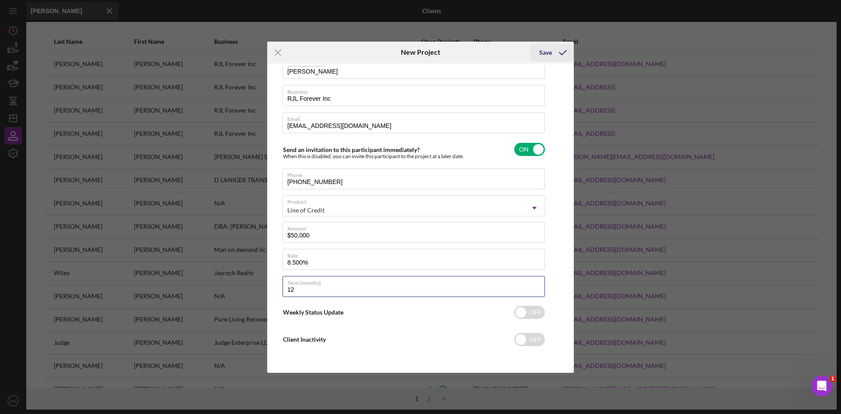
type input "12"
click at [554, 55] on icon "submit" at bounding box center [563, 53] width 22 height 22
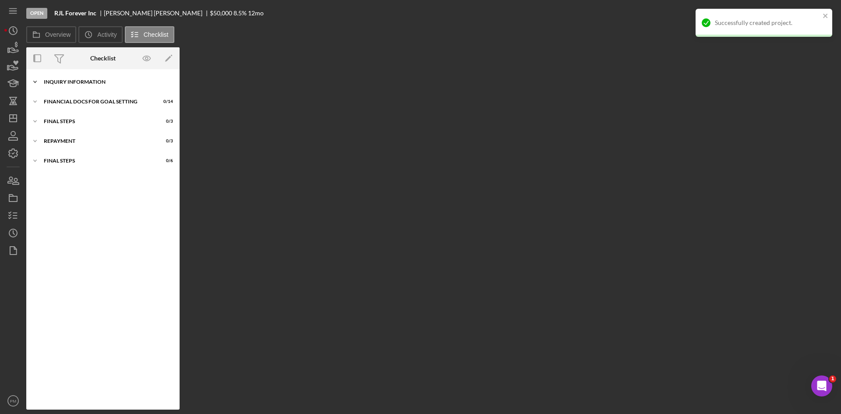
click at [87, 82] on div "INQUIRY INFORMATION" at bounding box center [106, 81] width 125 height 5
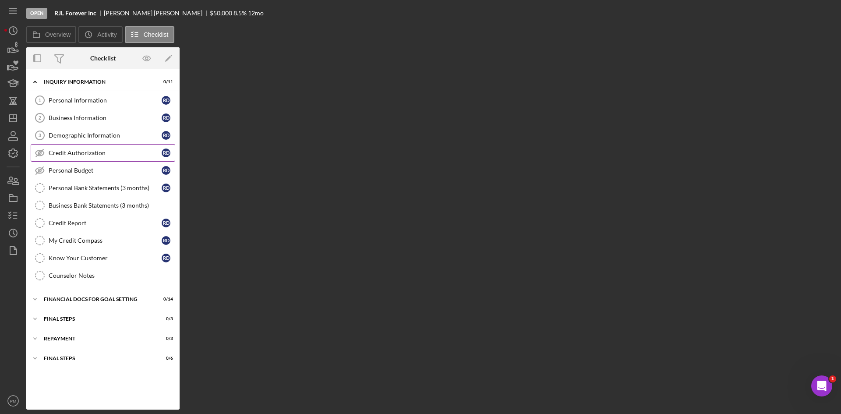
click at [69, 156] on div "Credit Authorization" at bounding box center [105, 152] width 113 height 7
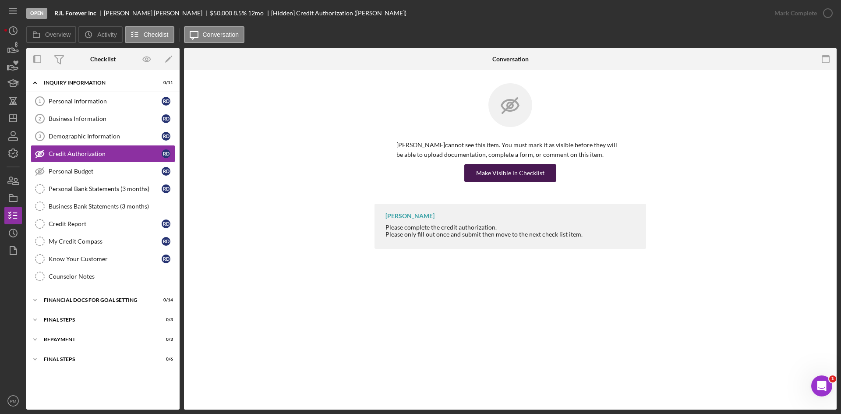
click at [496, 173] on div "Make Visible in Checklist" at bounding box center [510, 173] width 68 height 18
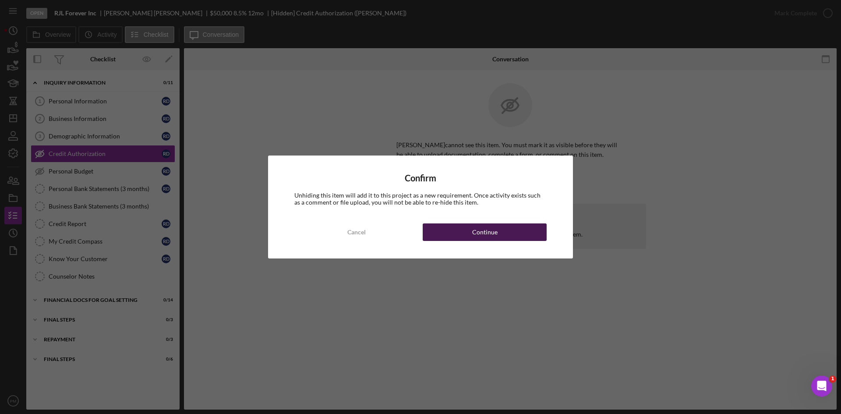
click at [453, 229] on button "Continue" at bounding box center [485, 232] width 124 height 18
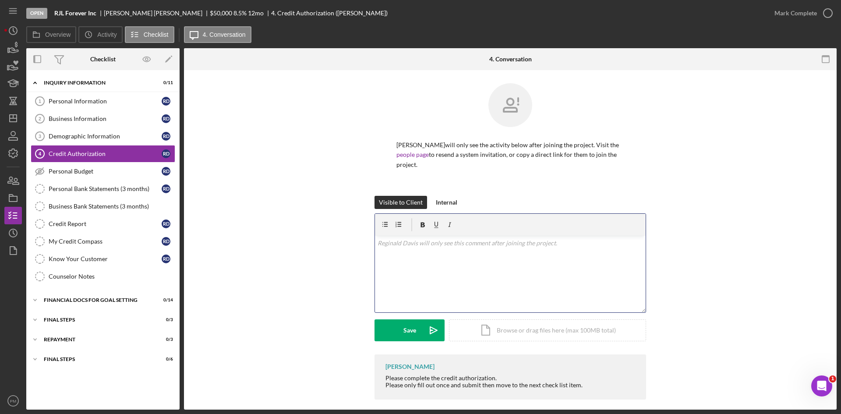
drag, startPoint x: 427, startPoint y: 302, endPoint x: 420, endPoint y: 290, distance: 13.5
click at [428, 299] on div "v Color teal Color pink Remove color Add row above Add row below Add column bef…" at bounding box center [510, 274] width 271 height 77
click at [408, 333] on div "Save" at bounding box center [409, 330] width 13 height 22
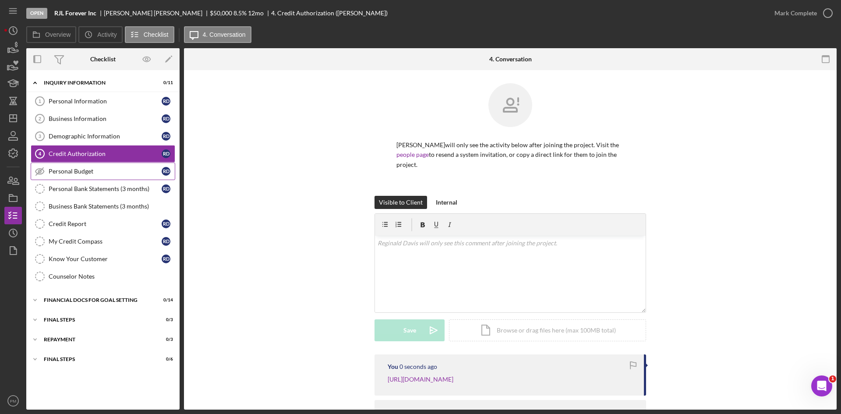
click at [64, 167] on link "Personal Budget Personal Budget R D" at bounding box center [103, 172] width 145 height 18
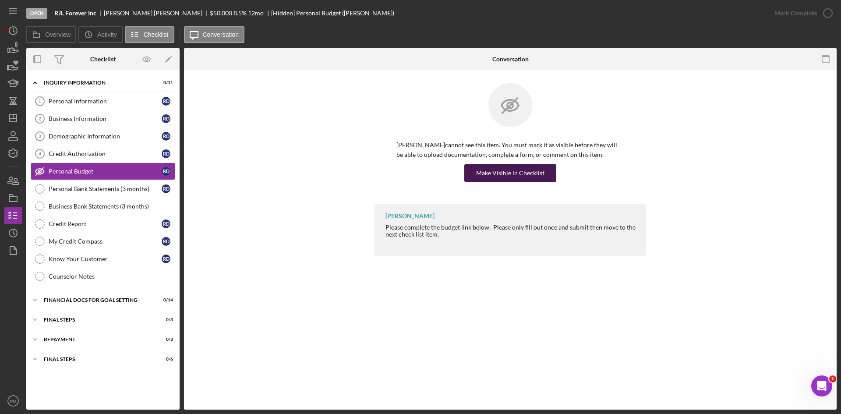
click at [531, 177] on div "Make Visible in Checklist" at bounding box center [510, 173] width 68 height 18
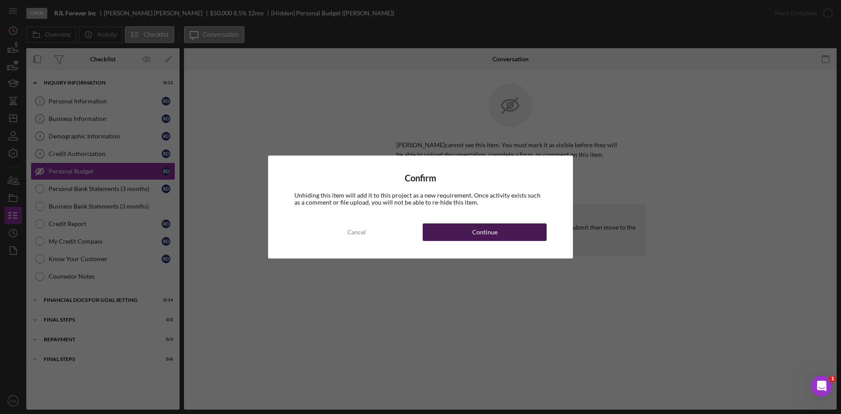
click at [488, 236] on div "Continue" at bounding box center [484, 232] width 25 height 18
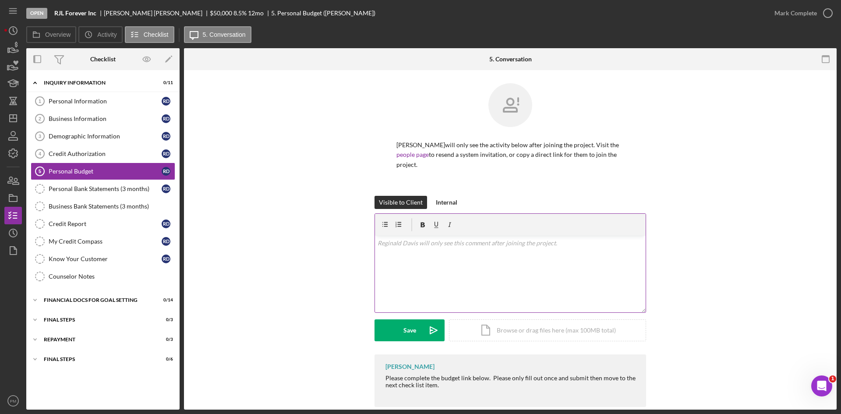
click at [425, 245] on p at bounding box center [511, 243] width 266 height 10
click at [410, 329] on div "Save" at bounding box center [409, 330] width 13 height 22
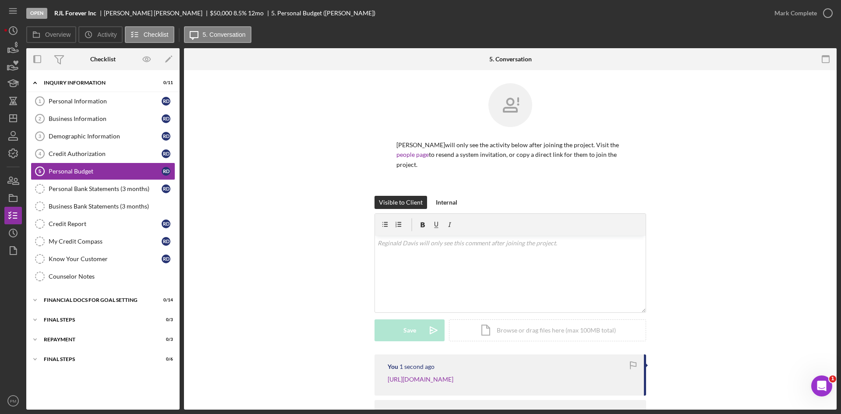
scroll to position [60, 0]
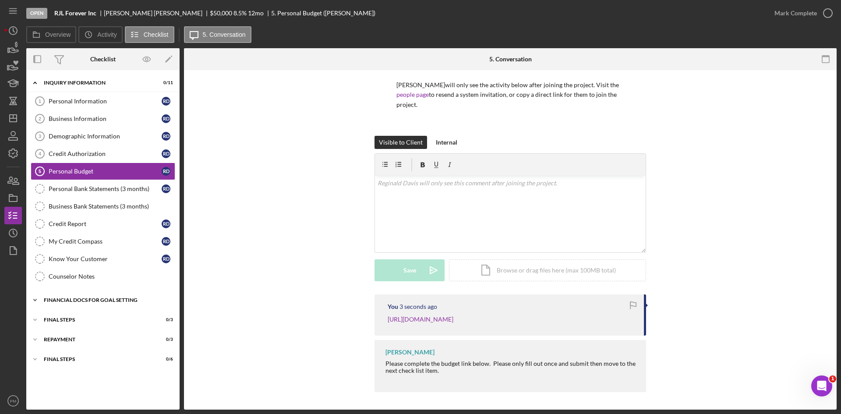
click at [67, 299] on div "Financial Docs for Goal Setting" at bounding box center [106, 299] width 125 height 5
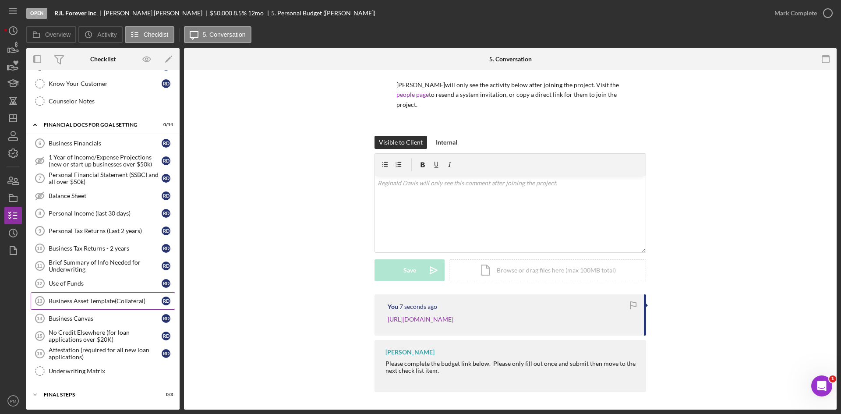
scroll to position [213, 0]
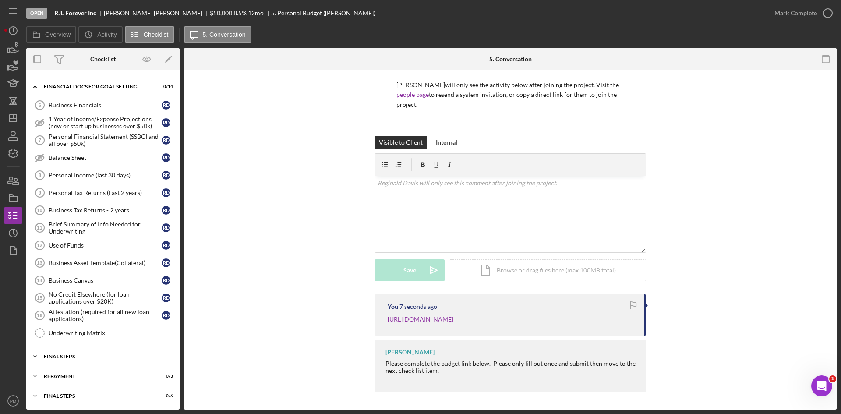
click at [71, 359] on div "Icon/Expander FINAL STEPS 0 / 3" at bounding box center [102, 357] width 153 height 18
click at [269, 313] on div "You 1 minute ago [URL][DOMAIN_NAME] [PERSON_NAME] Please complete the budget li…" at bounding box center [510, 345] width 626 height 102
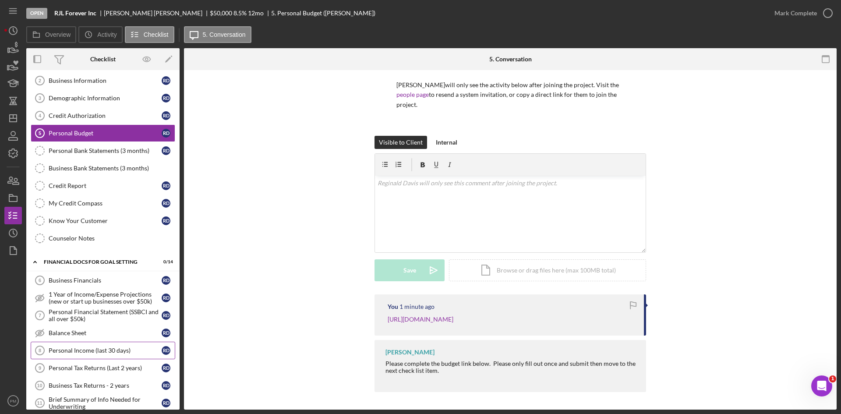
scroll to position [0, 0]
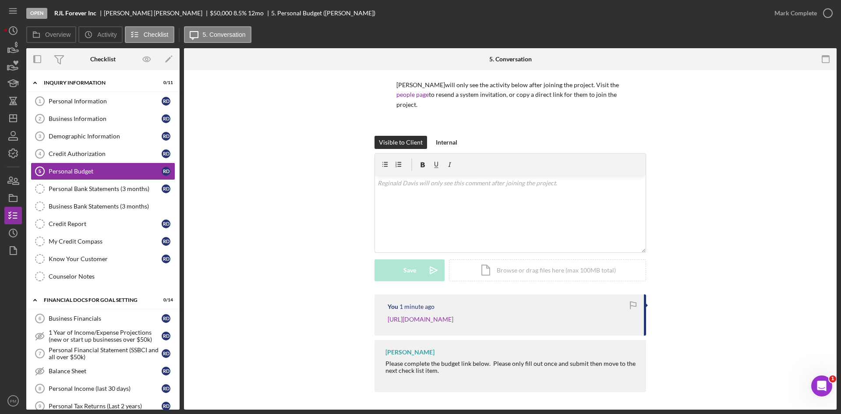
click at [290, 279] on div "Visible to Client Internal v Color teal Color pink Remove color Add row above A…" at bounding box center [510, 215] width 626 height 159
click at [97, 283] on link "Counselor Notes Counselor Notes" at bounding box center [103, 277] width 145 height 18
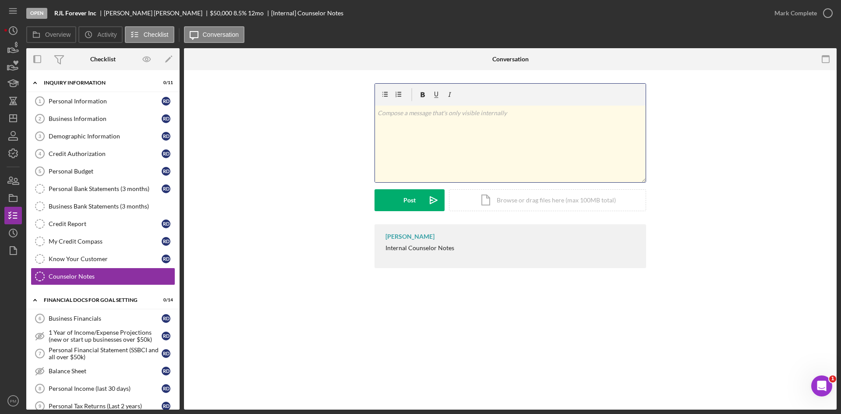
scroll to position [358, 0]
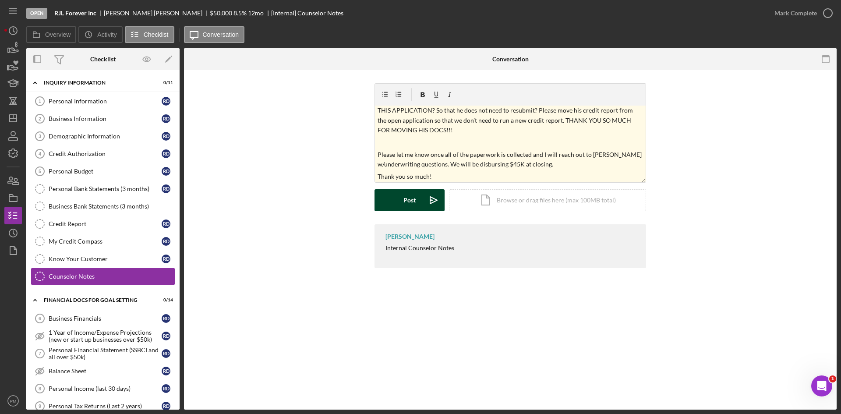
click at [410, 201] on div "Post" at bounding box center [409, 200] width 12 height 22
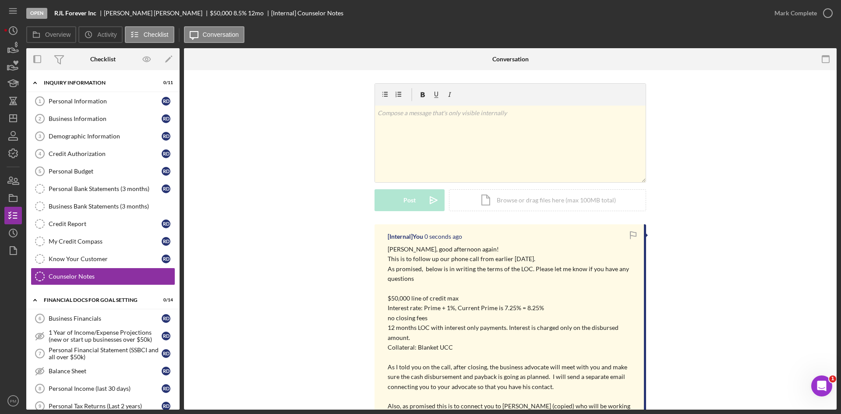
scroll to position [0, 0]
click at [244, 99] on div "v Color teal Color pink Remove color Add row above Add row below Add column bef…" at bounding box center [510, 153] width 626 height 141
